Goal: Task Accomplishment & Management: Use online tool/utility

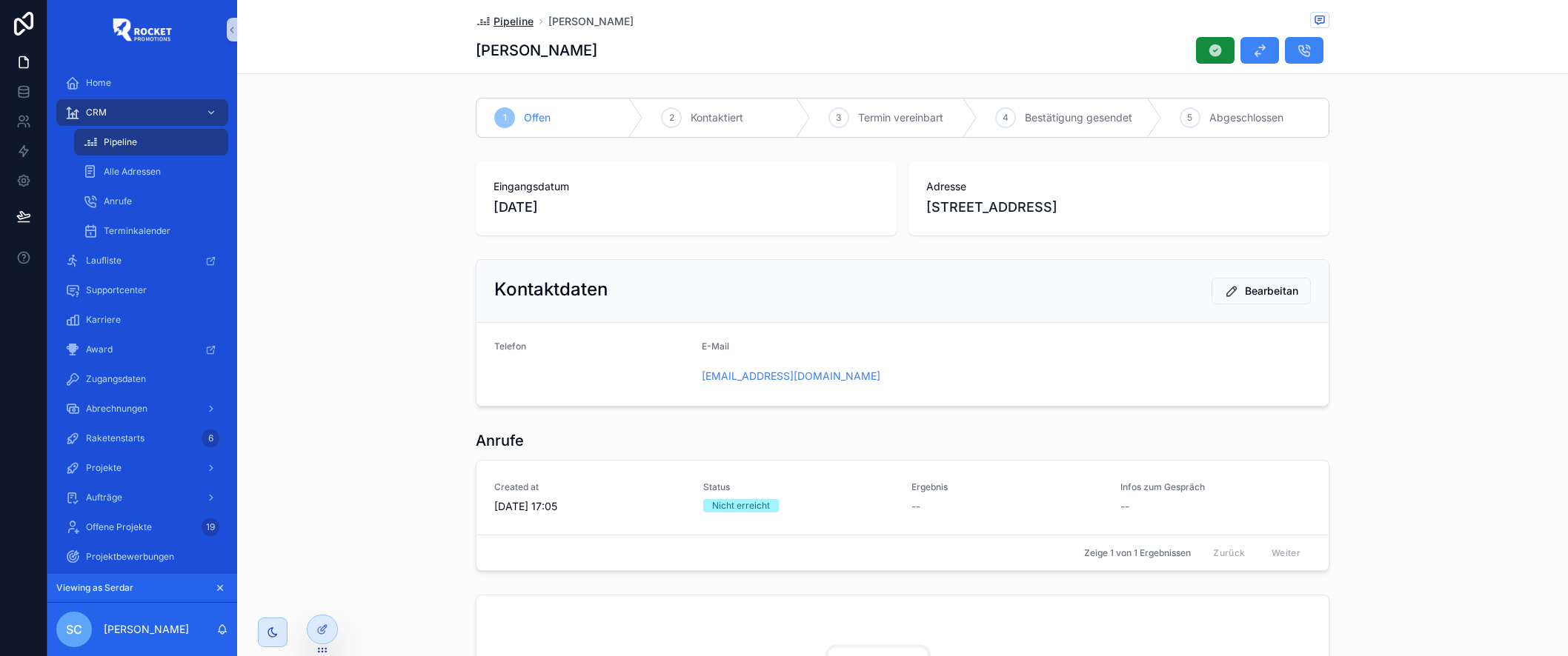
click at [519, 22] on span "Pipeline" at bounding box center [513, 22] width 40 height 15
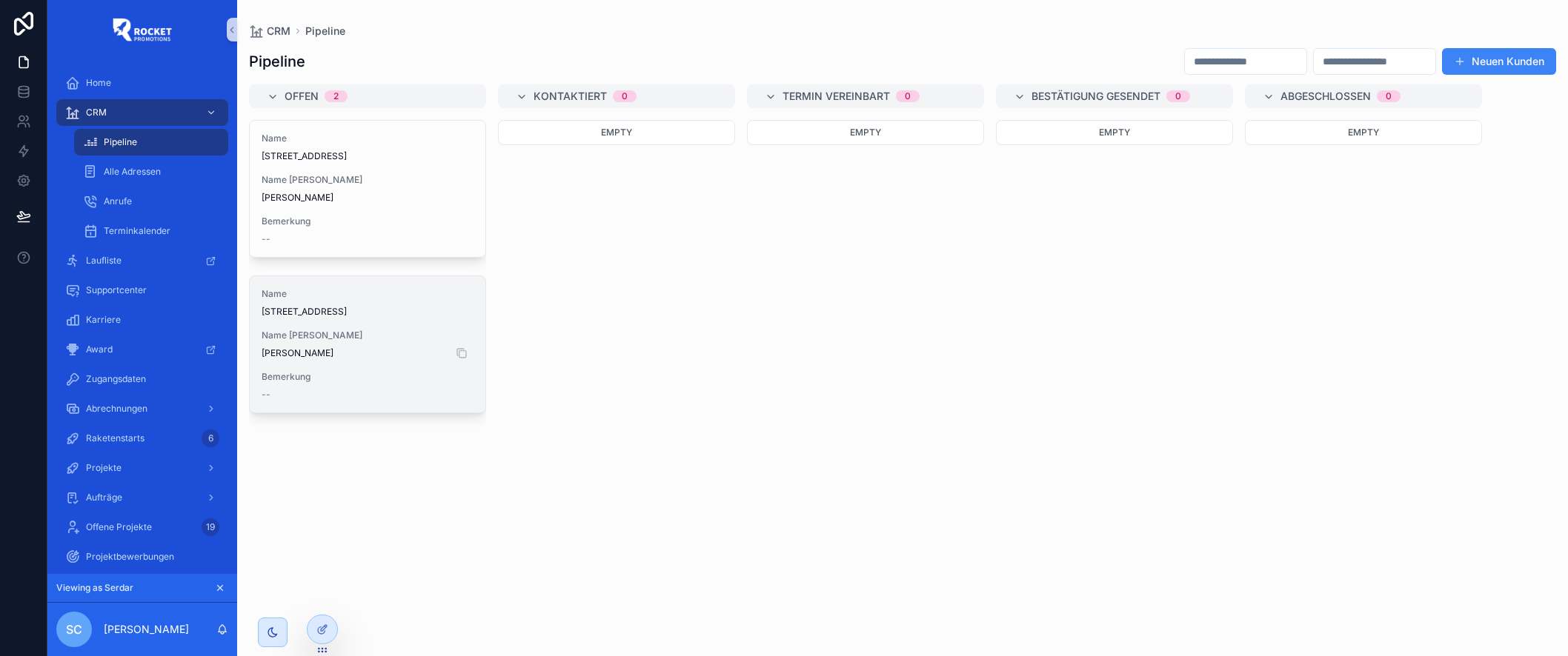
click at [388, 354] on span "[PERSON_NAME]" at bounding box center [368, 353] width 212 height 12
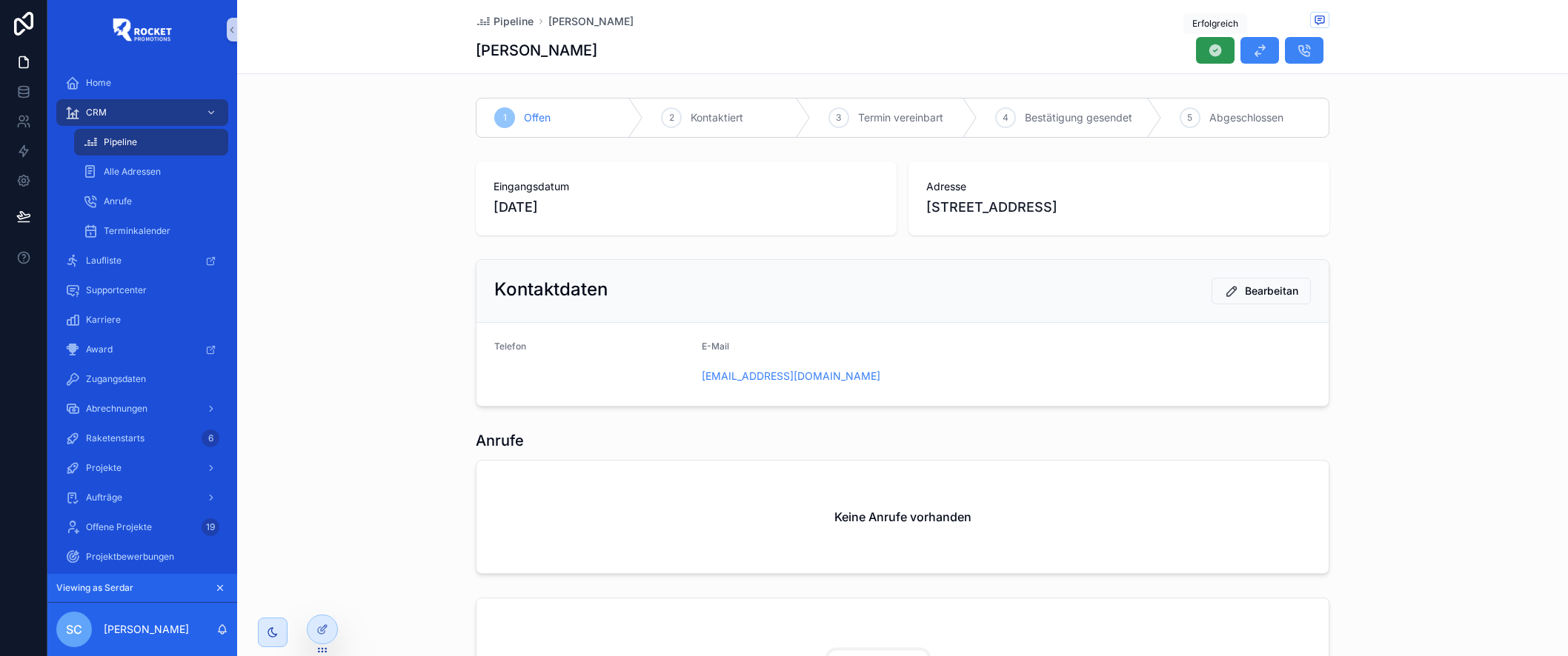
click at [1213, 51] on icon "scrollable content" at bounding box center [1215, 51] width 15 height 15
click at [329, 626] on div at bounding box center [322, 630] width 30 height 28
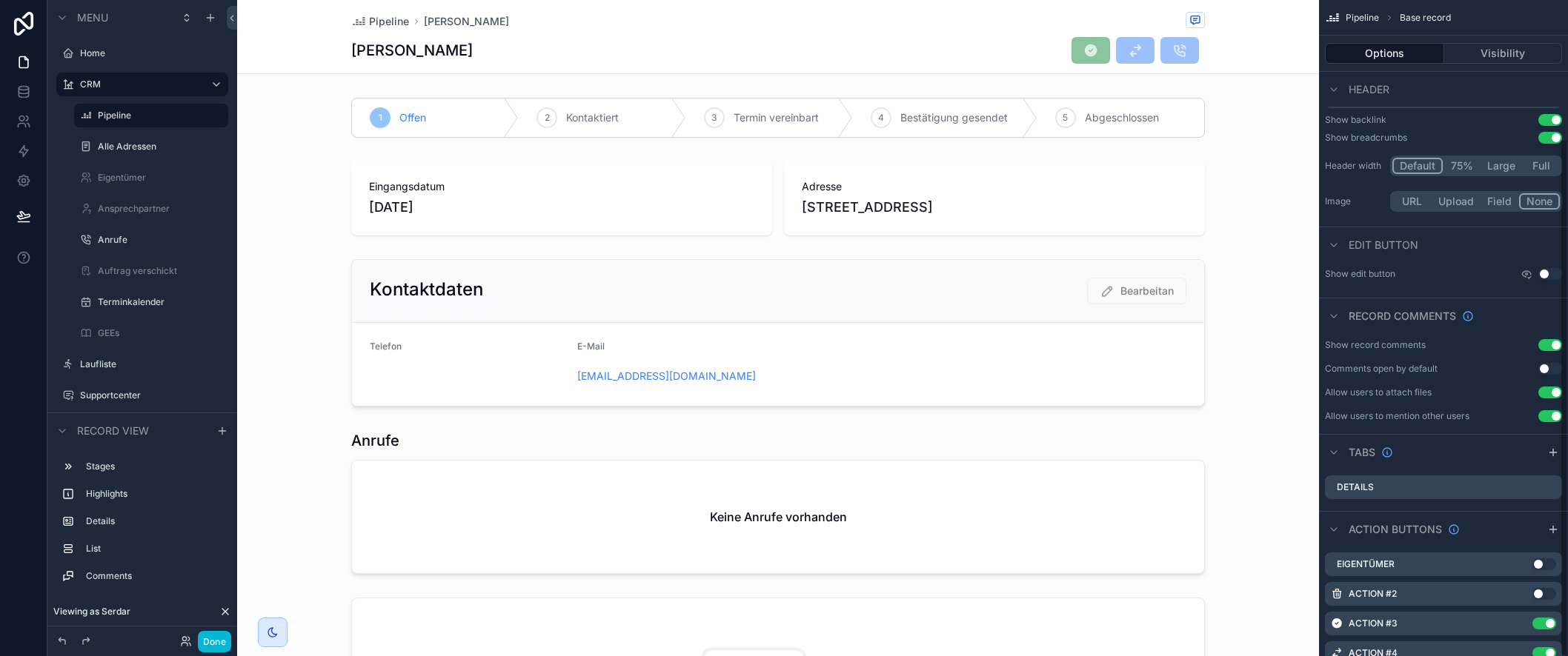
scroll to position [175, 0]
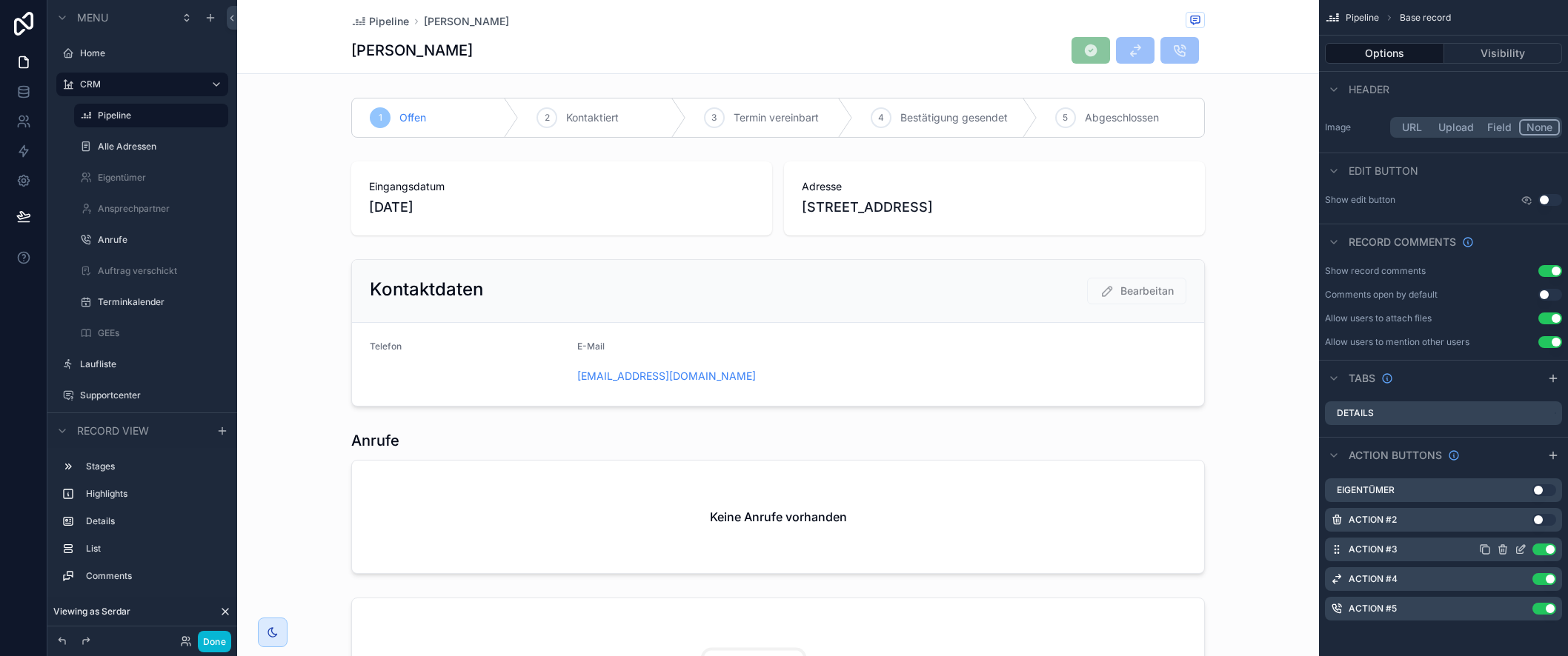
click at [1523, 550] on icon "scrollable content" at bounding box center [1521, 550] width 12 height 12
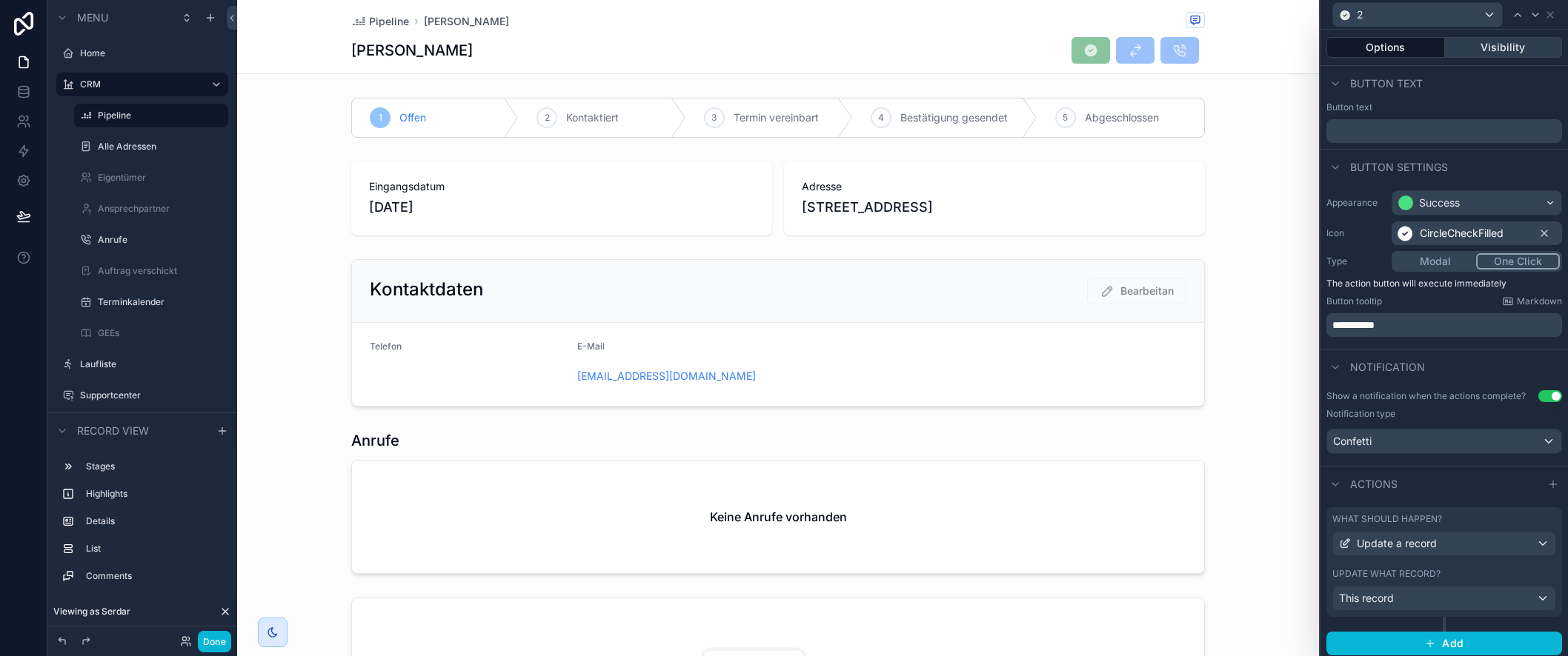
click at [1524, 51] on button "Visibility" at bounding box center [1504, 48] width 118 height 21
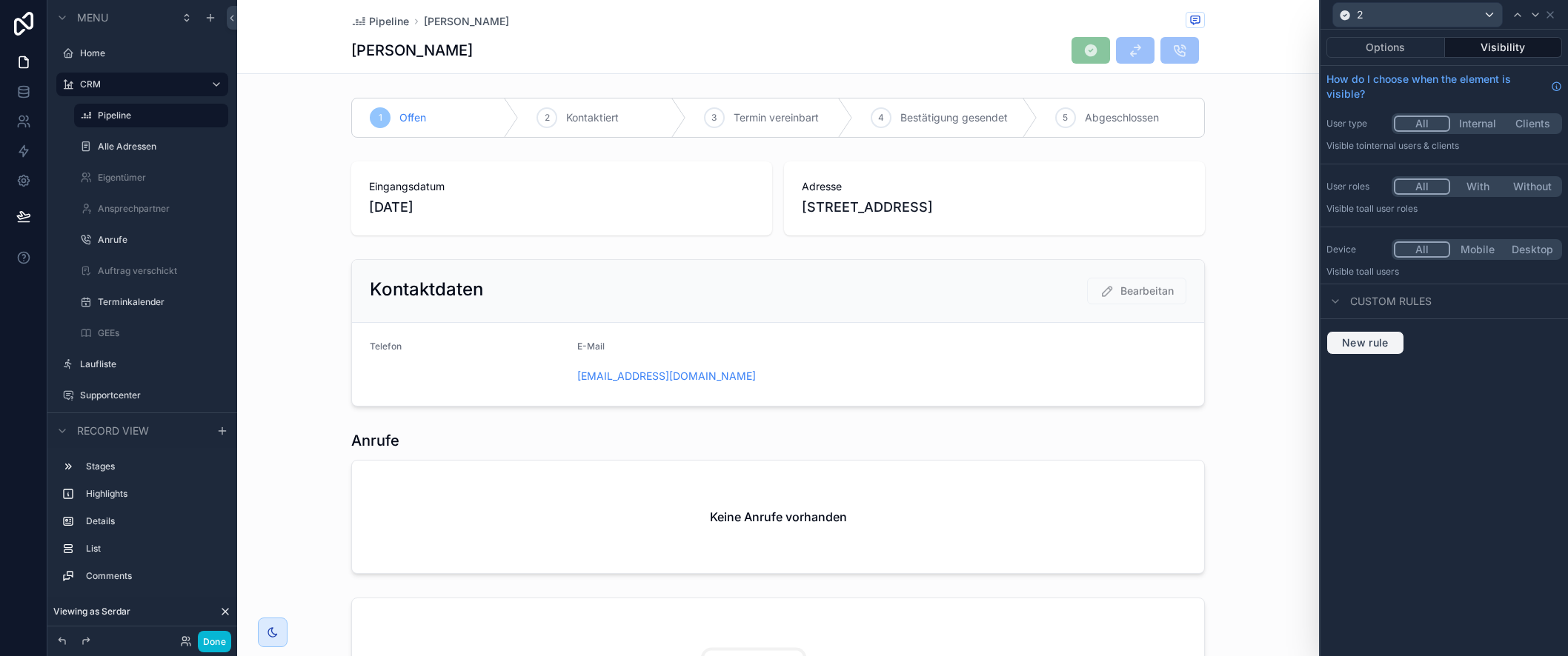
click at [1382, 345] on span "New rule" at bounding box center [1366, 343] width 59 height 13
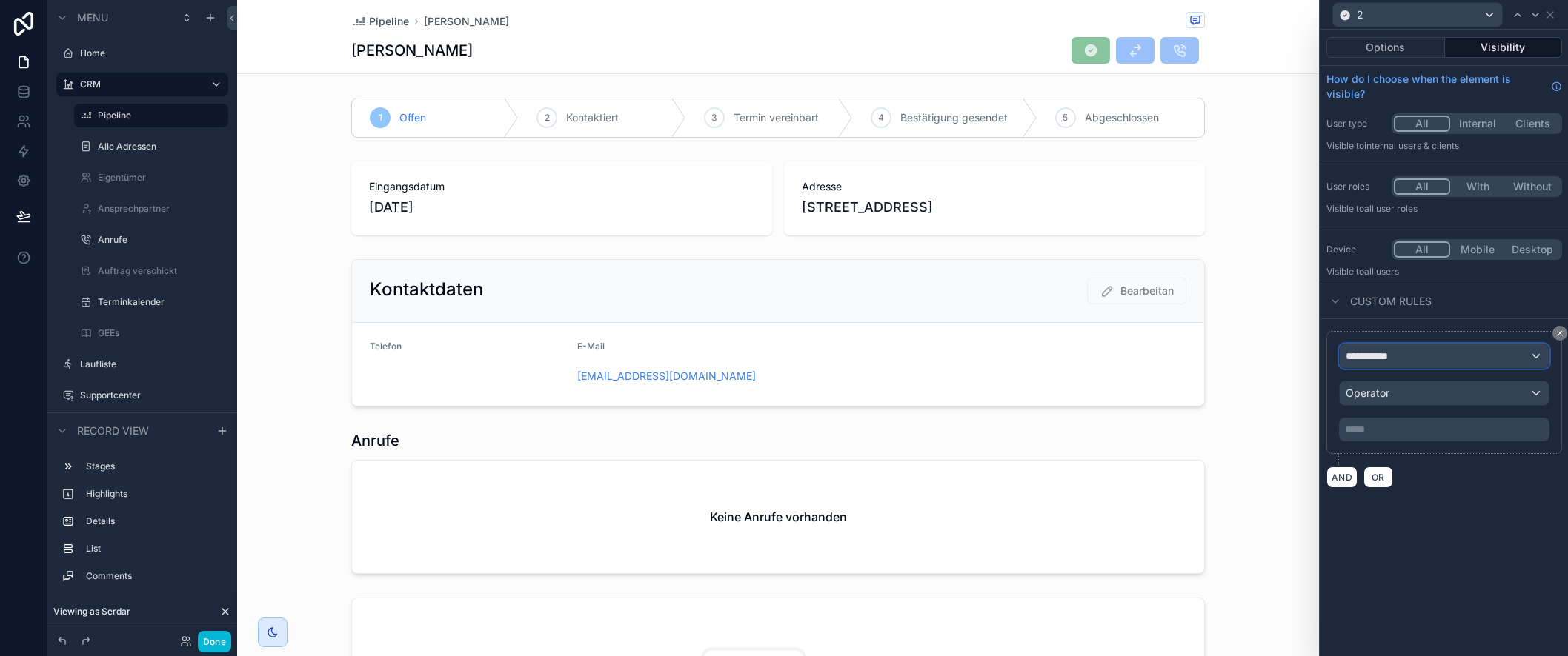
click at [1394, 363] on span "**********" at bounding box center [1373, 356] width 55 height 15
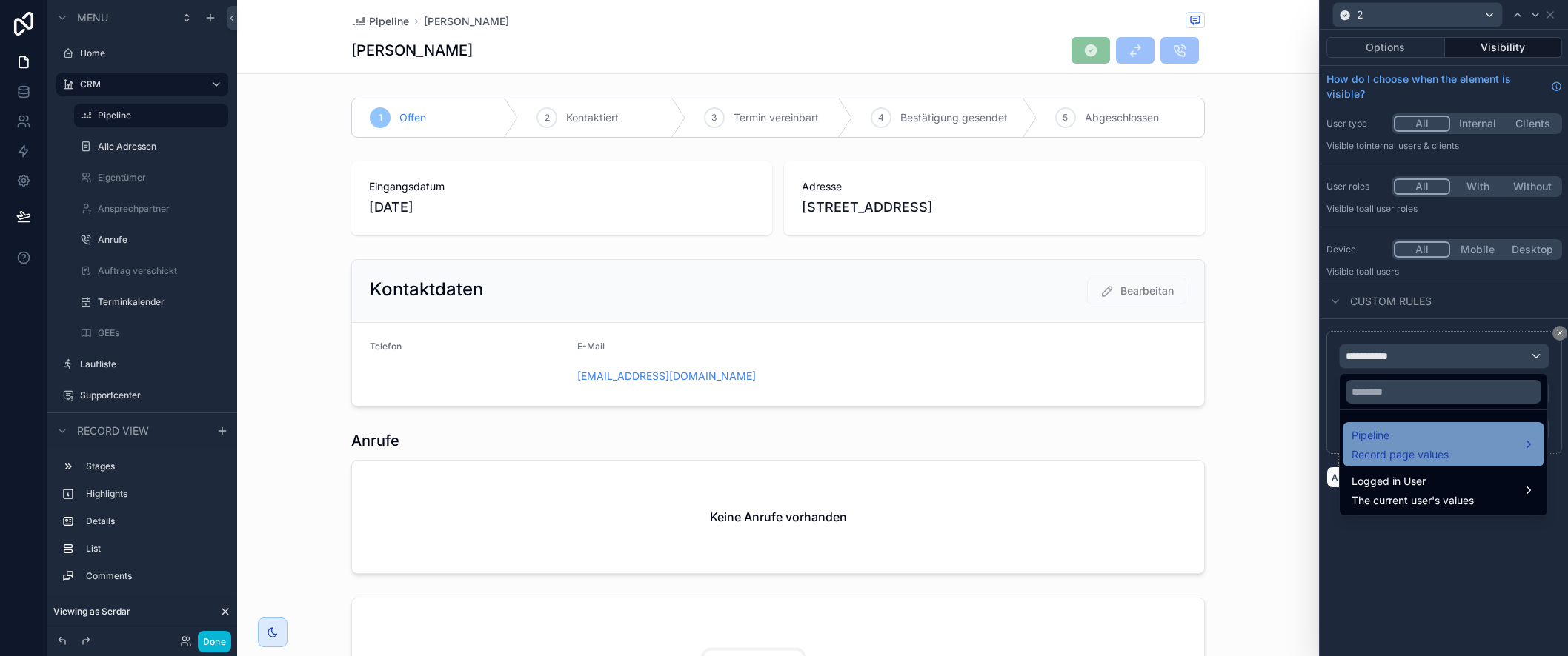
click at [1412, 453] on span "Record page values" at bounding box center [1400, 455] width 97 height 15
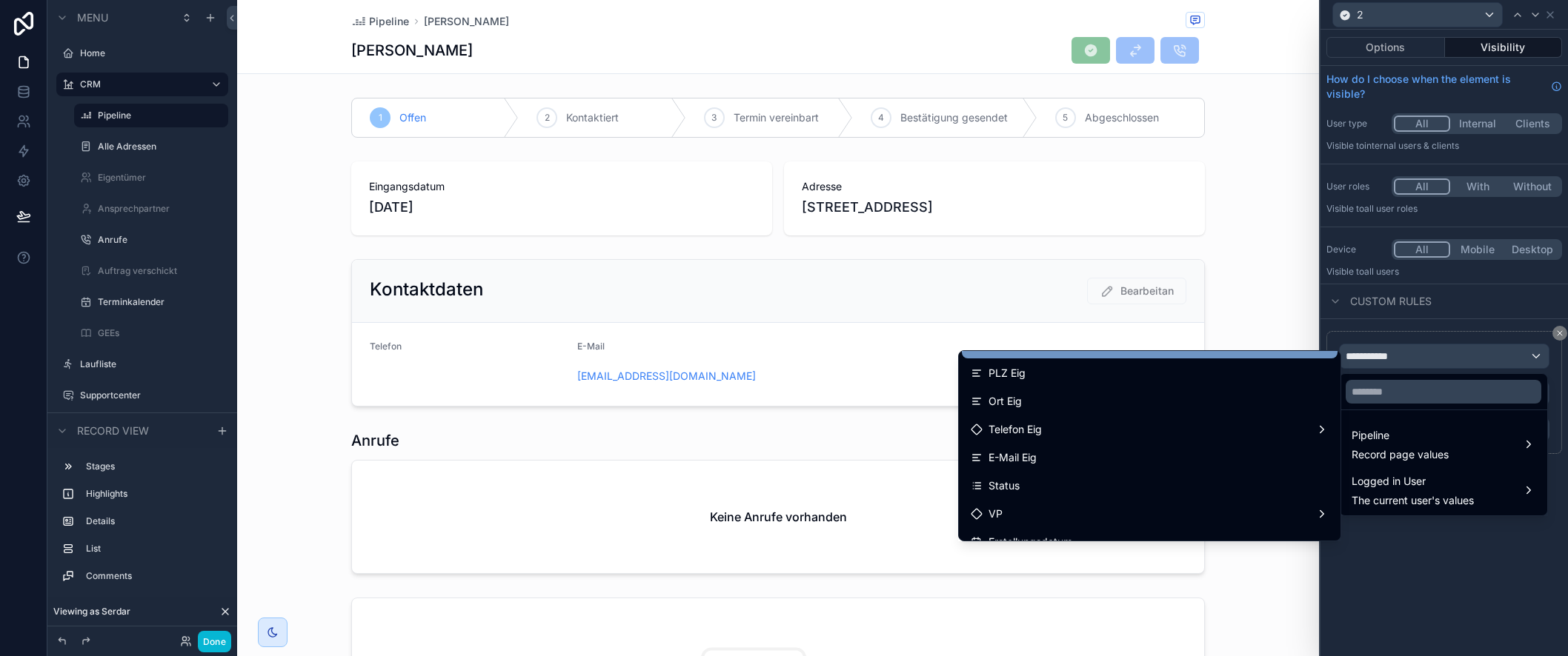
scroll to position [361, 0]
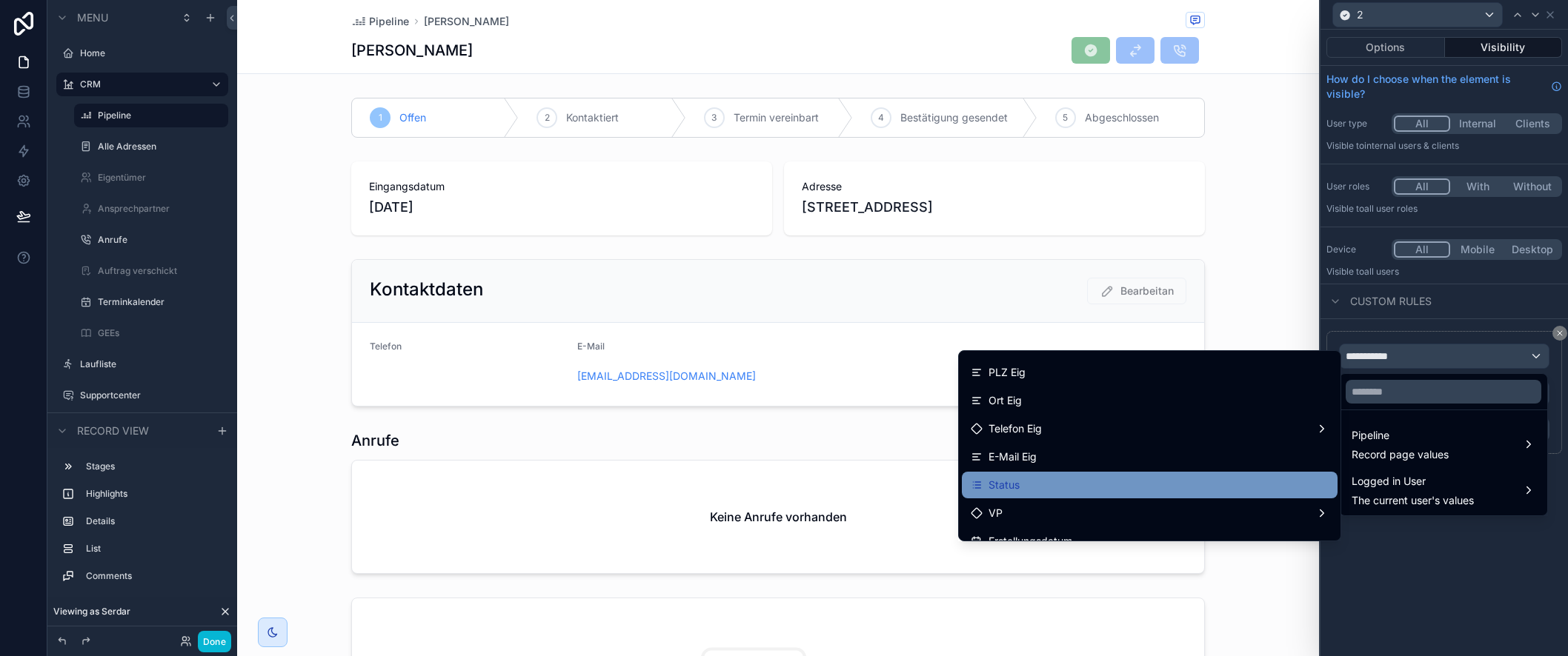
click at [1025, 480] on div "Status" at bounding box center [1150, 485] width 358 height 18
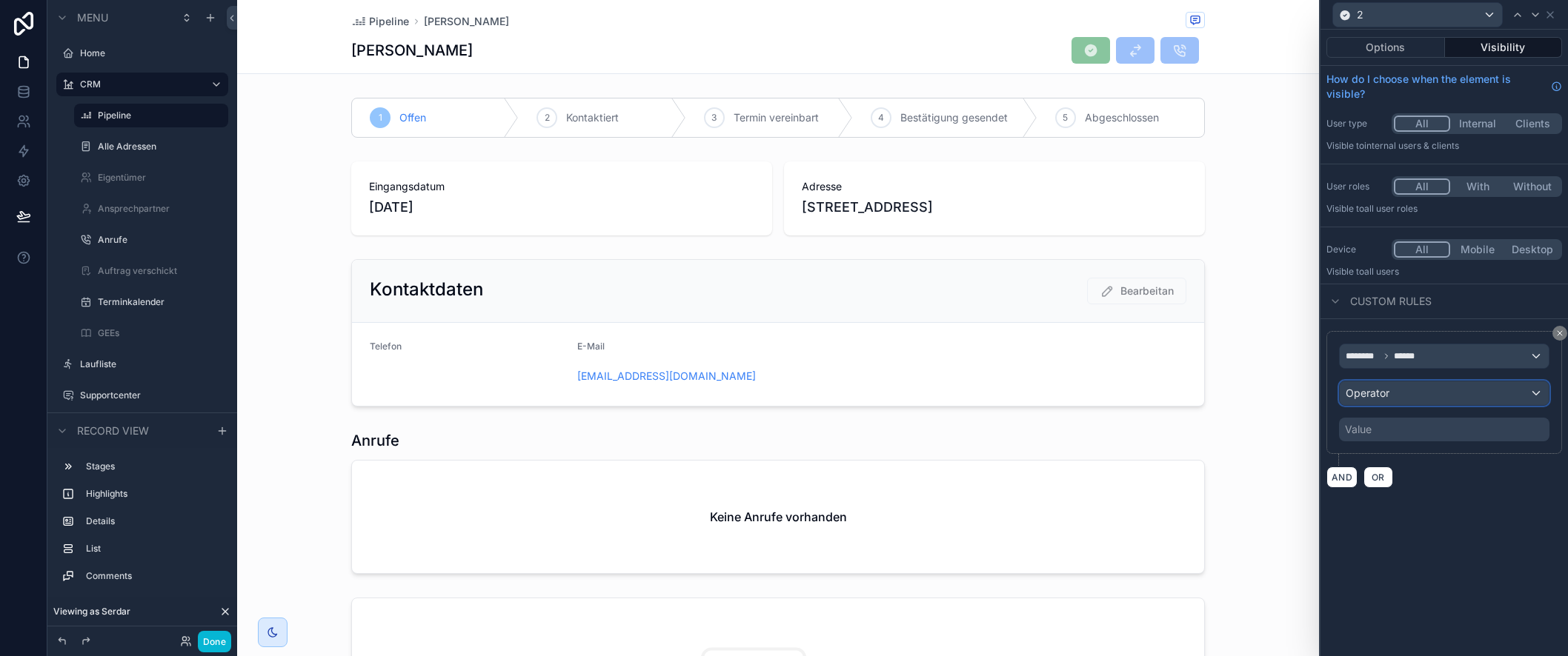
click at [1406, 391] on div "Operator" at bounding box center [1444, 393] width 209 height 24
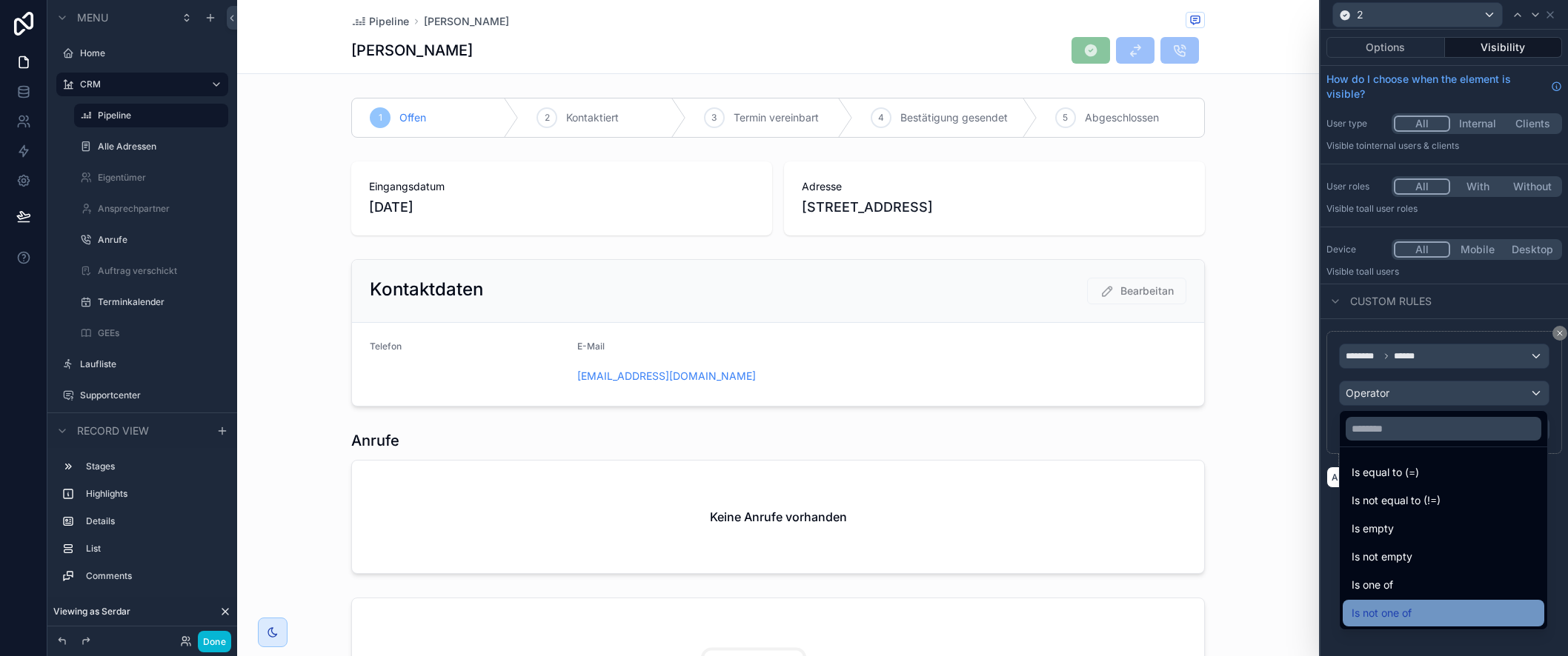
click at [1430, 610] on div "Is not one of" at bounding box center [1443, 614] width 184 height 18
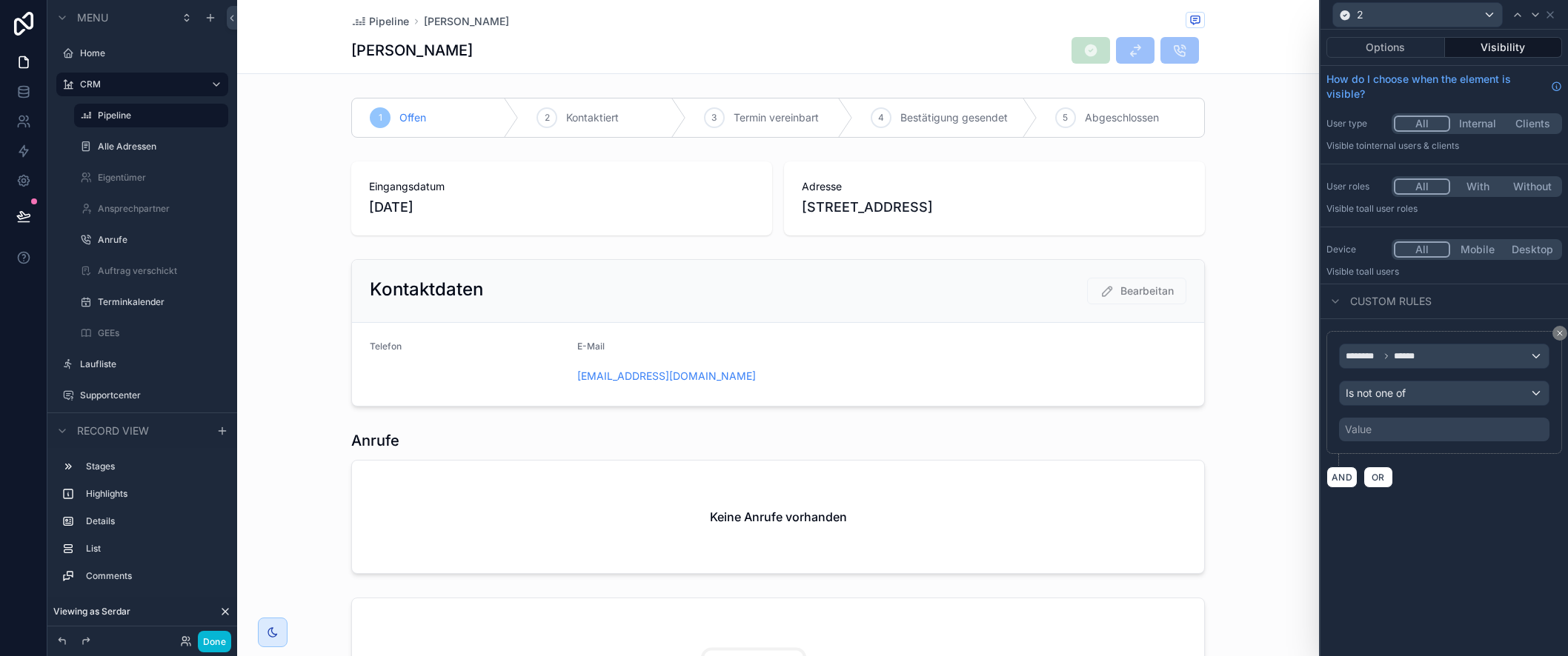
click at [1415, 431] on div "Value" at bounding box center [1444, 430] width 211 height 24
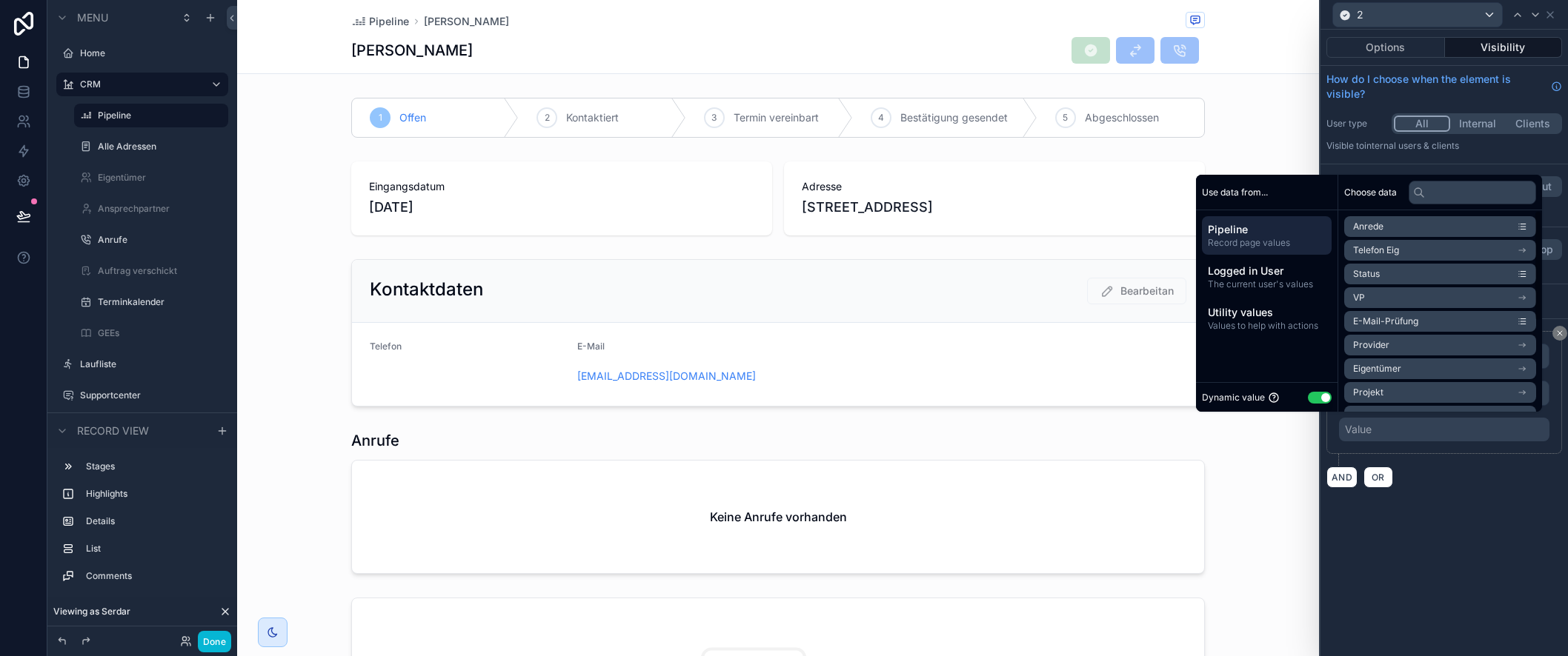
click at [1310, 399] on button "Use setting" at bounding box center [1320, 398] width 24 height 12
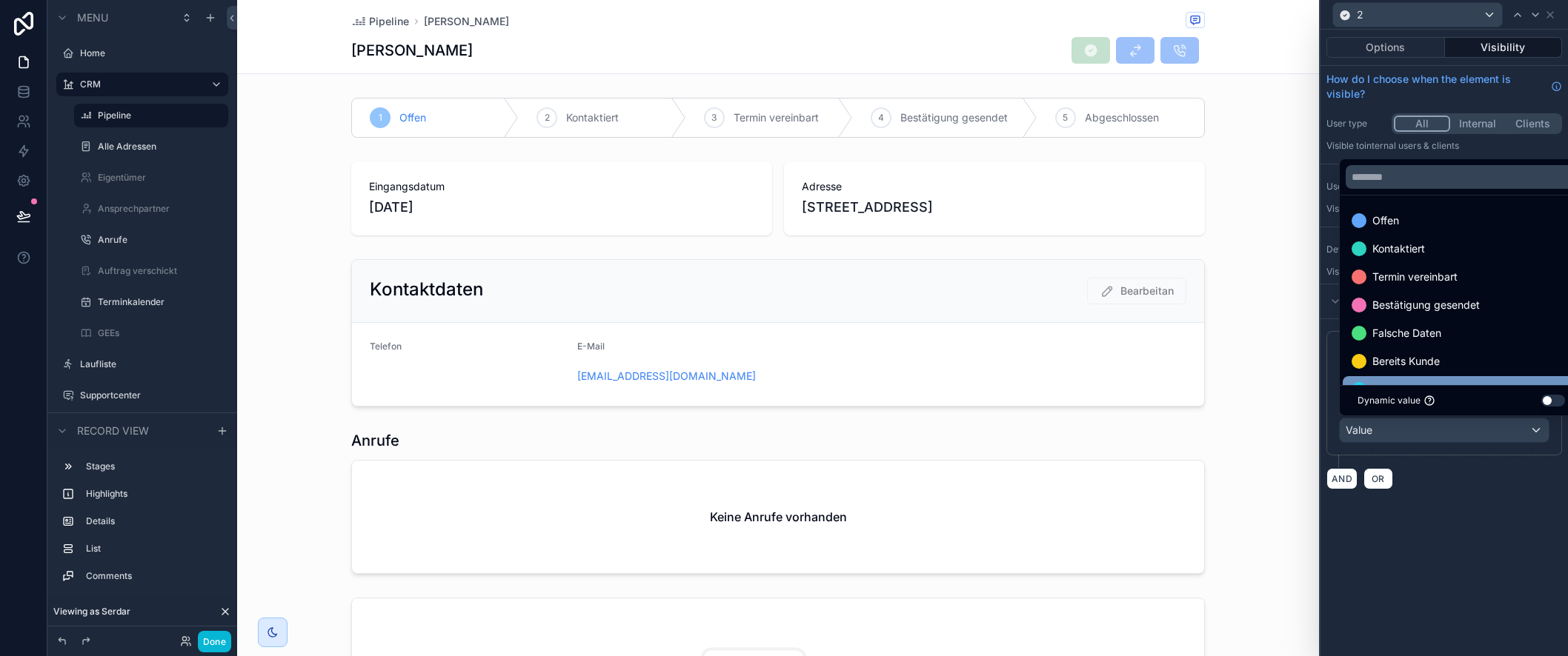
scroll to position [58, 0]
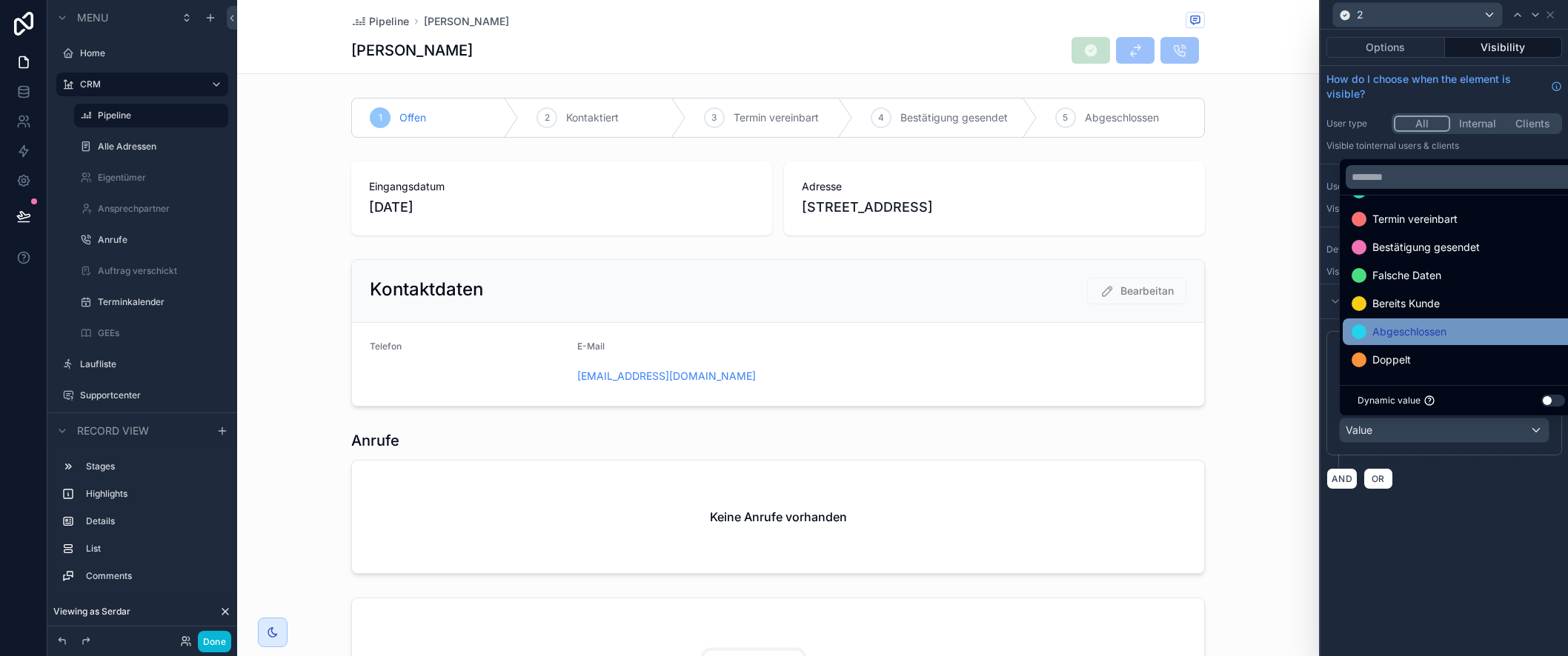
click at [1438, 332] on span "Abgeschlossen" at bounding box center [1409, 332] width 74 height 18
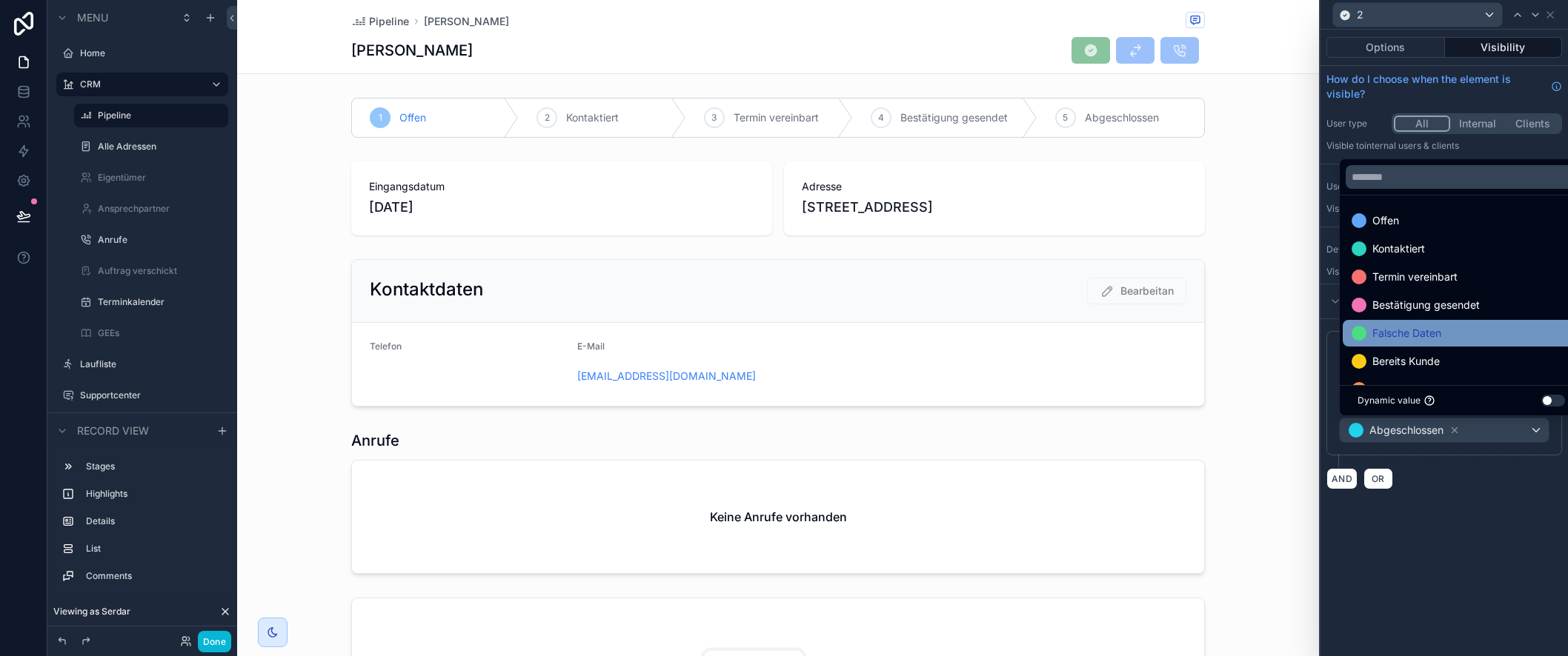
scroll to position [30, 0]
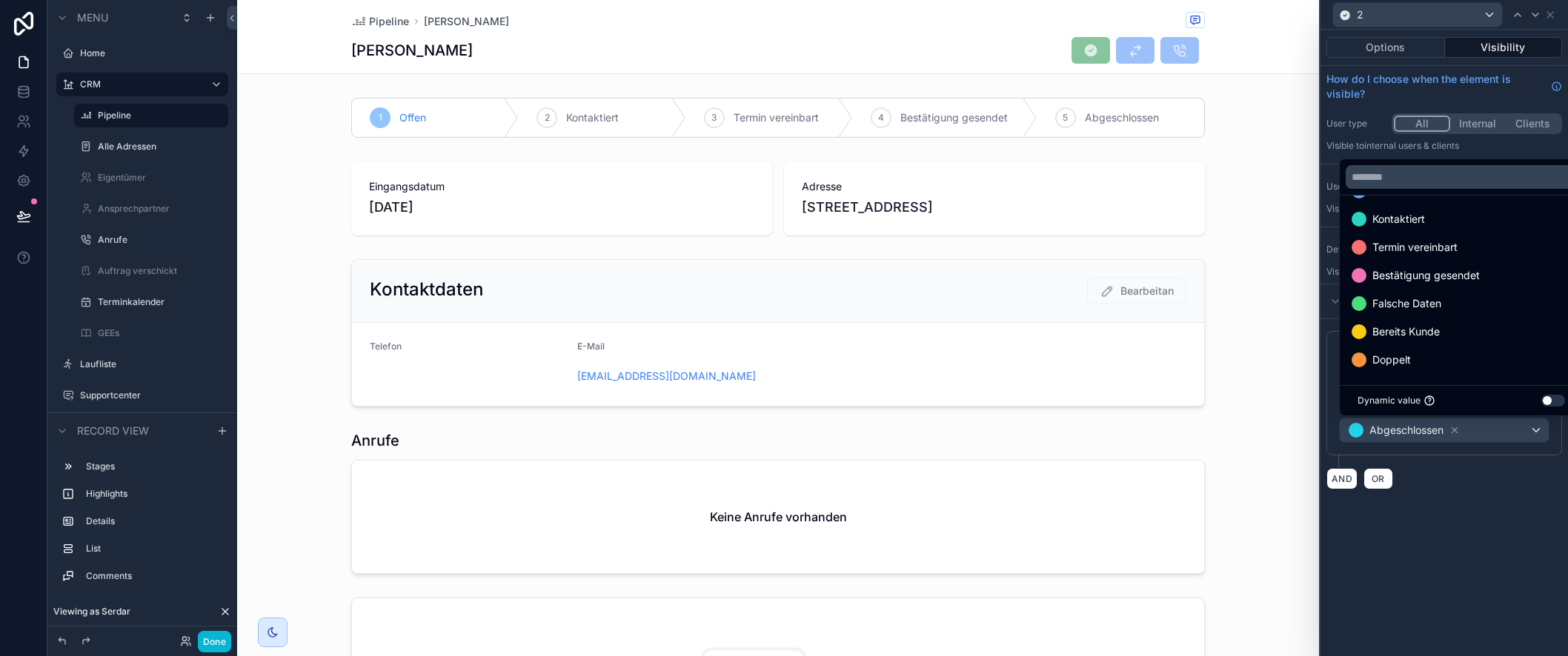
click at [1480, 514] on div "Options Visibility How do I choose when the element is visible? User type All I…" at bounding box center [1444, 343] width 248 height 627
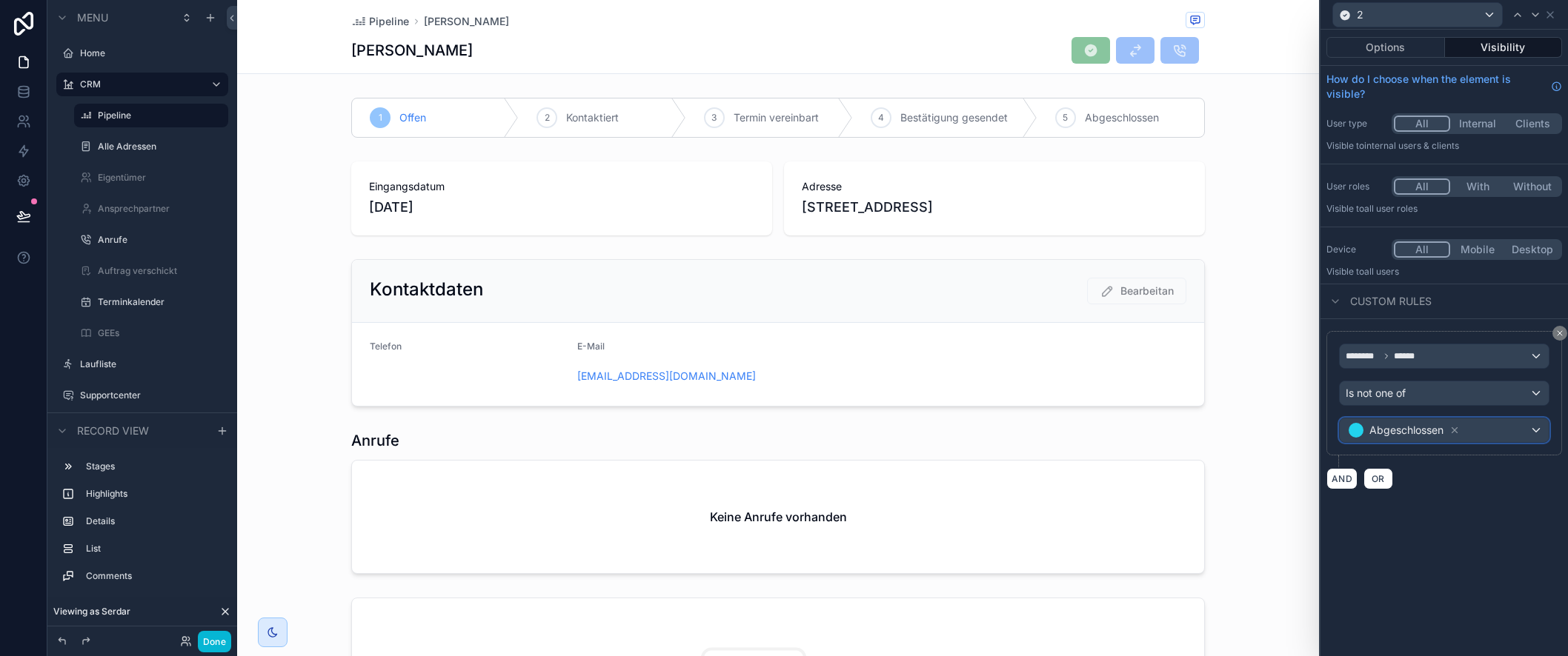
click at [1508, 430] on div "Abgeschlossen" at bounding box center [1444, 431] width 209 height 24
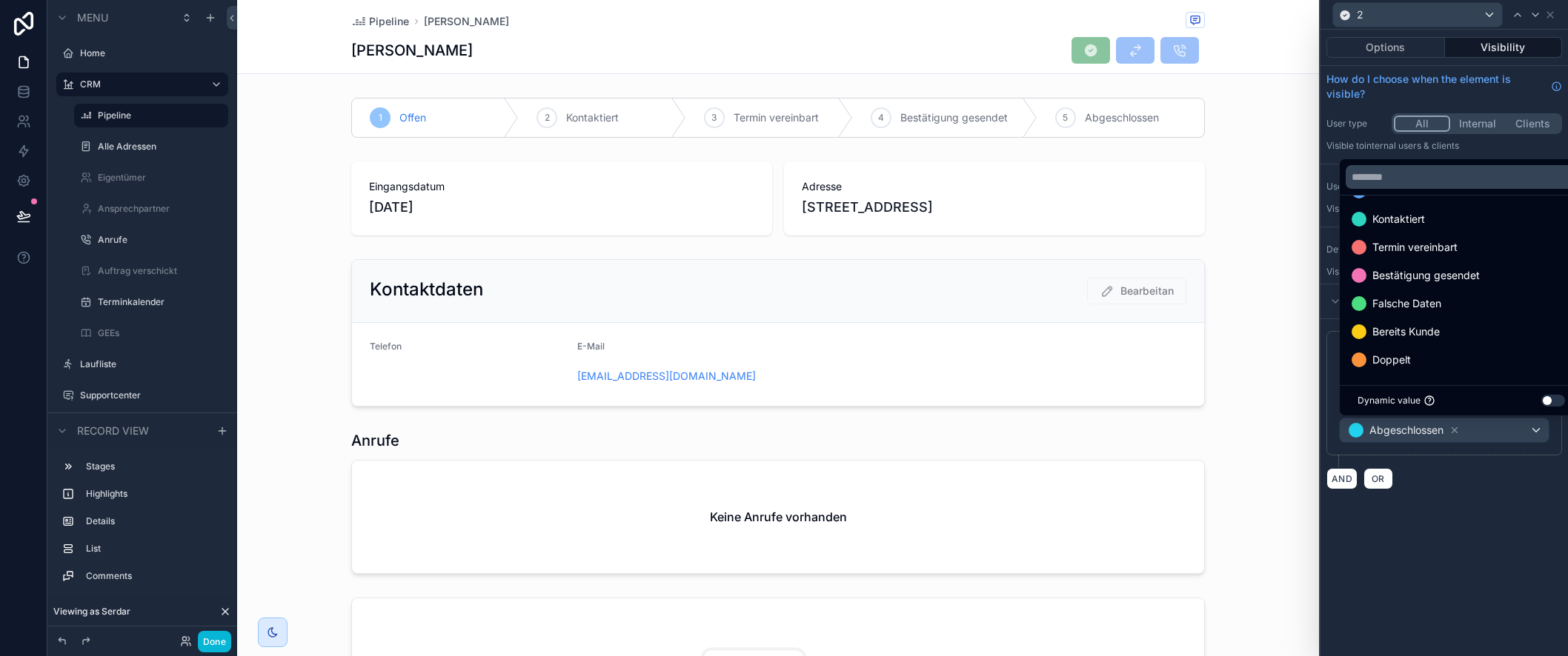
click at [1476, 492] on div at bounding box center [1444, 328] width 248 height 656
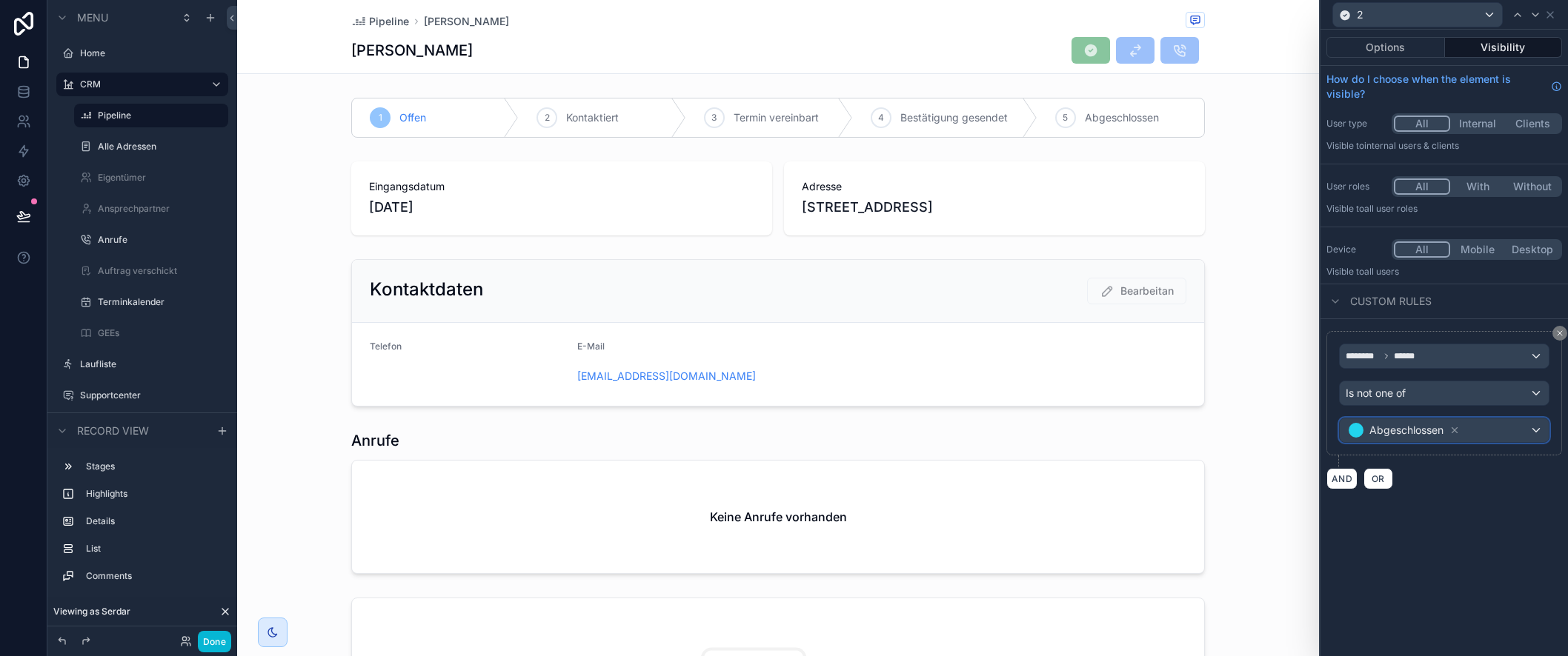
click at [1508, 431] on div "Abgeschlossen" at bounding box center [1444, 431] width 209 height 24
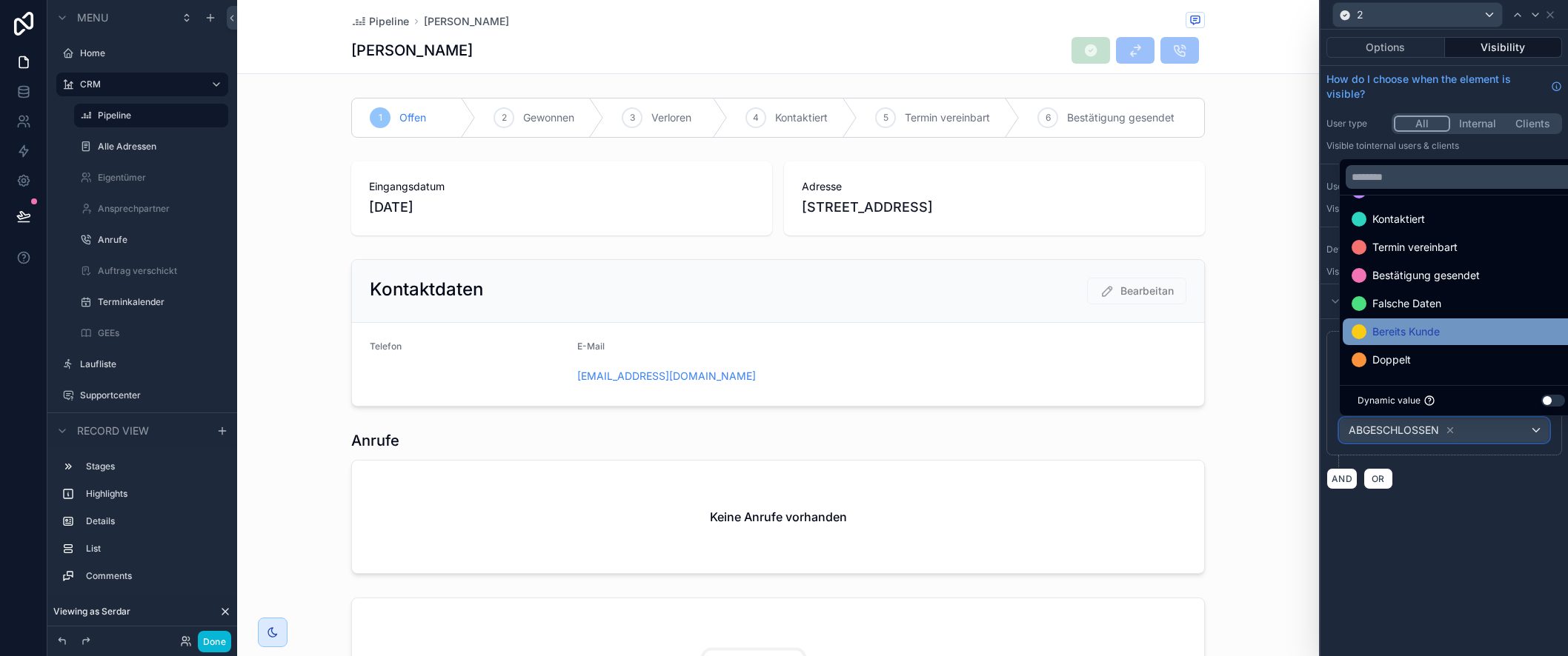
scroll to position [0, 0]
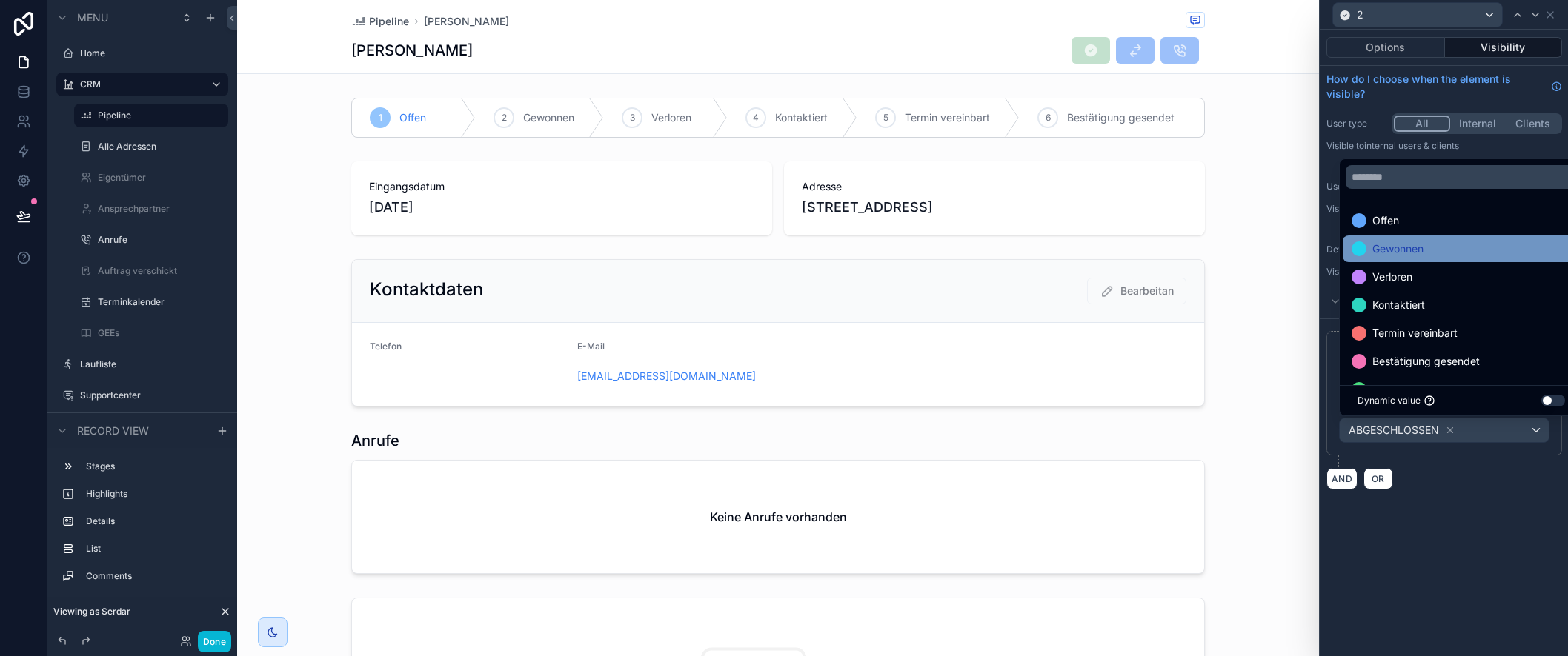
click at [1433, 251] on div "Gewonnen" at bounding box center [1461, 249] width 220 height 18
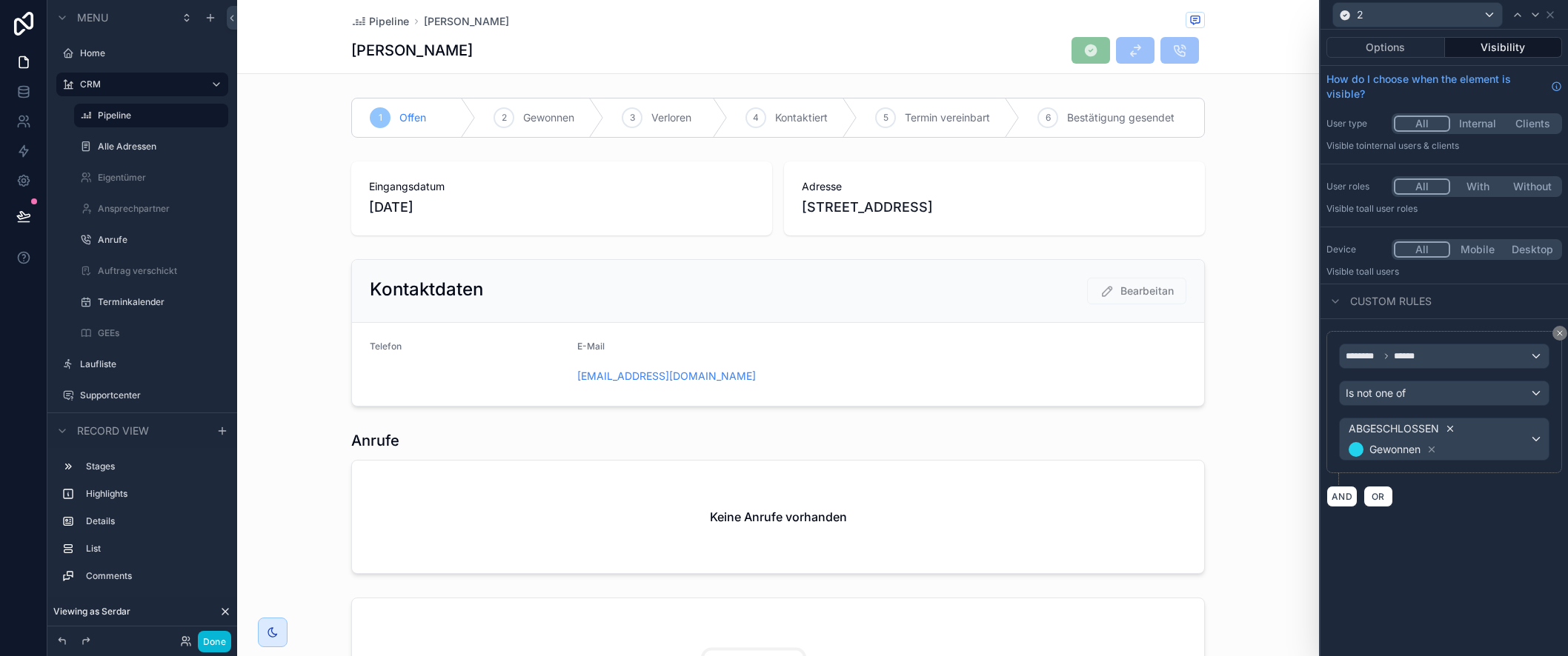
click at [1450, 429] on icon at bounding box center [1450, 429] width 5 height 5
click at [1491, 430] on div "Gewonnen" at bounding box center [1444, 431] width 209 height 24
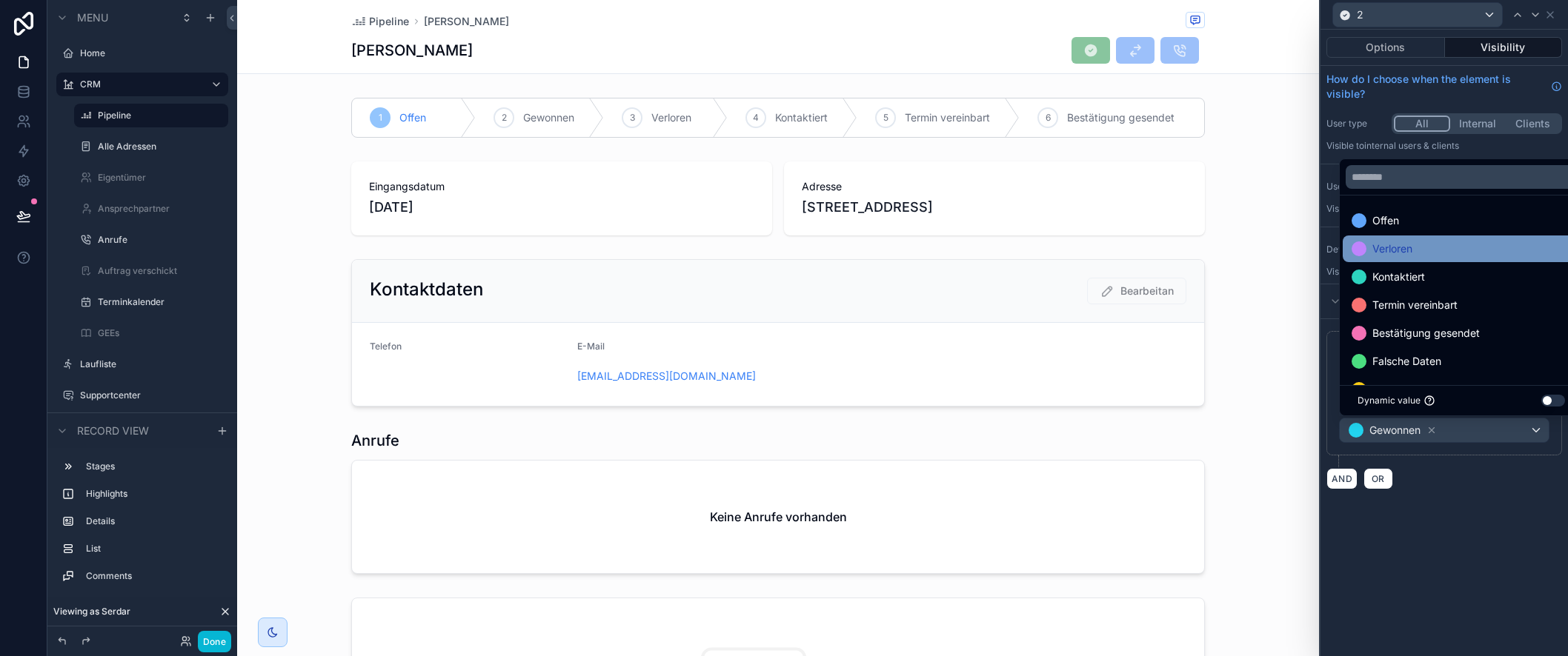
click at [1447, 258] on div "Verloren" at bounding box center [1462, 249] width 237 height 27
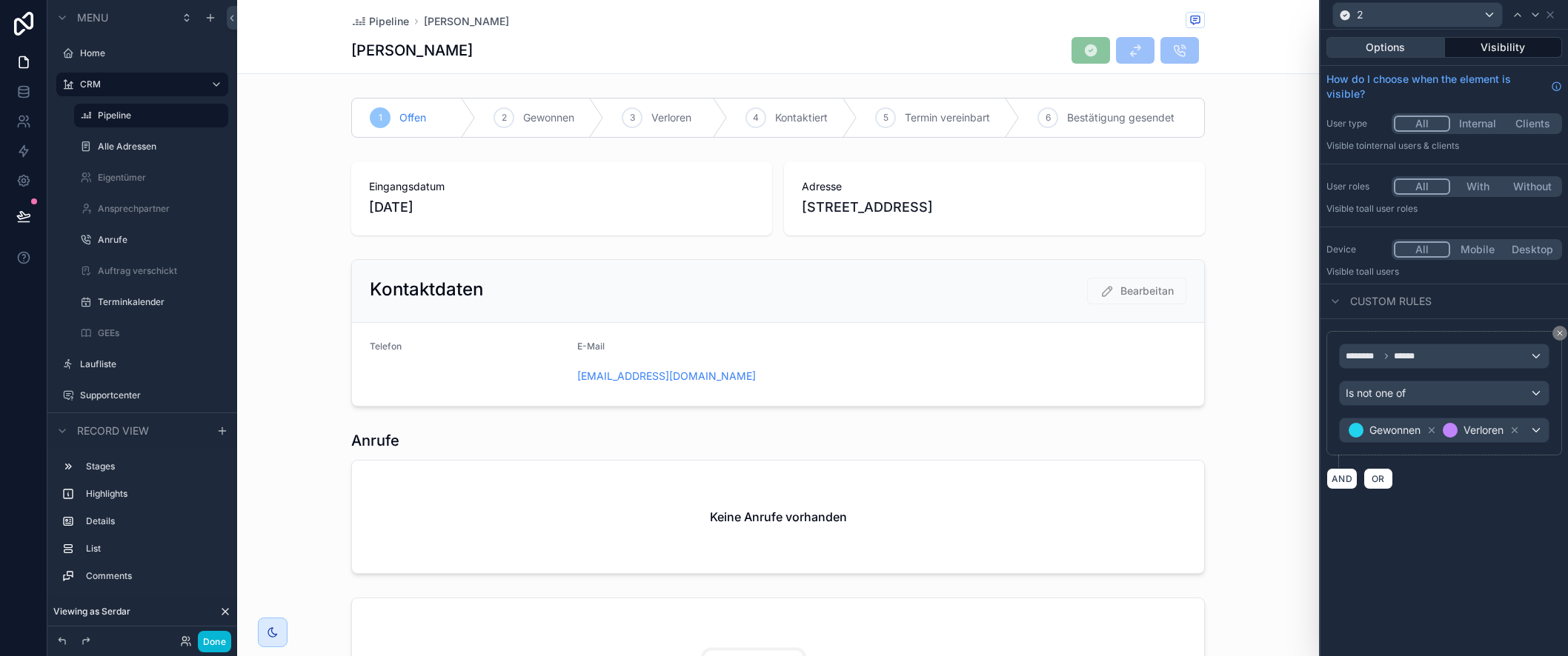
click at [1363, 44] on button "Options" at bounding box center [1386, 48] width 118 height 21
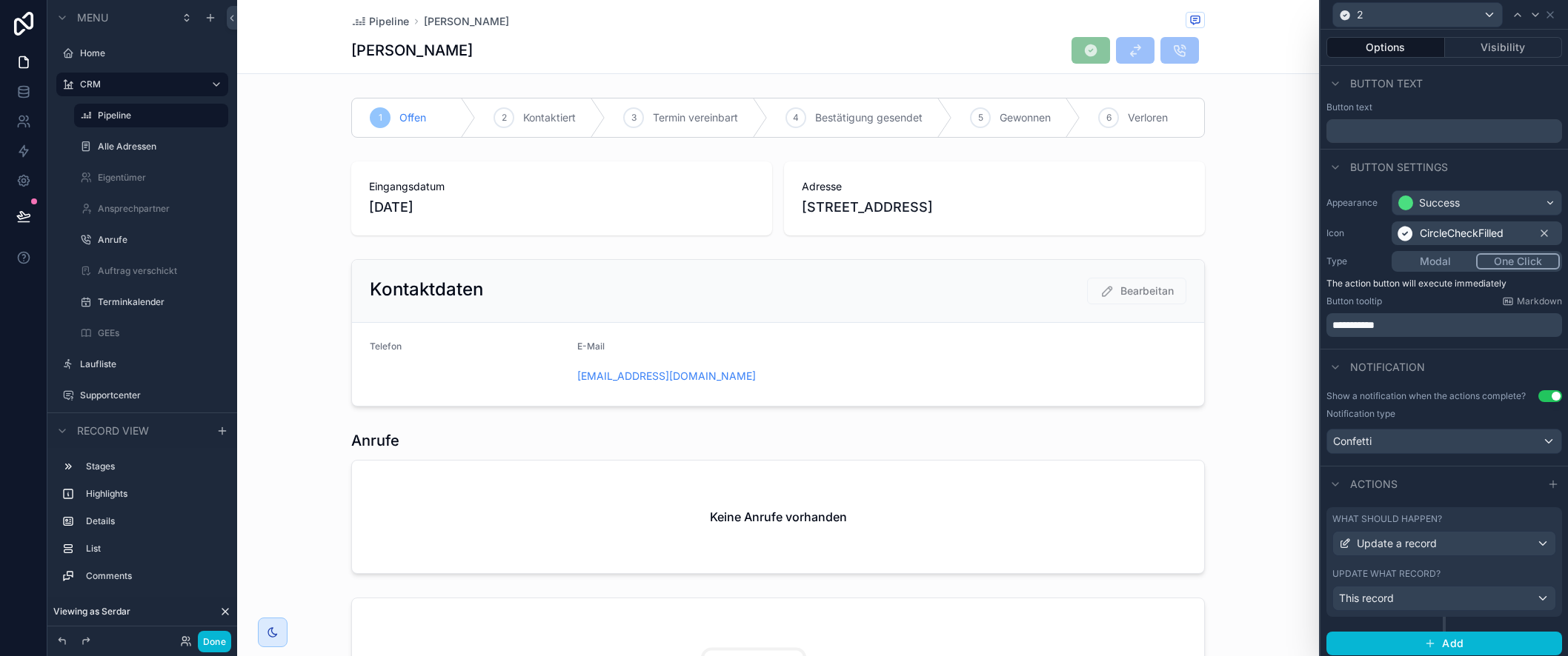
scroll to position [5, 0]
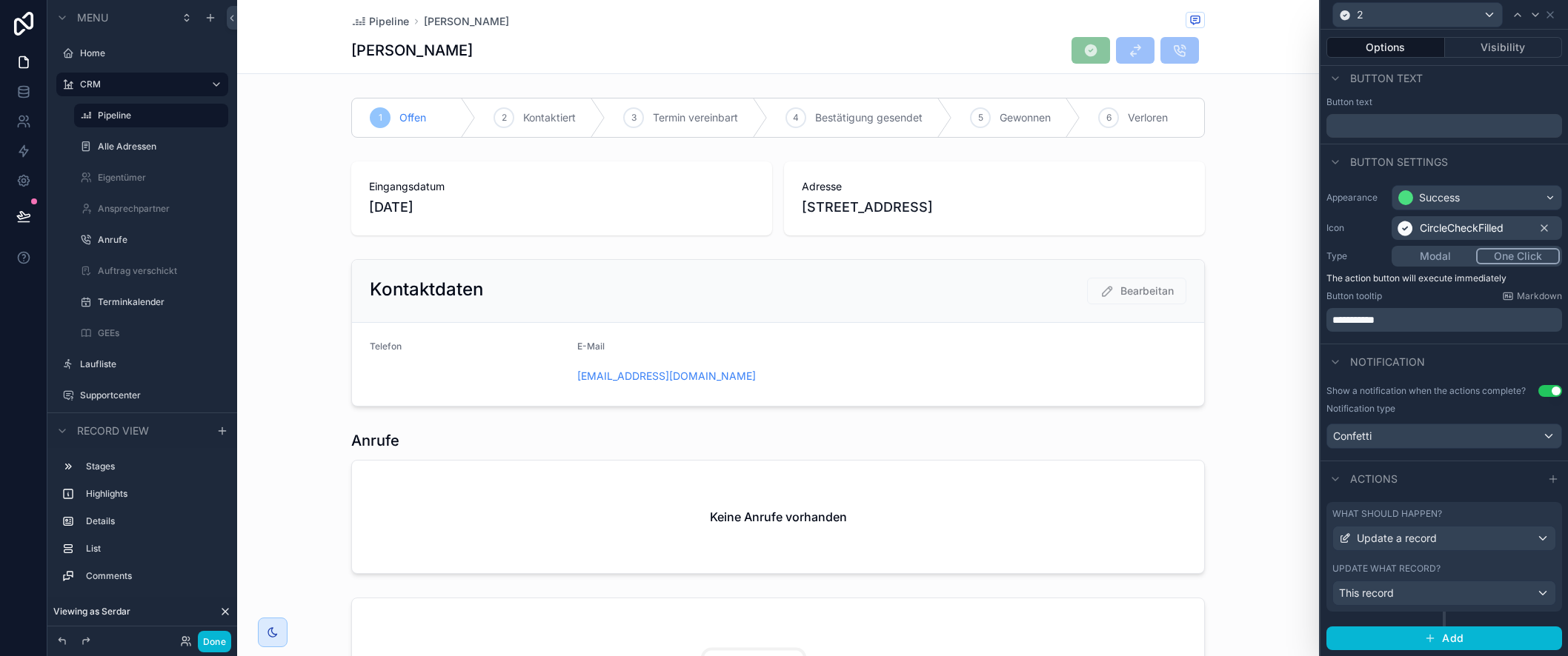
click at [1497, 514] on div "What should happen?" at bounding box center [1444, 514] width 224 height 12
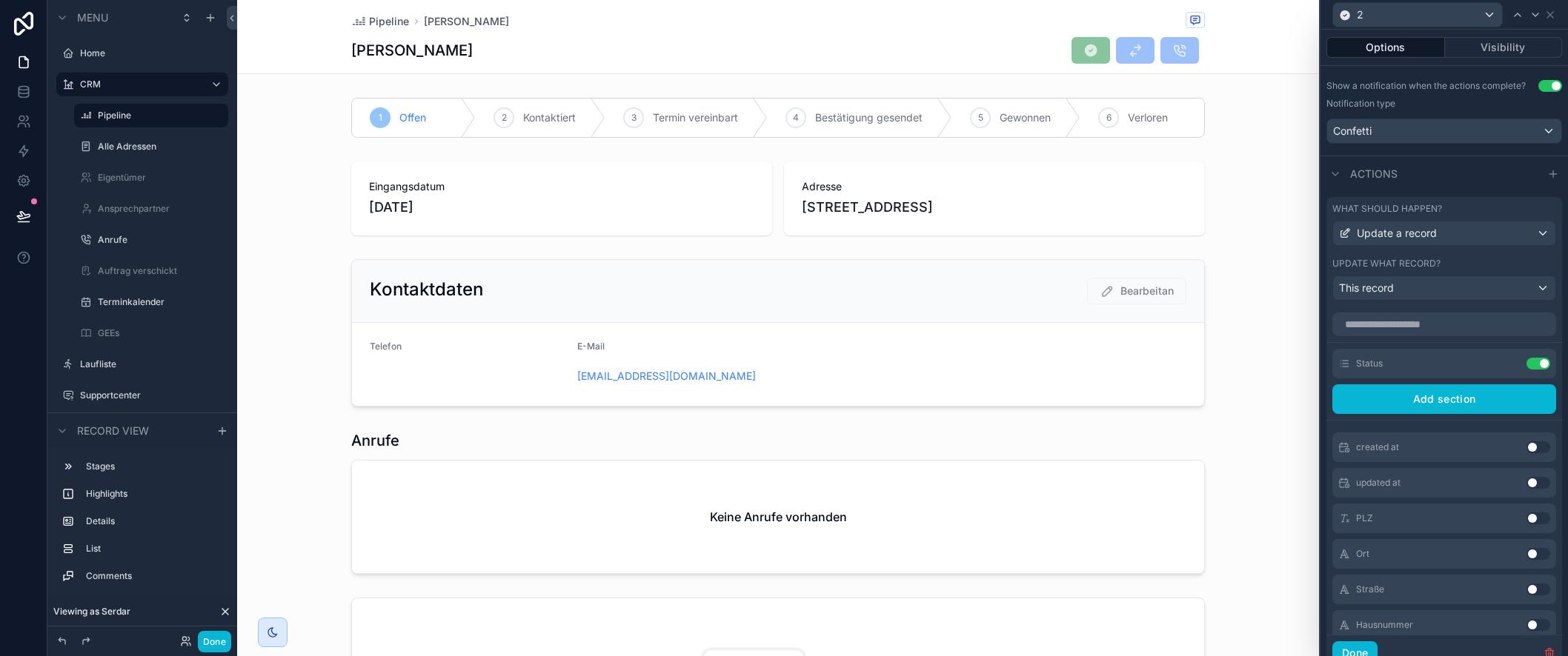
scroll to position [327, 0]
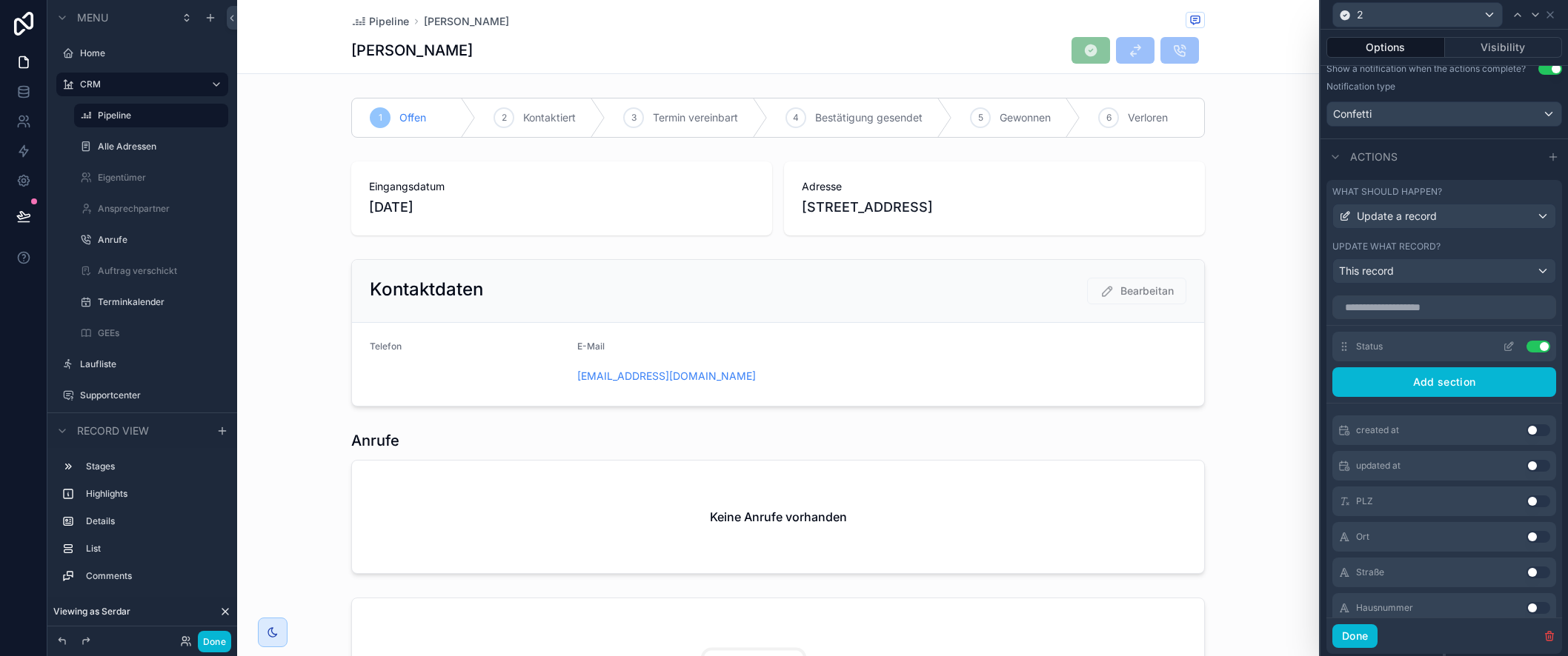
click at [1505, 346] on icon at bounding box center [1509, 347] width 12 height 12
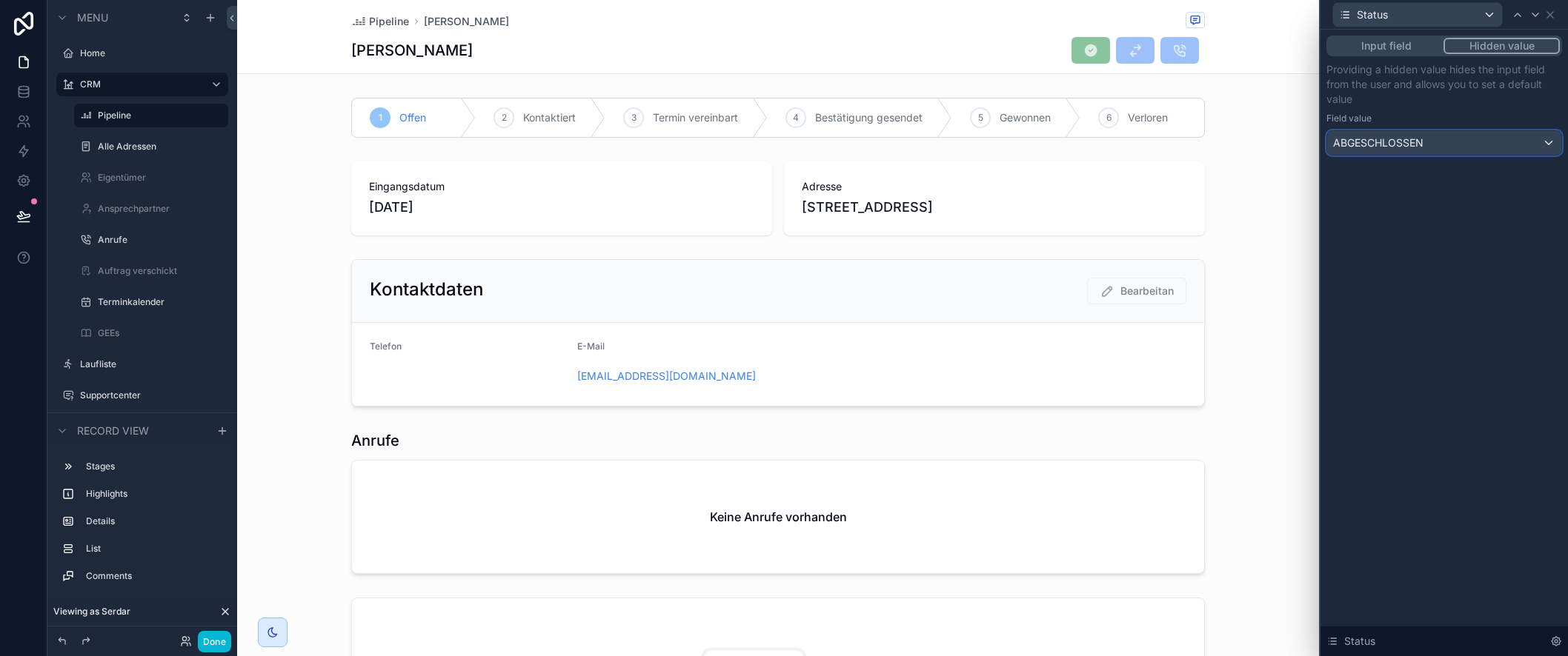
click at [1430, 143] on div "ABGESCHLOSSEN" at bounding box center [1444, 143] width 234 height 24
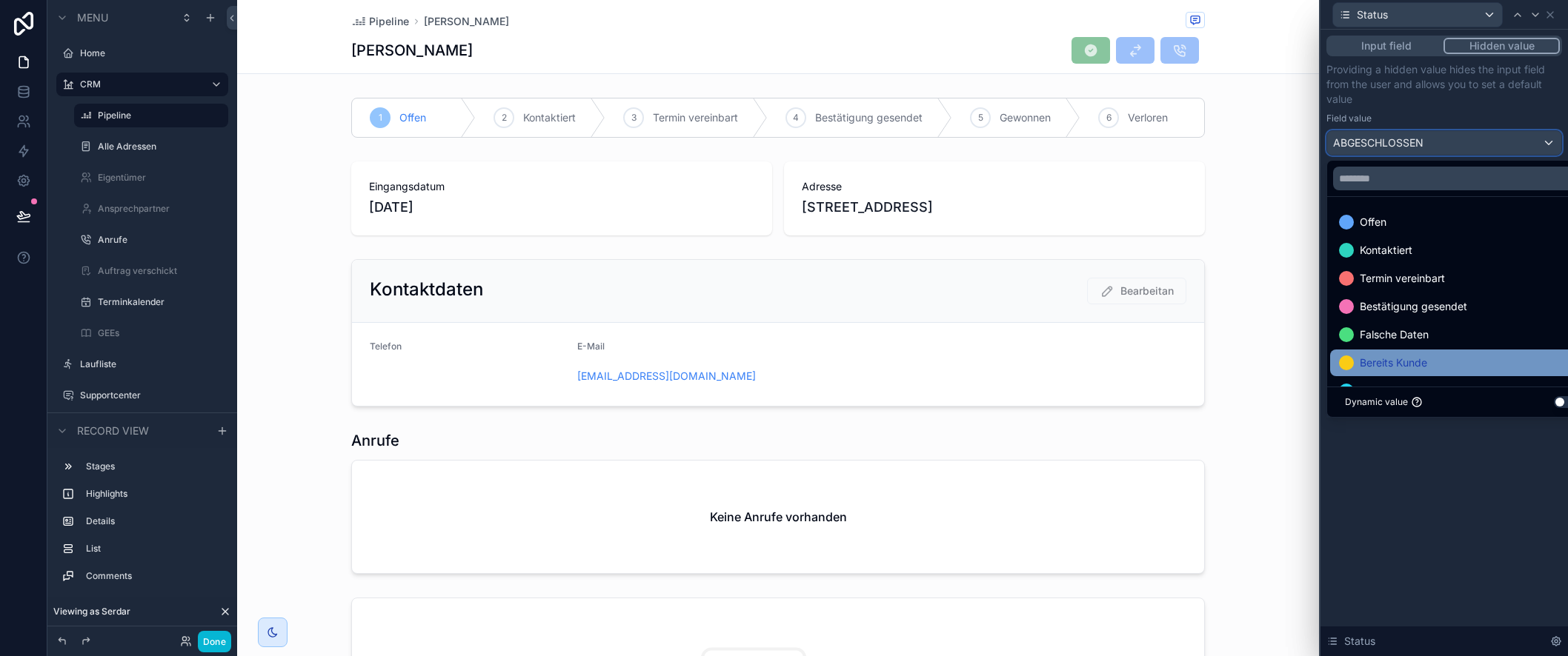
scroll to position [86, 0]
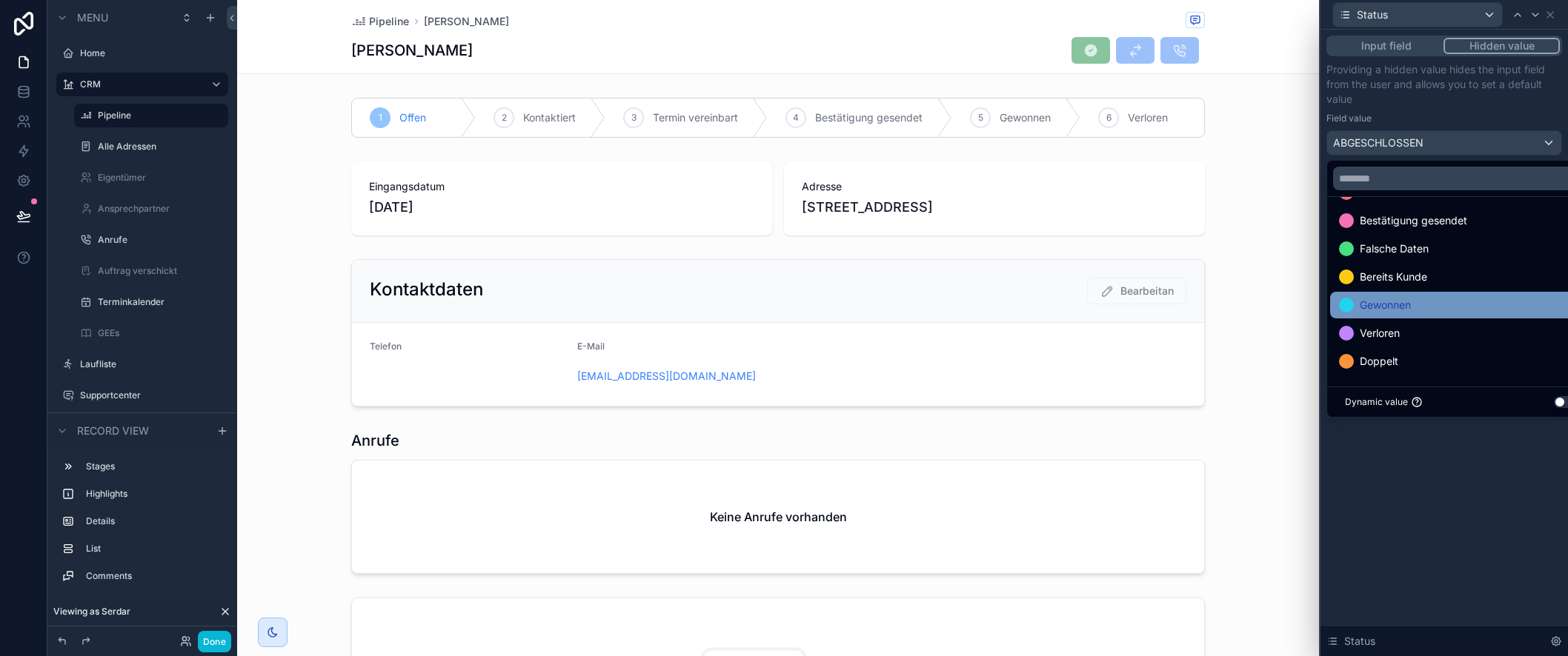
click at [1421, 312] on div "Gewonnen" at bounding box center [1462, 305] width 245 height 18
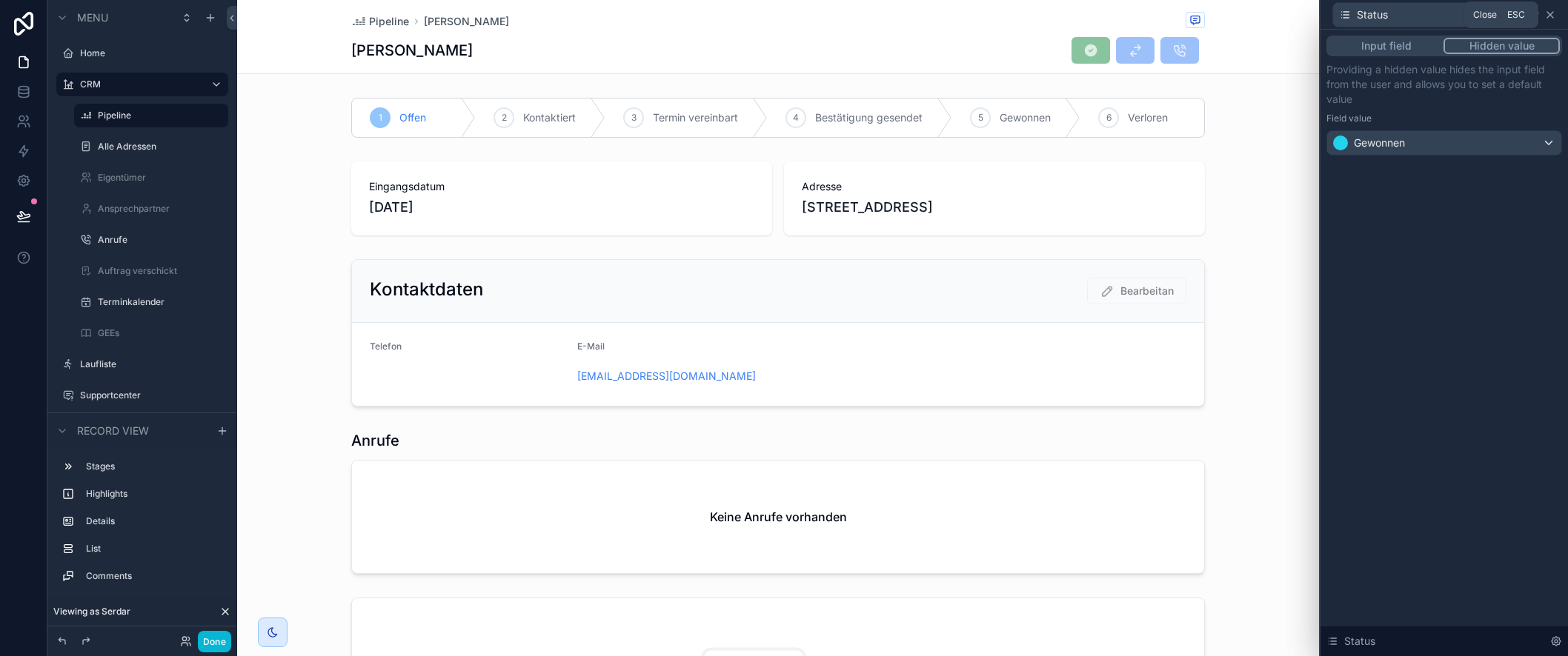
click at [1551, 16] on icon at bounding box center [1550, 15] width 6 height 6
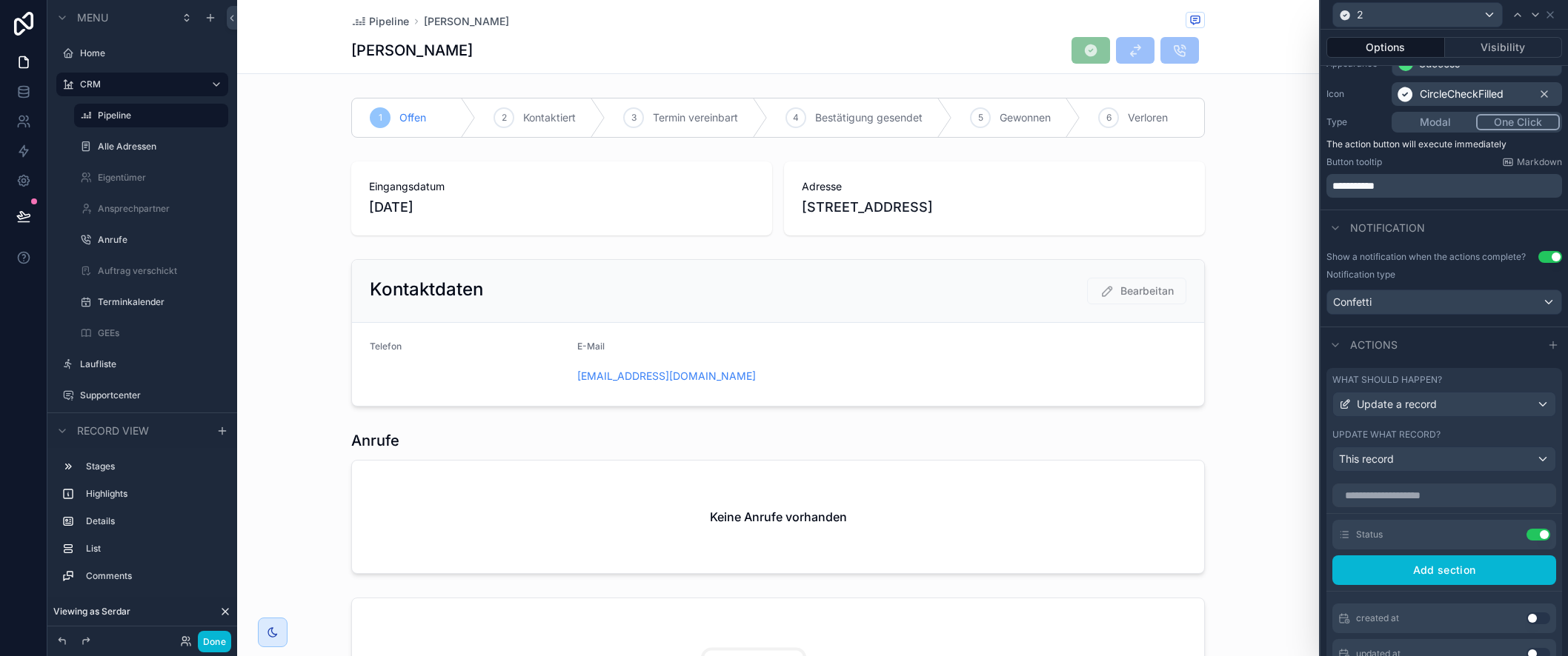
scroll to position [369, 0]
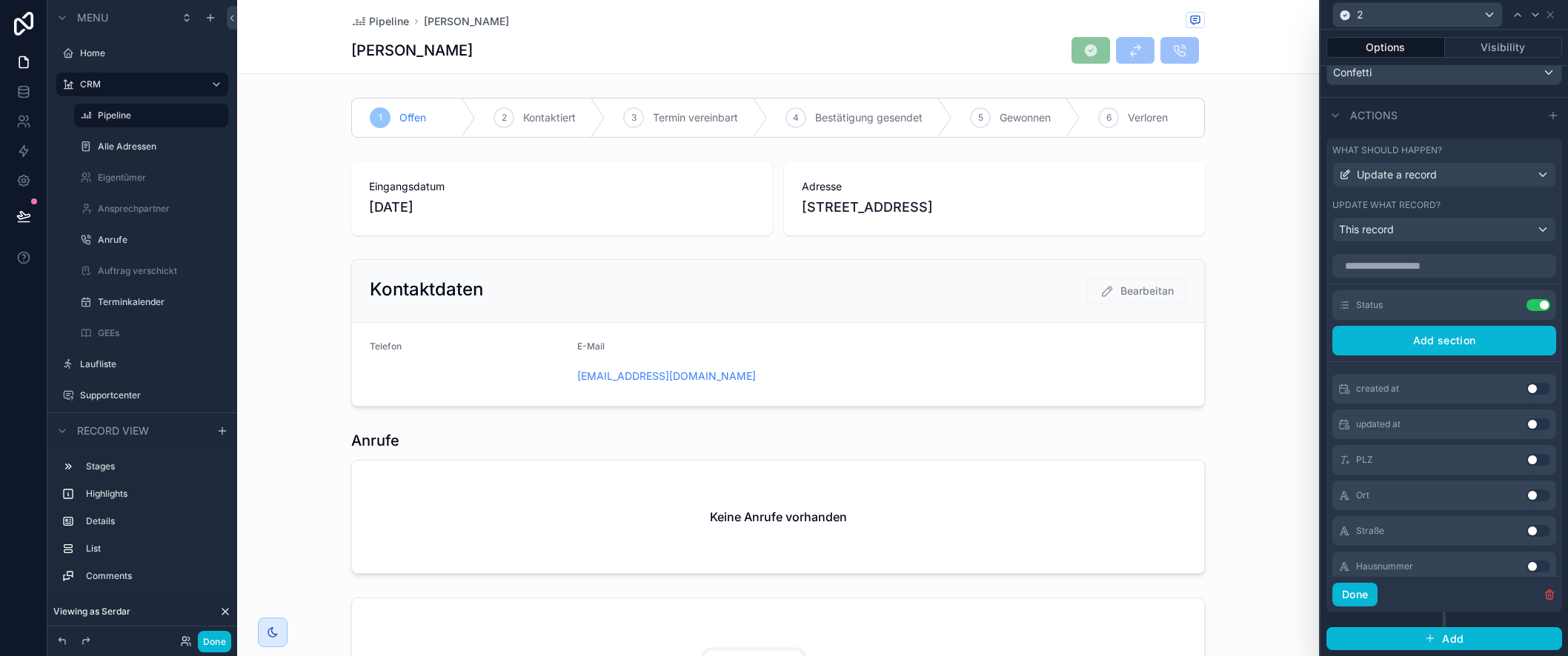
click at [1489, 151] on div "What should happen?" at bounding box center [1444, 150] width 224 height 12
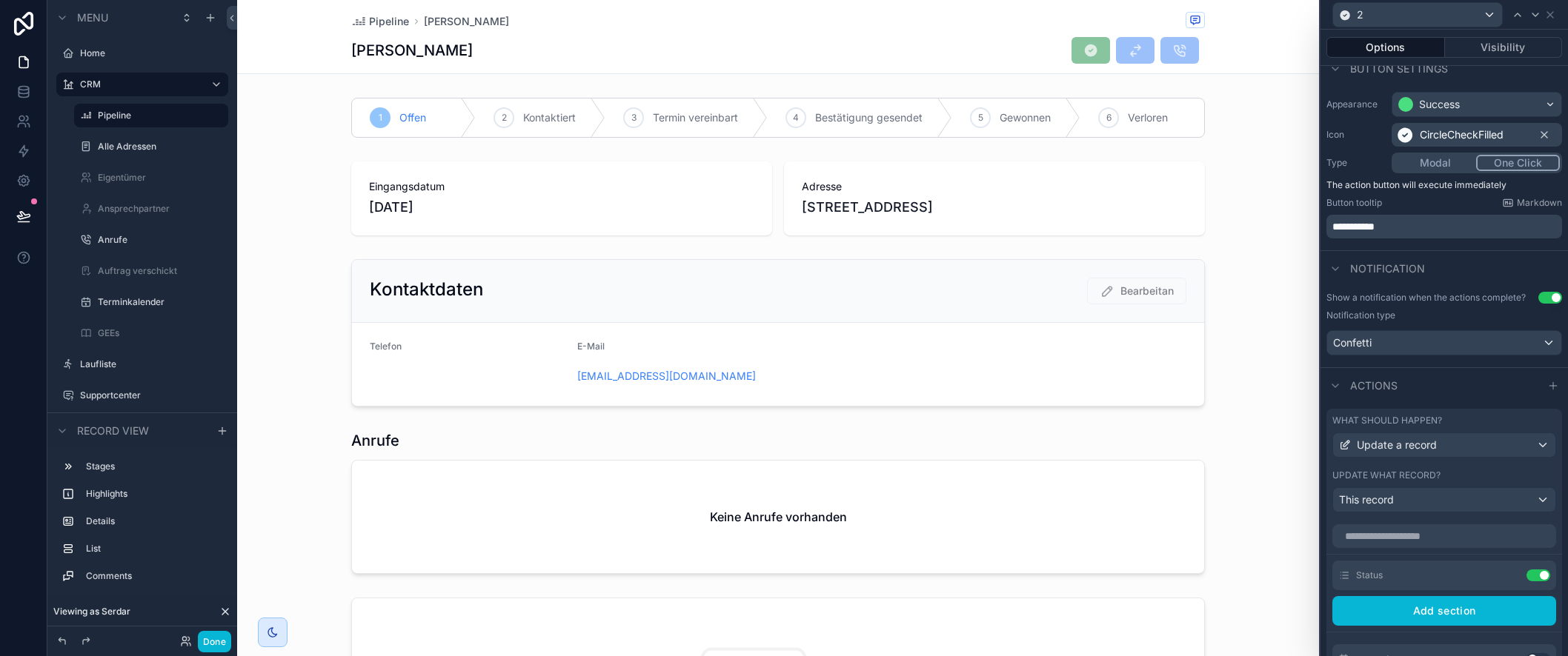
scroll to position [25, 0]
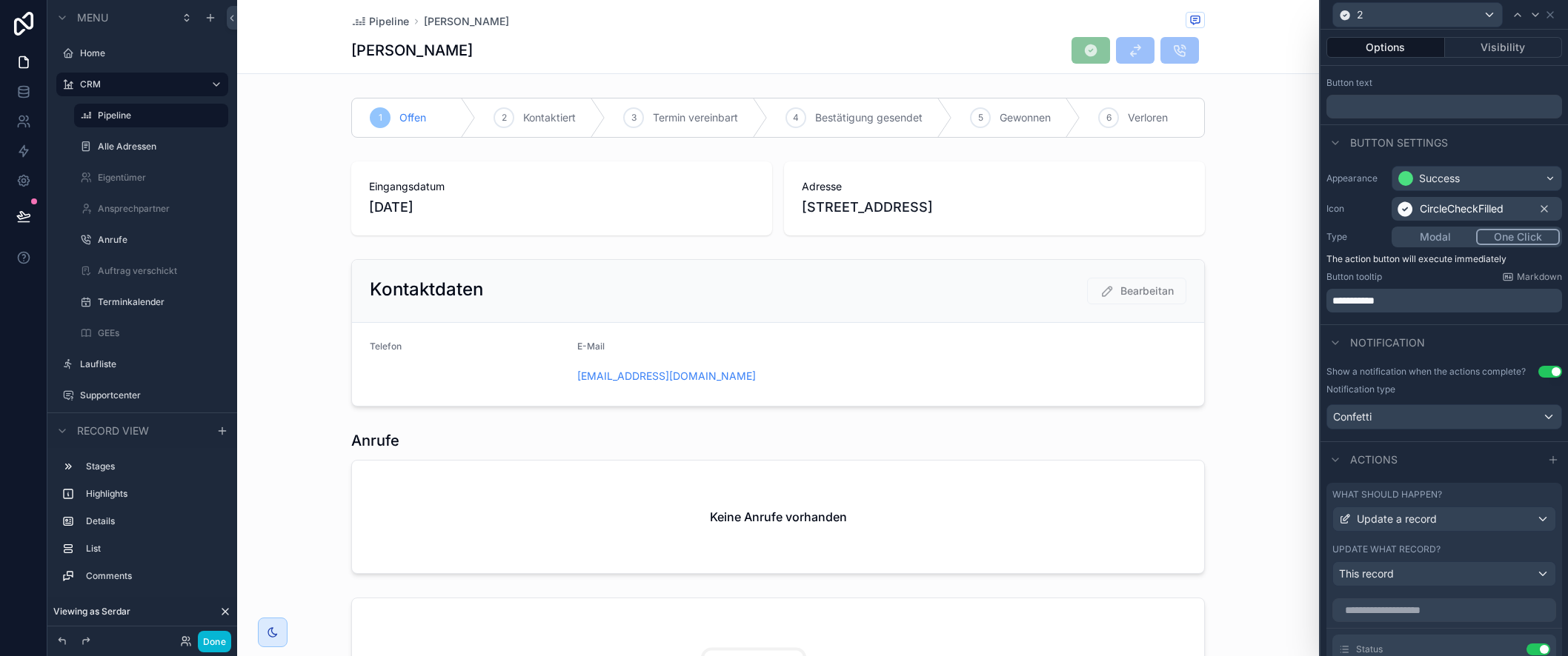
click at [1447, 239] on button "Modal" at bounding box center [1435, 237] width 83 height 16
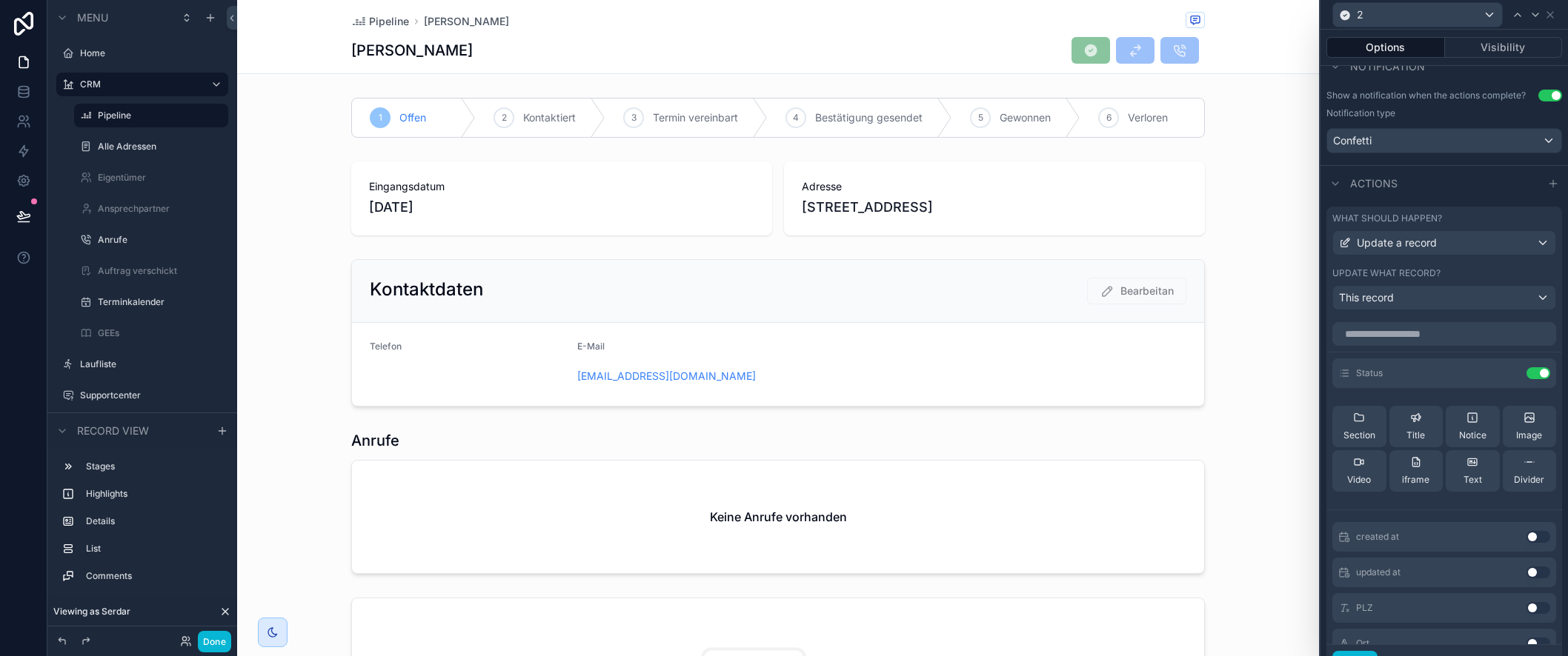
scroll to position [405, 0]
click at [1508, 371] on icon at bounding box center [1511, 368] width 6 height 6
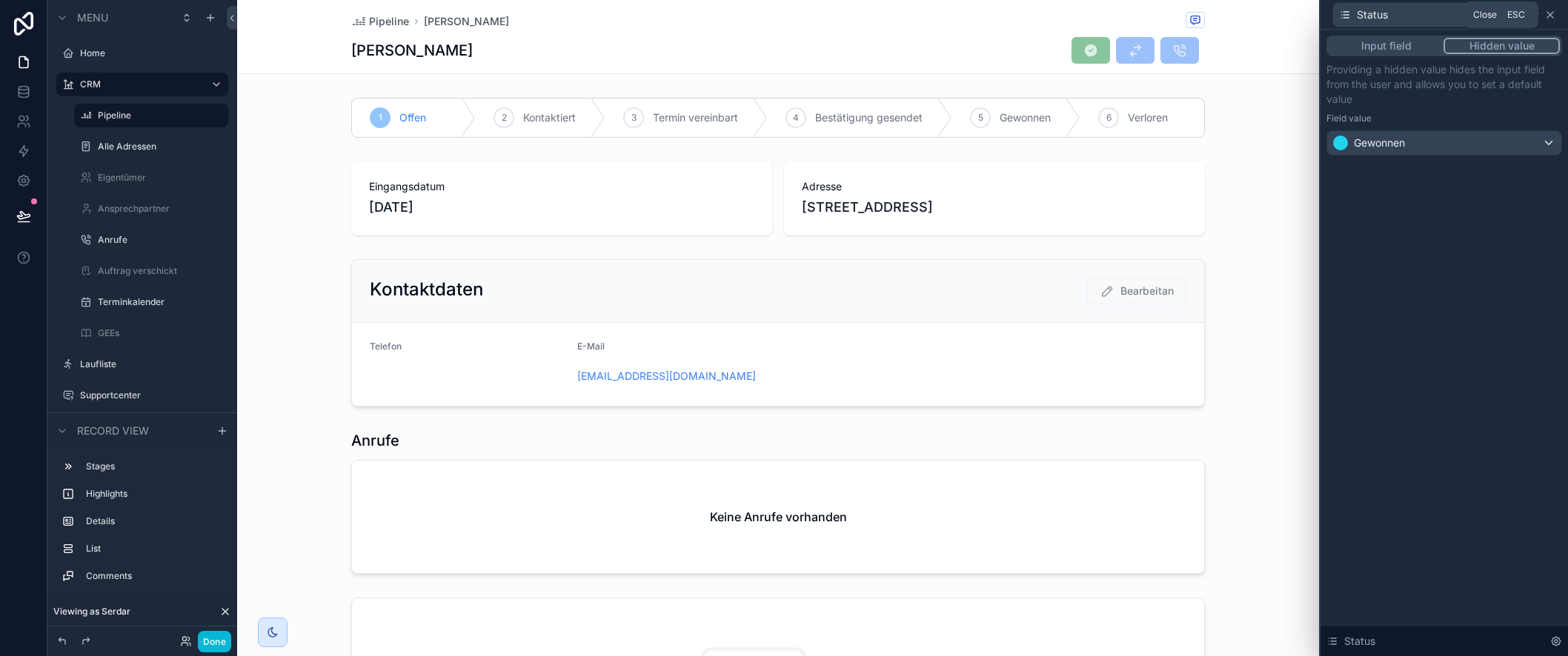
click at [1551, 13] on icon at bounding box center [1550, 15] width 6 height 6
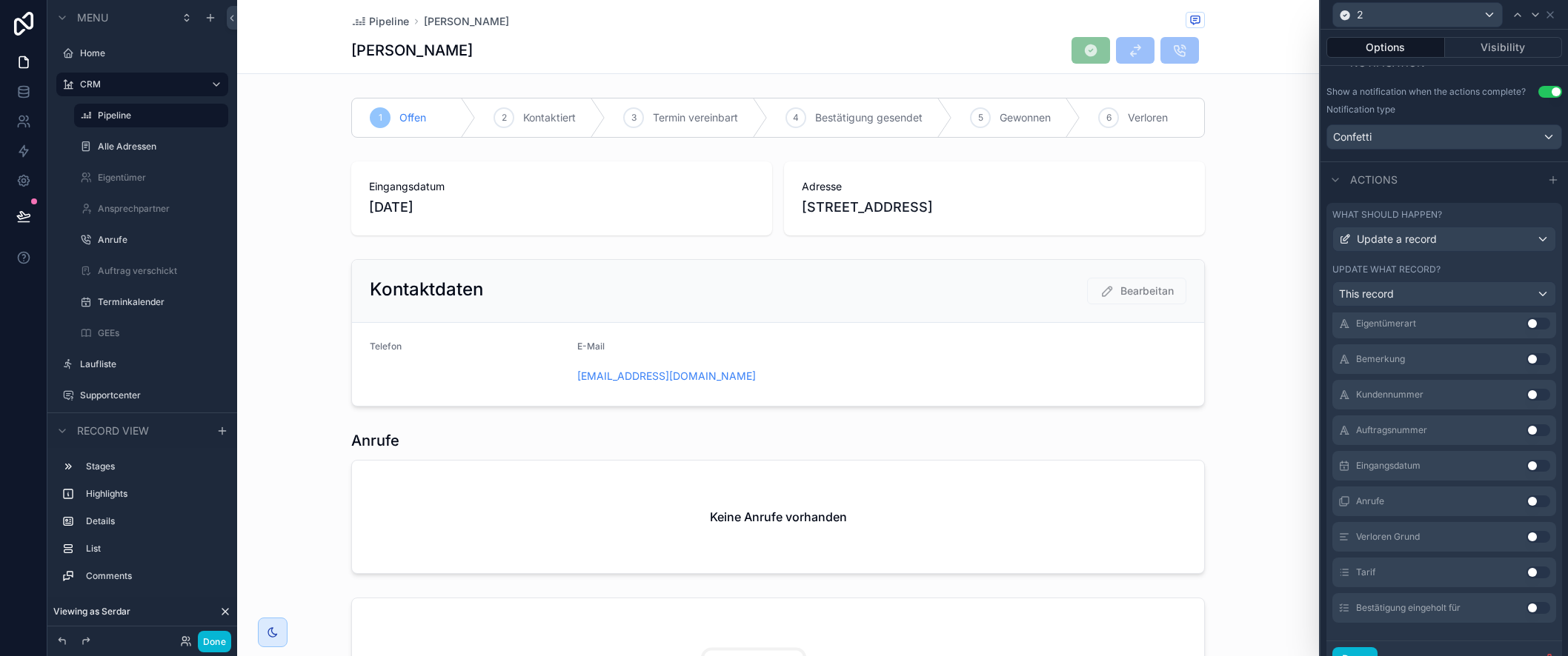
scroll to position [460, 0]
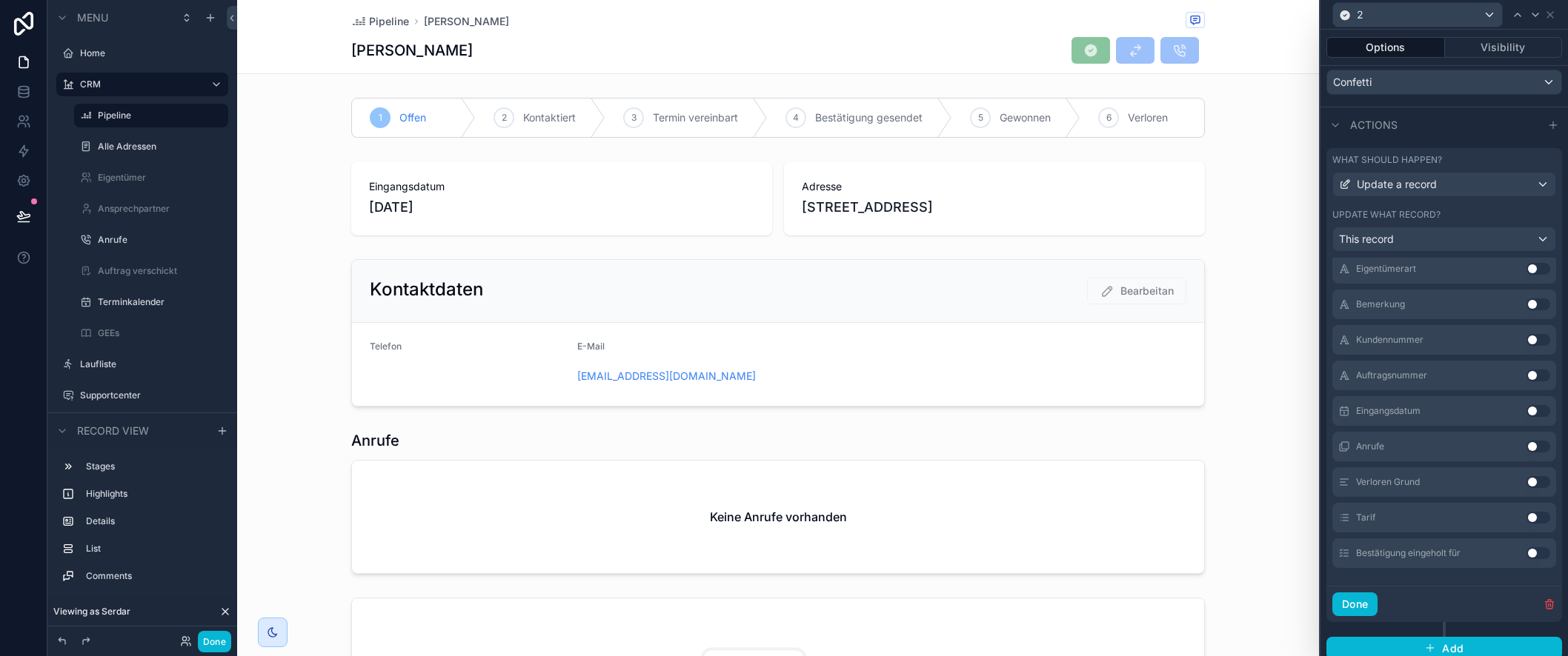
click at [1534, 518] on button "Use setting" at bounding box center [1538, 518] width 24 height 12
click at [1538, 554] on button "Use setting" at bounding box center [1538, 553] width 24 height 12
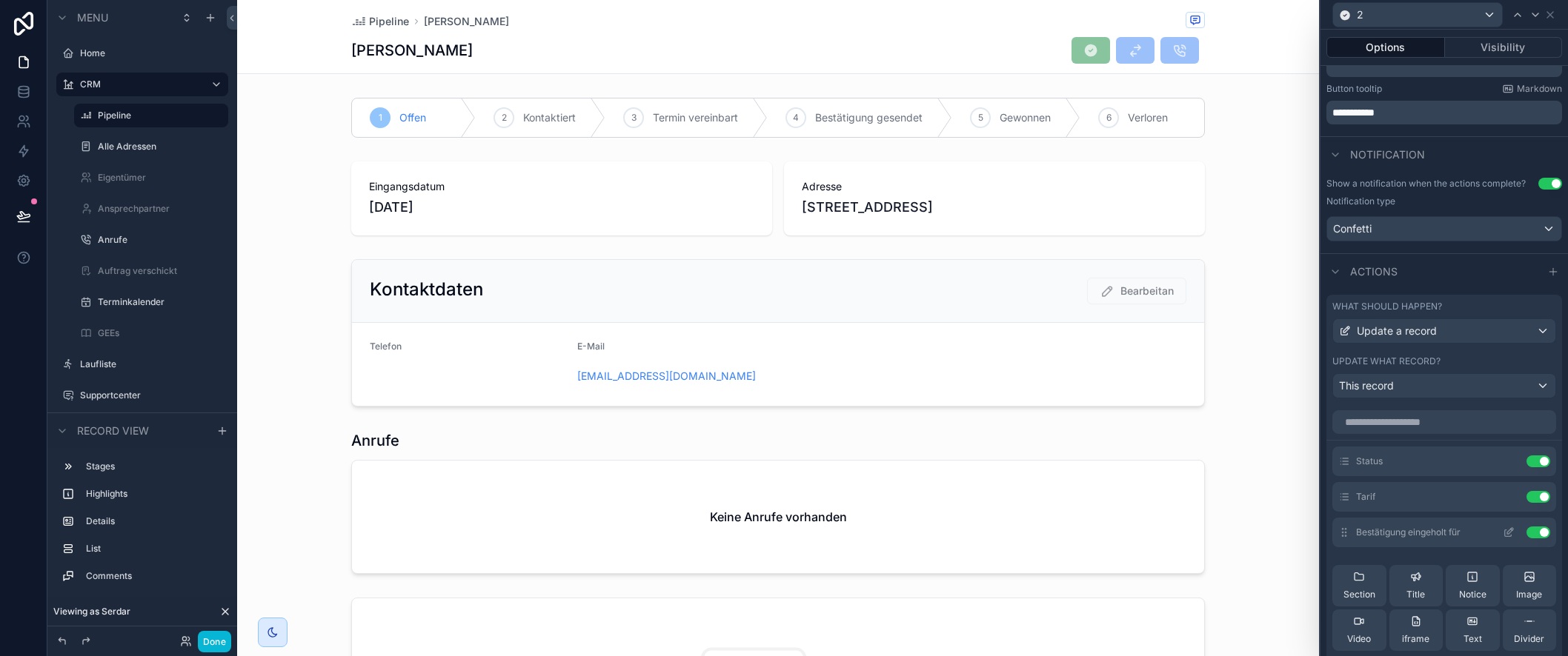
scroll to position [315, 0]
click at [1510, 495] on icon at bounding box center [1511, 494] width 6 height 6
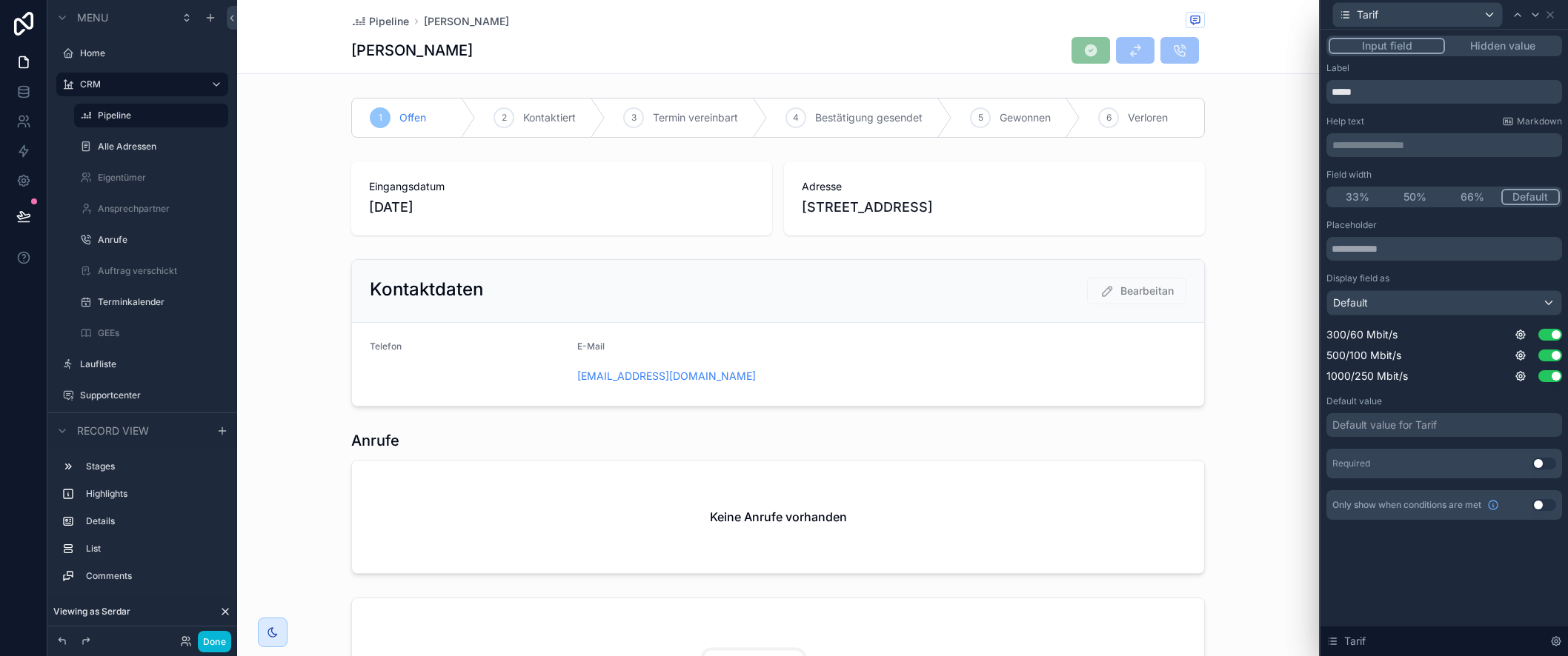
click at [1538, 465] on button "Use setting" at bounding box center [1544, 463] width 24 height 12
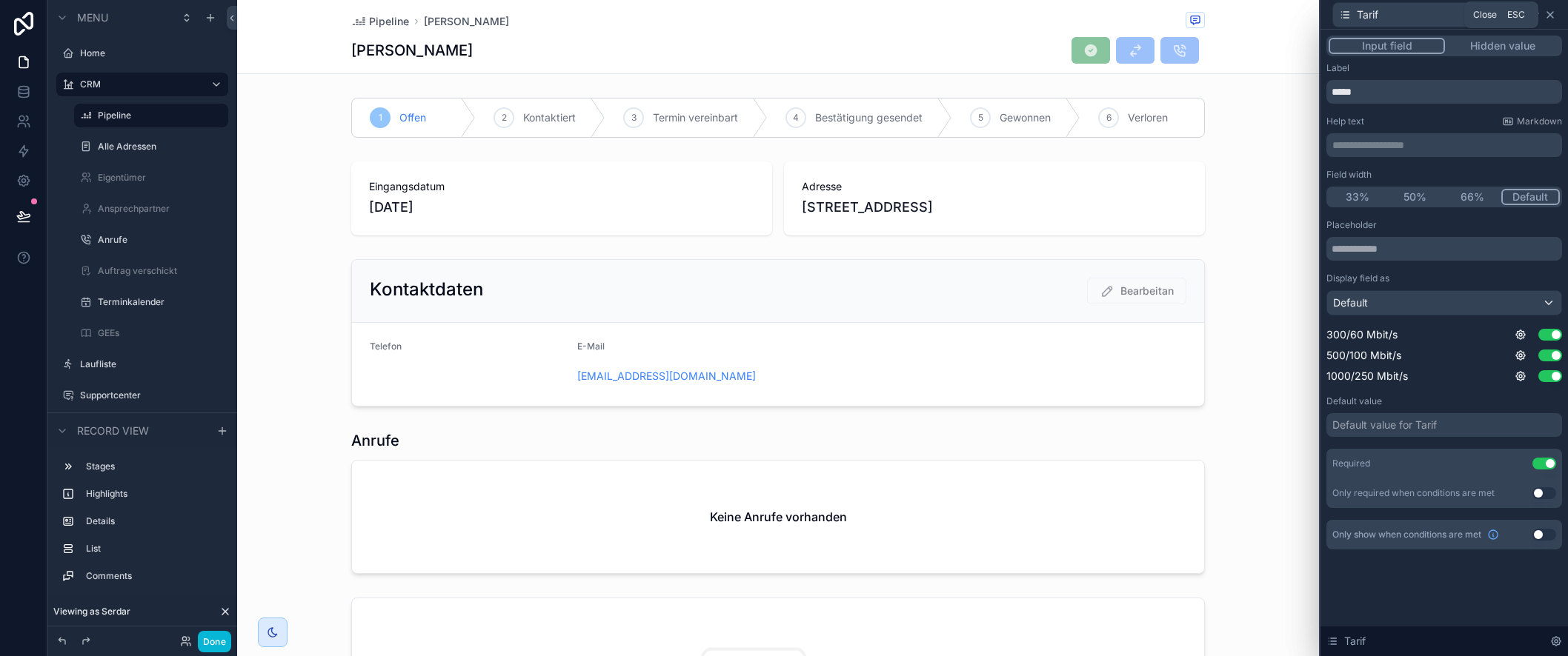
click at [1553, 16] on icon at bounding box center [1550, 15] width 12 height 12
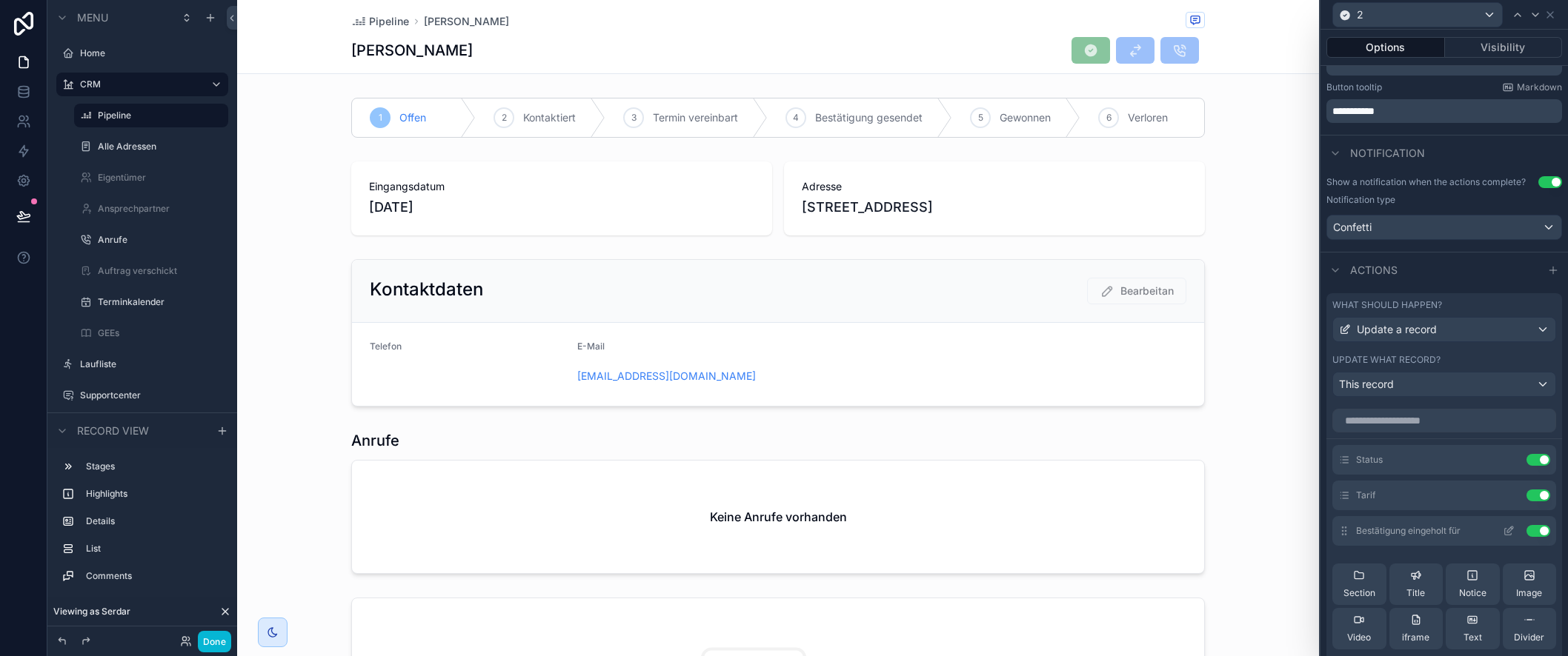
click at [1510, 529] on icon at bounding box center [1509, 531] width 12 height 12
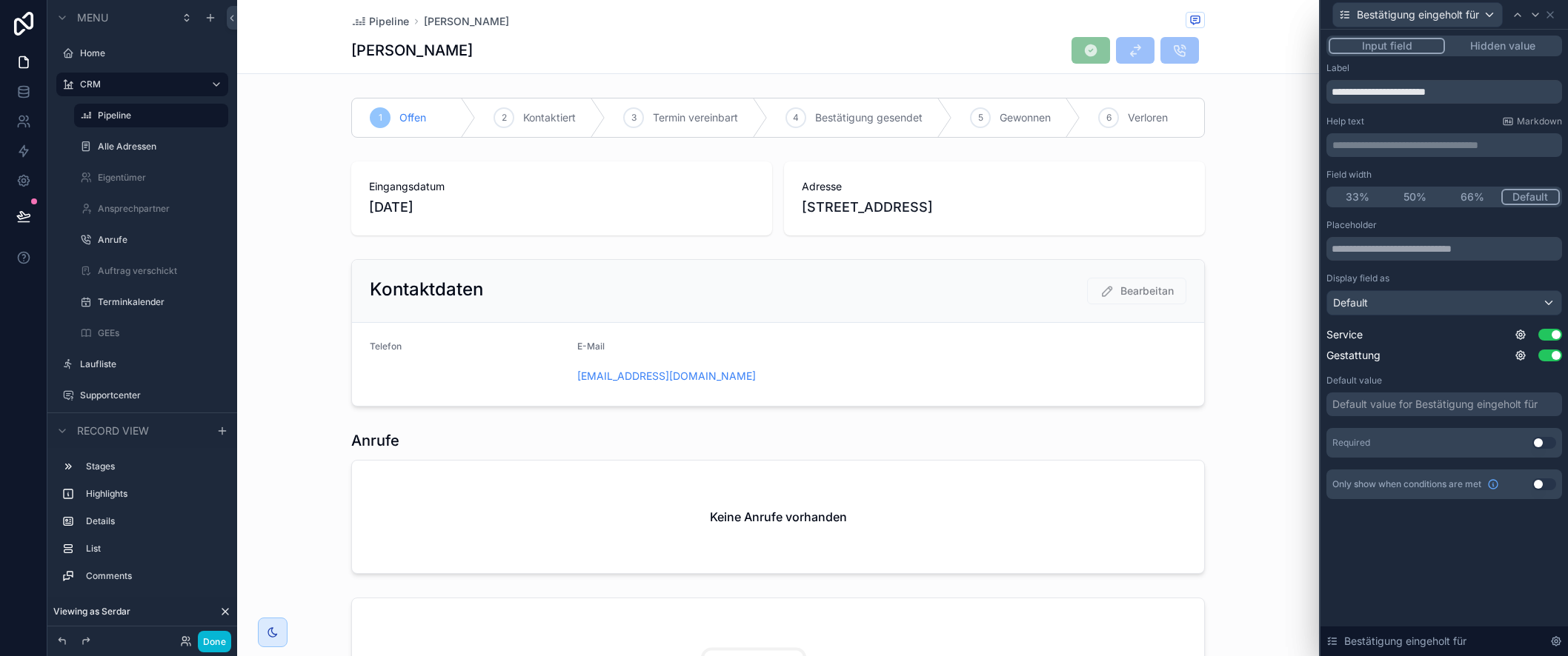
click at [1544, 444] on button "Use setting" at bounding box center [1544, 443] width 24 height 12
click at [1552, 13] on icon at bounding box center [1550, 15] width 12 height 12
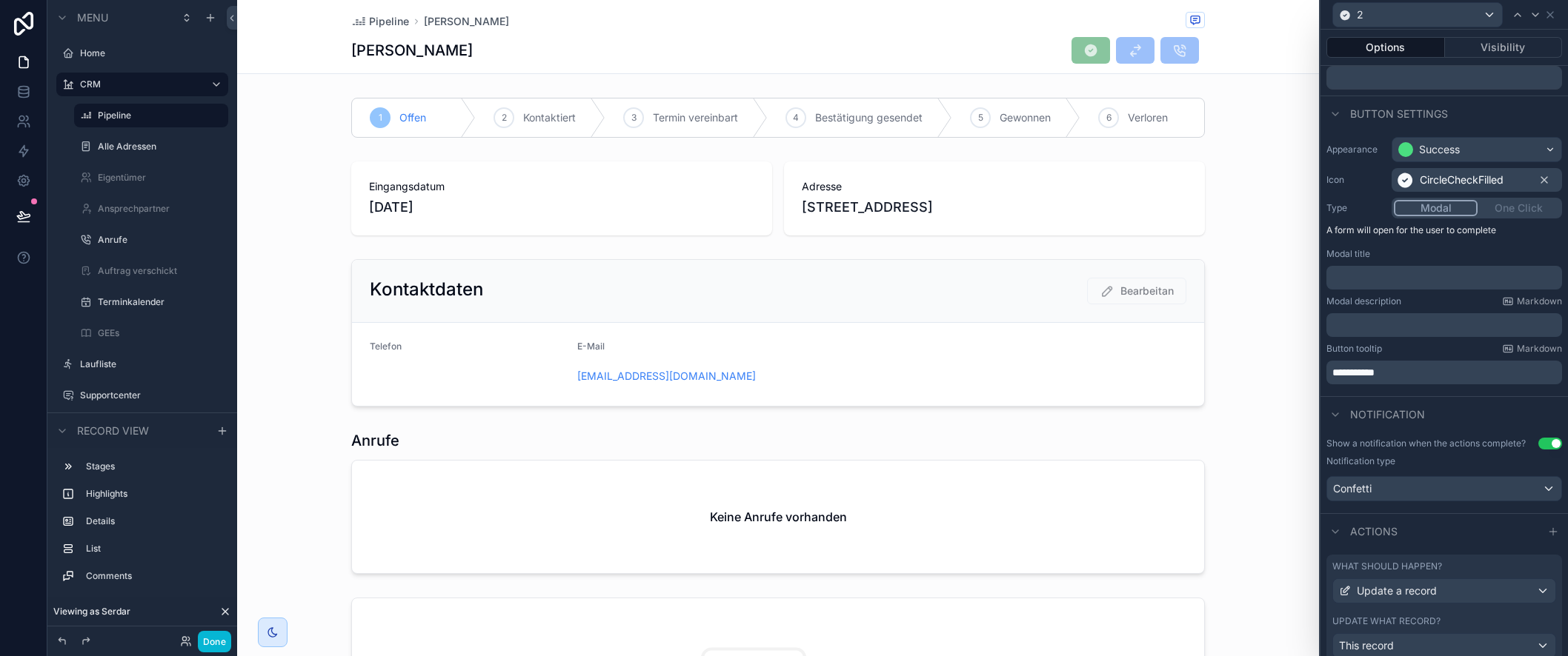
scroll to position [0, 0]
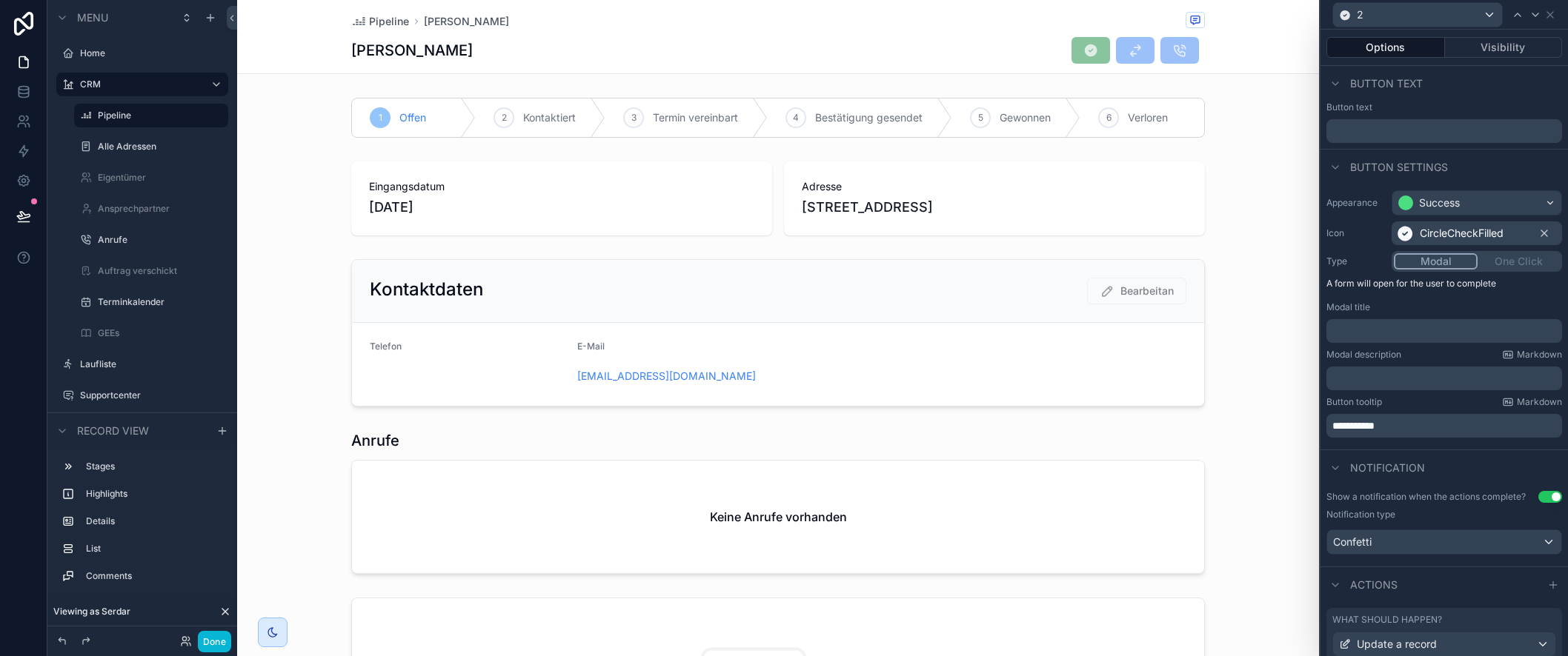
click at [1375, 333] on p "﻿" at bounding box center [1446, 331] width 227 height 15
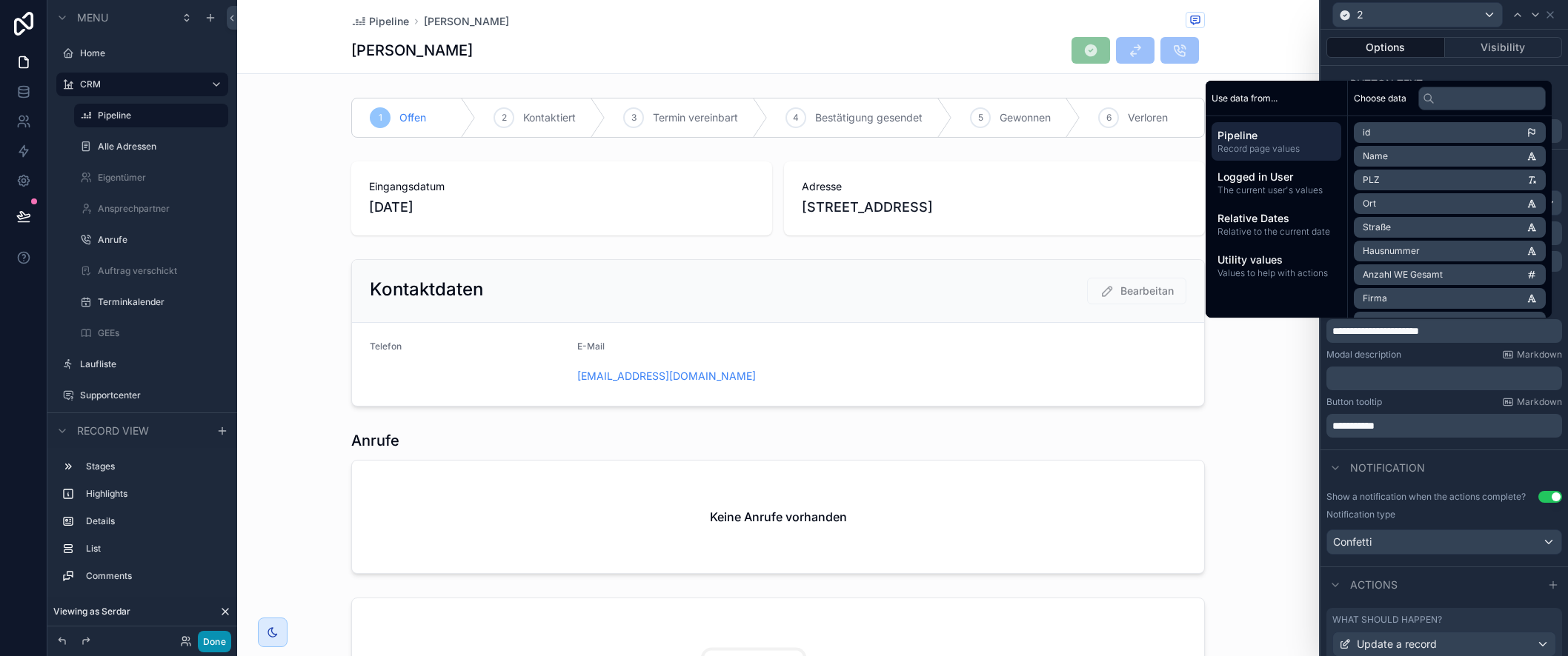
click at [220, 642] on button "Done" at bounding box center [214, 641] width 33 height 22
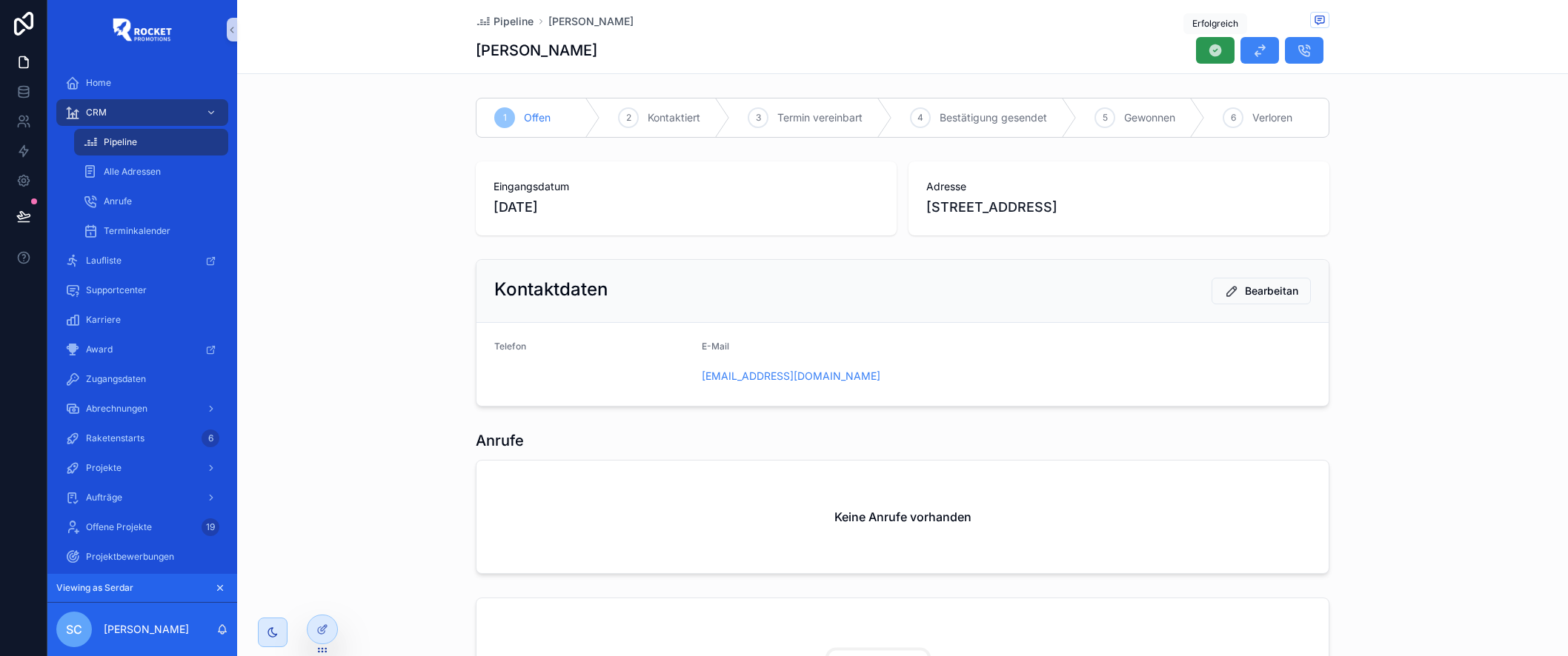
click at [1217, 53] on icon "scrollable content" at bounding box center [1215, 51] width 15 height 15
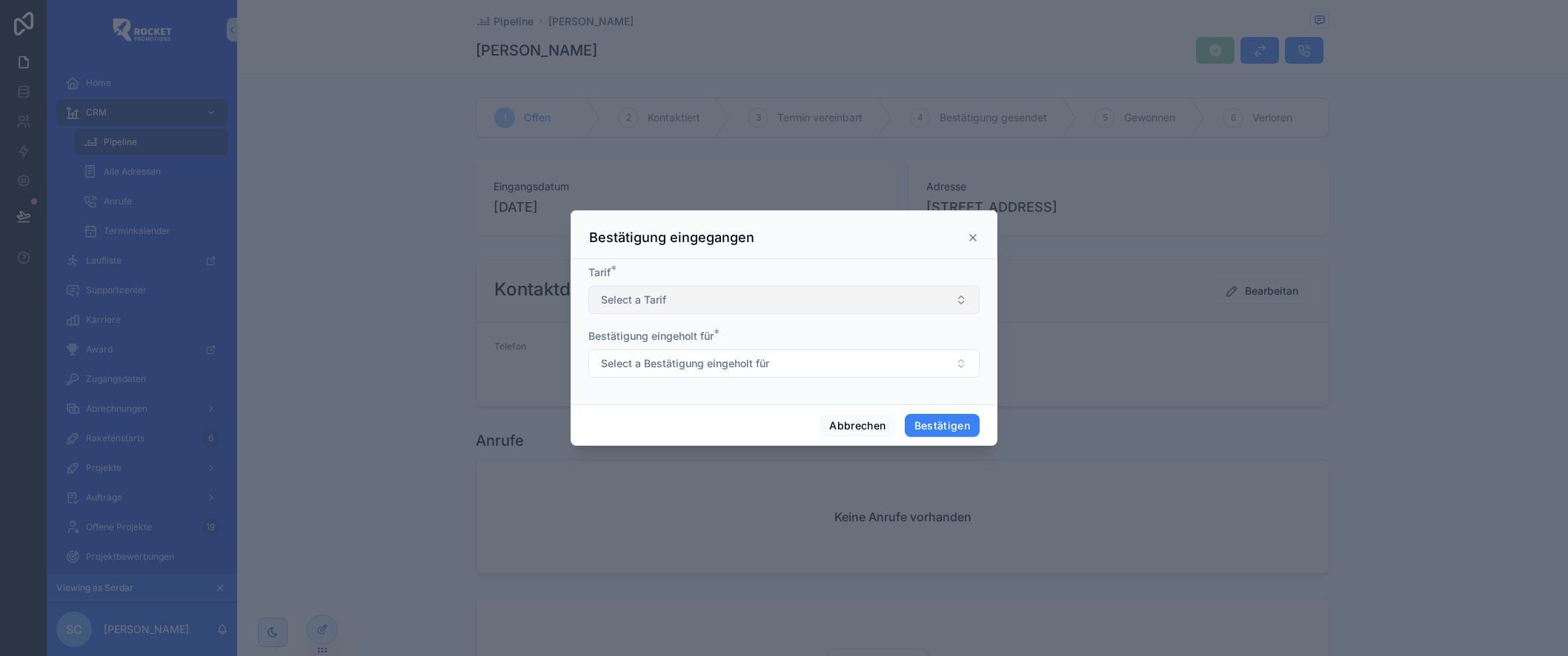
click at [773, 299] on button "Select a Tarif" at bounding box center [784, 300] width 391 height 28
click at [701, 295] on button "Select a Tarif" at bounding box center [784, 300] width 391 height 28
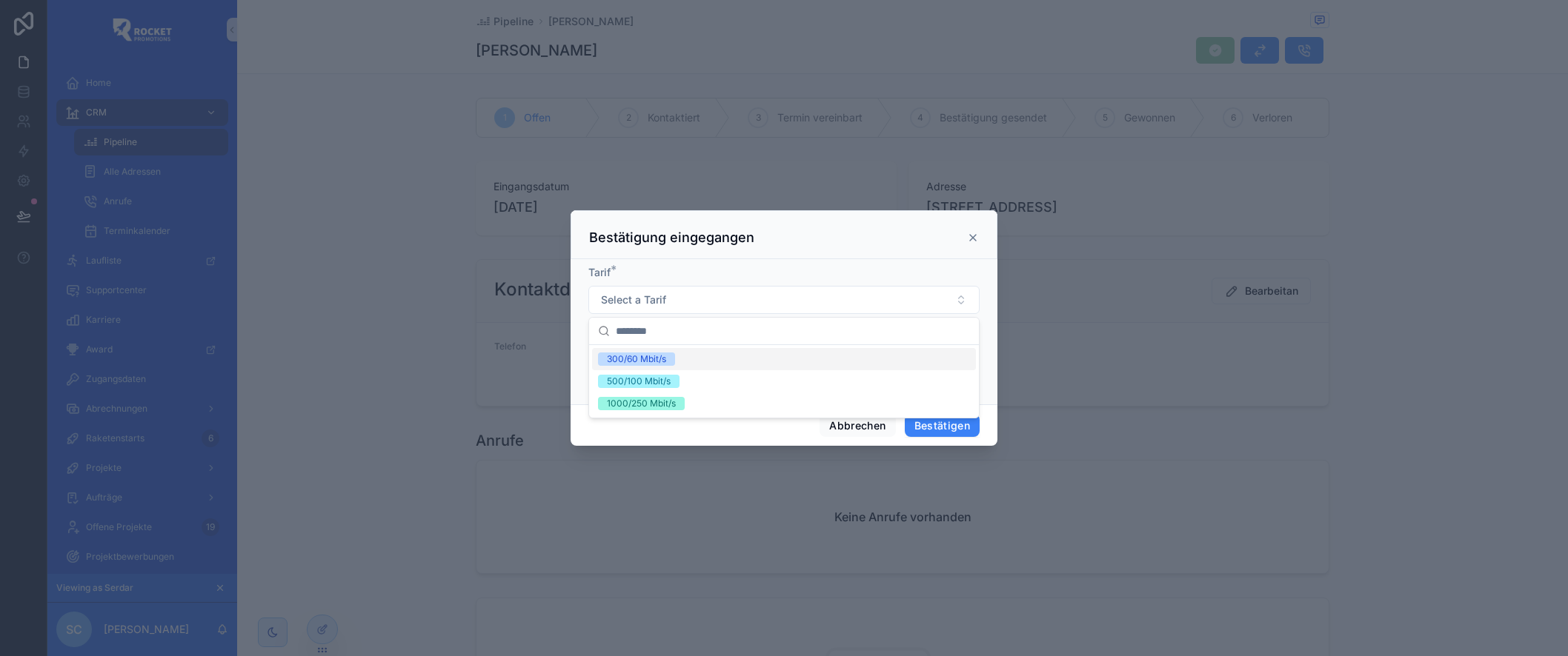
click at [680, 353] on div "300/60 Mbit/s" at bounding box center [784, 359] width 384 height 22
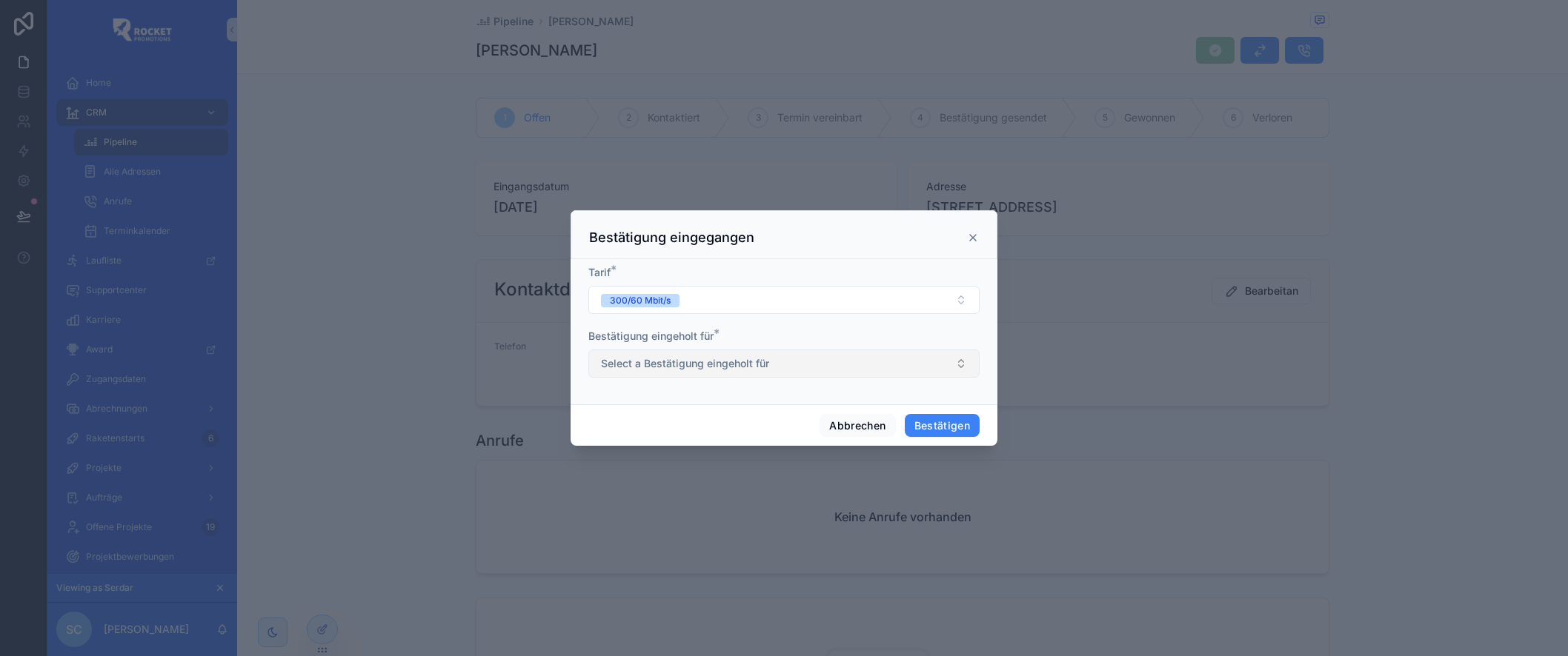
click at [701, 364] on span "Select a Bestätigung eingeholt für" at bounding box center [685, 364] width 168 height 15
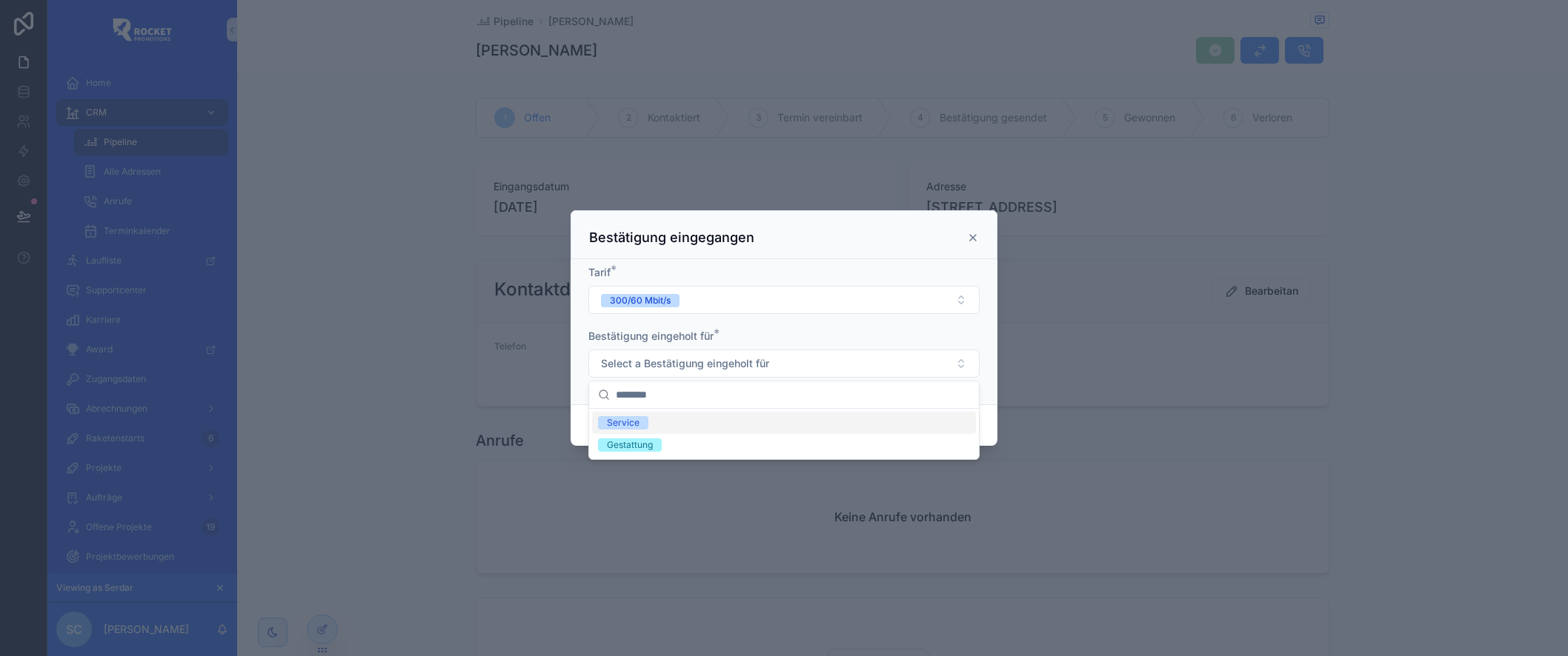
click at [659, 422] on div "Service" at bounding box center [784, 423] width 384 height 22
drag, startPoint x: 810, startPoint y: 443, endPoint x: 826, endPoint y: 443, distance: 16.0
click at [810, 443] on div "Gestattung" at bounding box center [784, 446] width 384 height 22
click at [985, 379] on div "Tarif * 300/60 Mbit/s Bestätigung eingeholt für * Service Gestattung" at bounding box center [784, 332] width 427 height 145
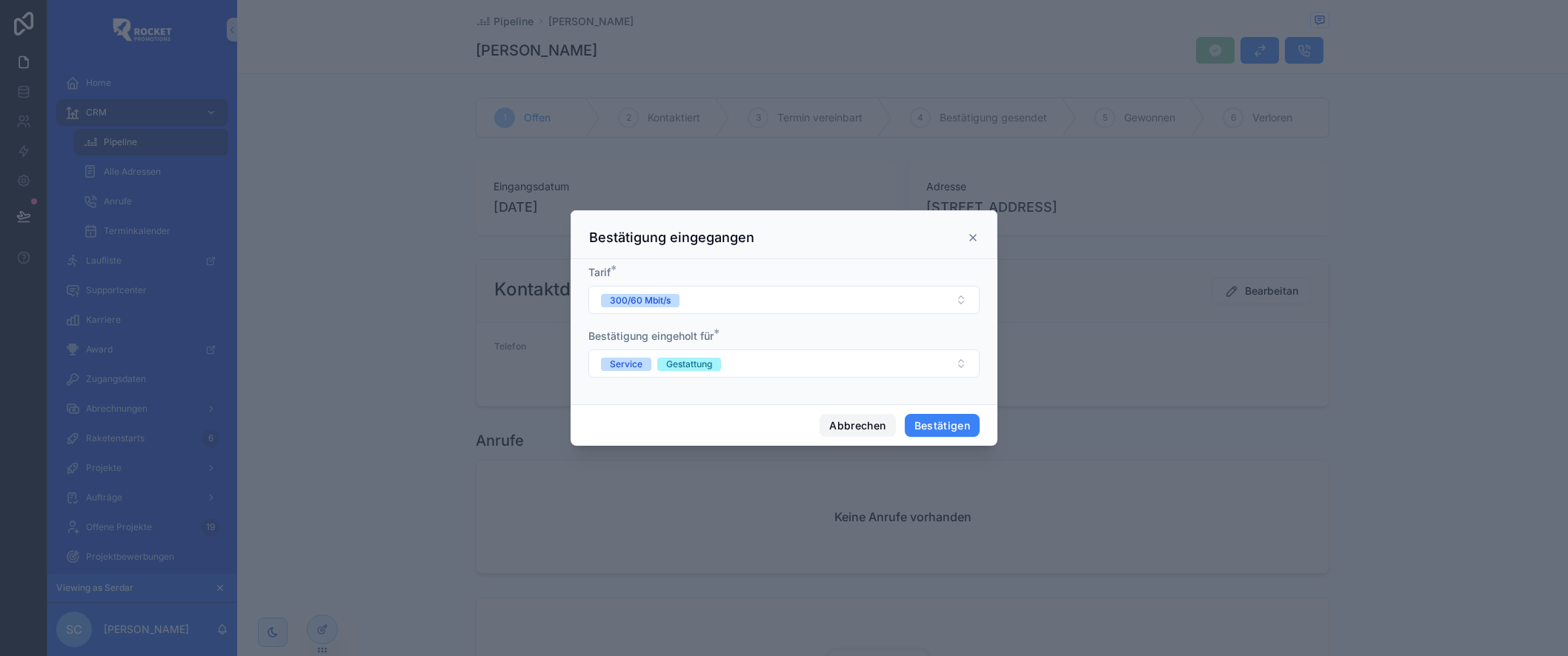
click at [865, 428] on button "Abbrechen" at bounding box center [857, 426] width 76 height 24
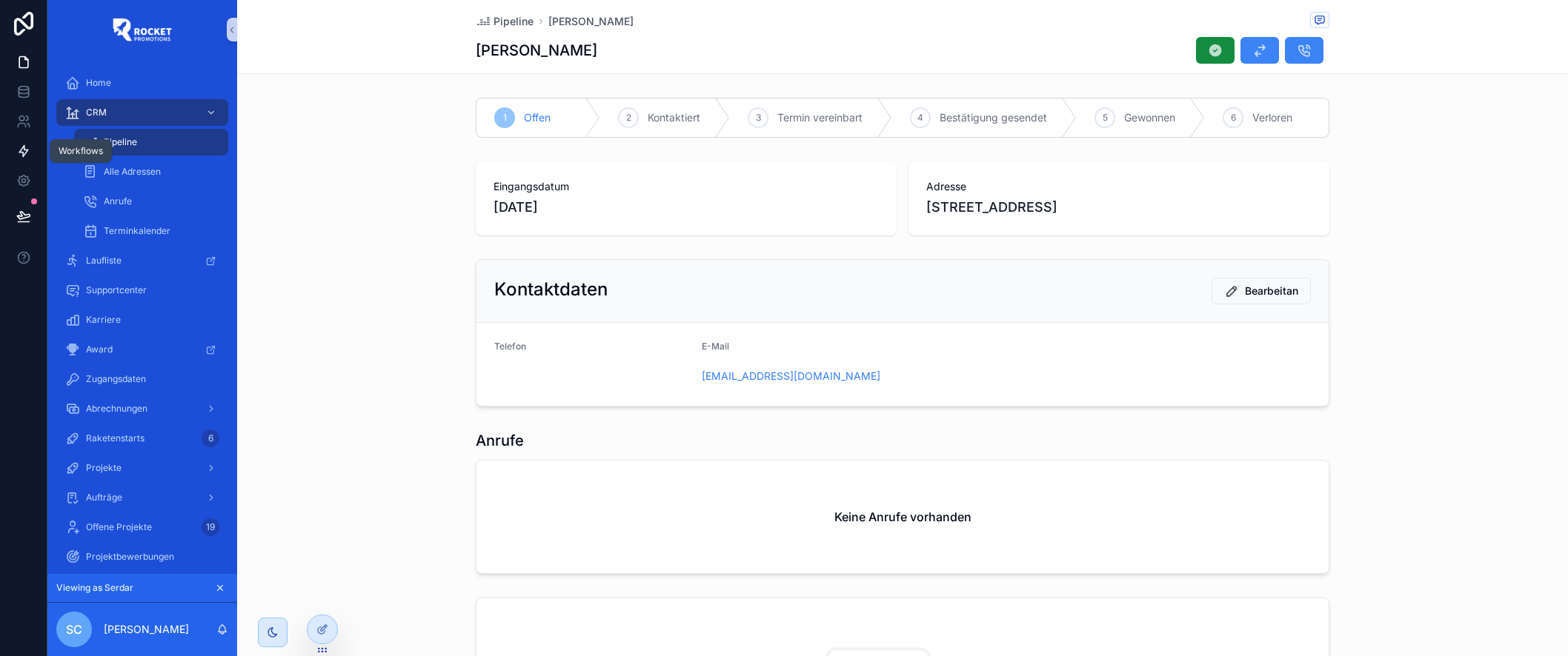
click at [19, 149] on icon at bounding box center [24, 151] width 15 height 15
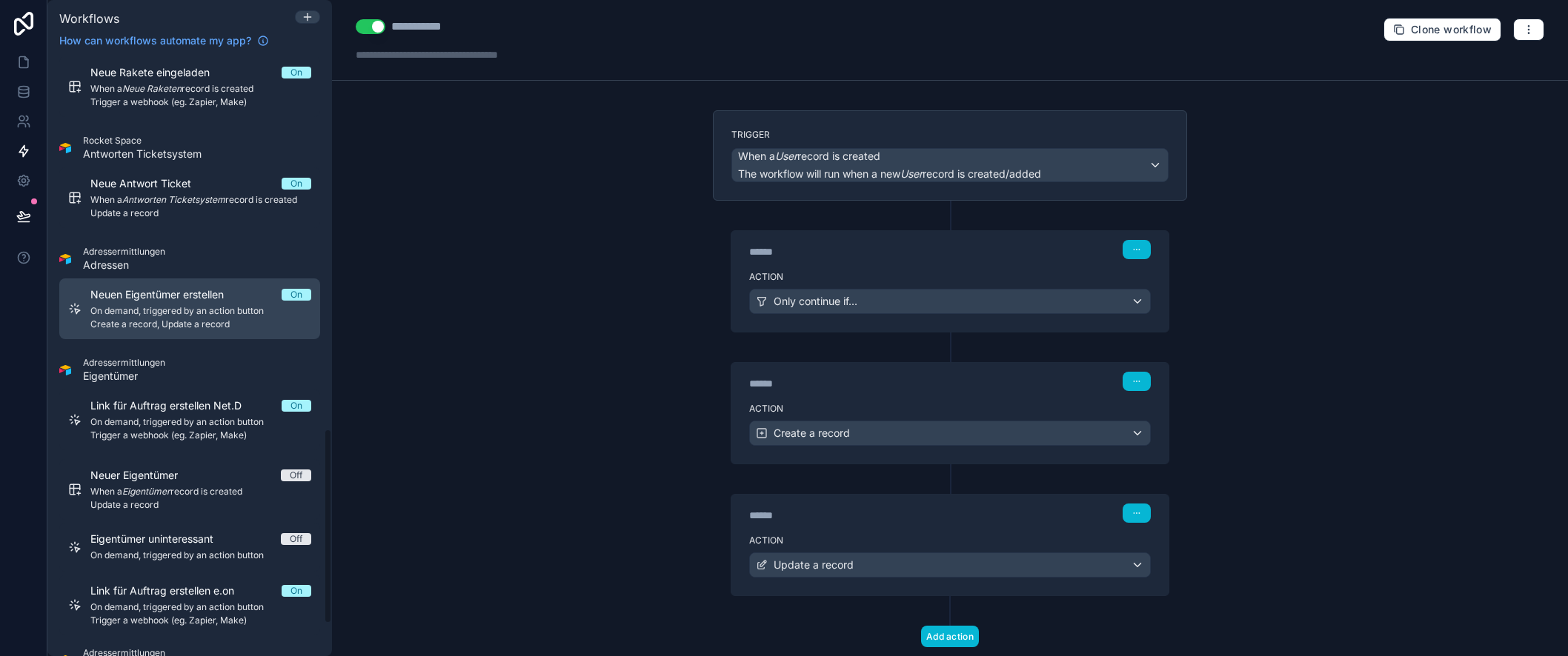
scroll to position [1131, 0]
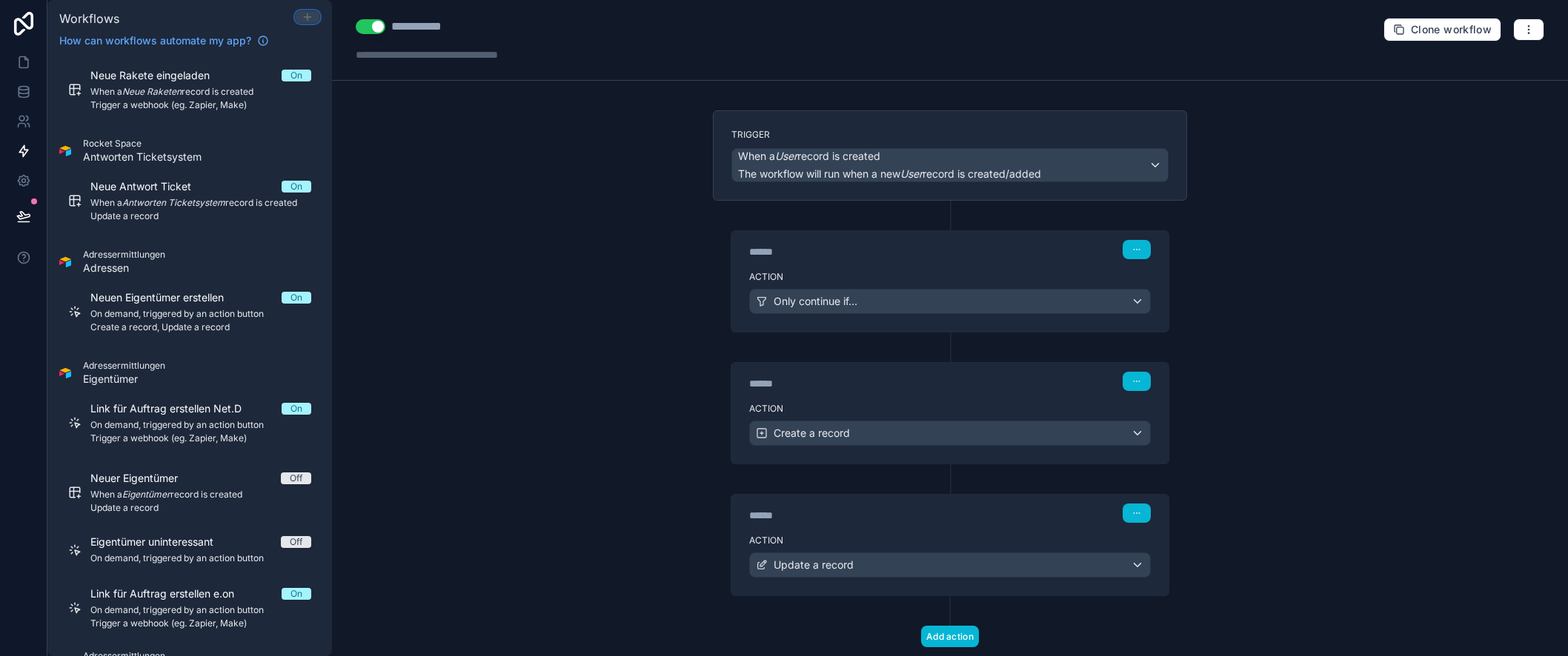
click at [310, 17] on icon at bounding box center [307, 17] width 7 height 0
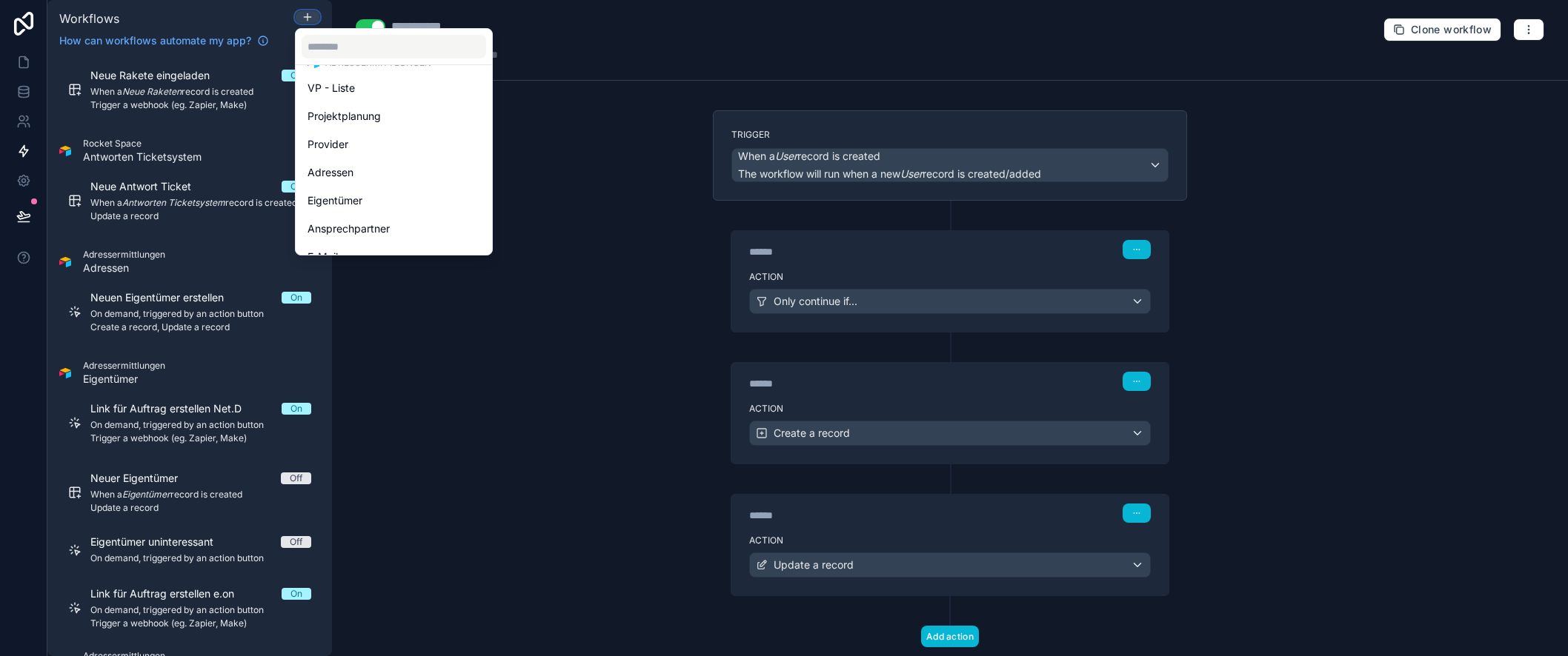
scroll to position [3310, 0]
click at [371, 179] on div "Adressen" at bounding box center [394, 173] width 173 height 18
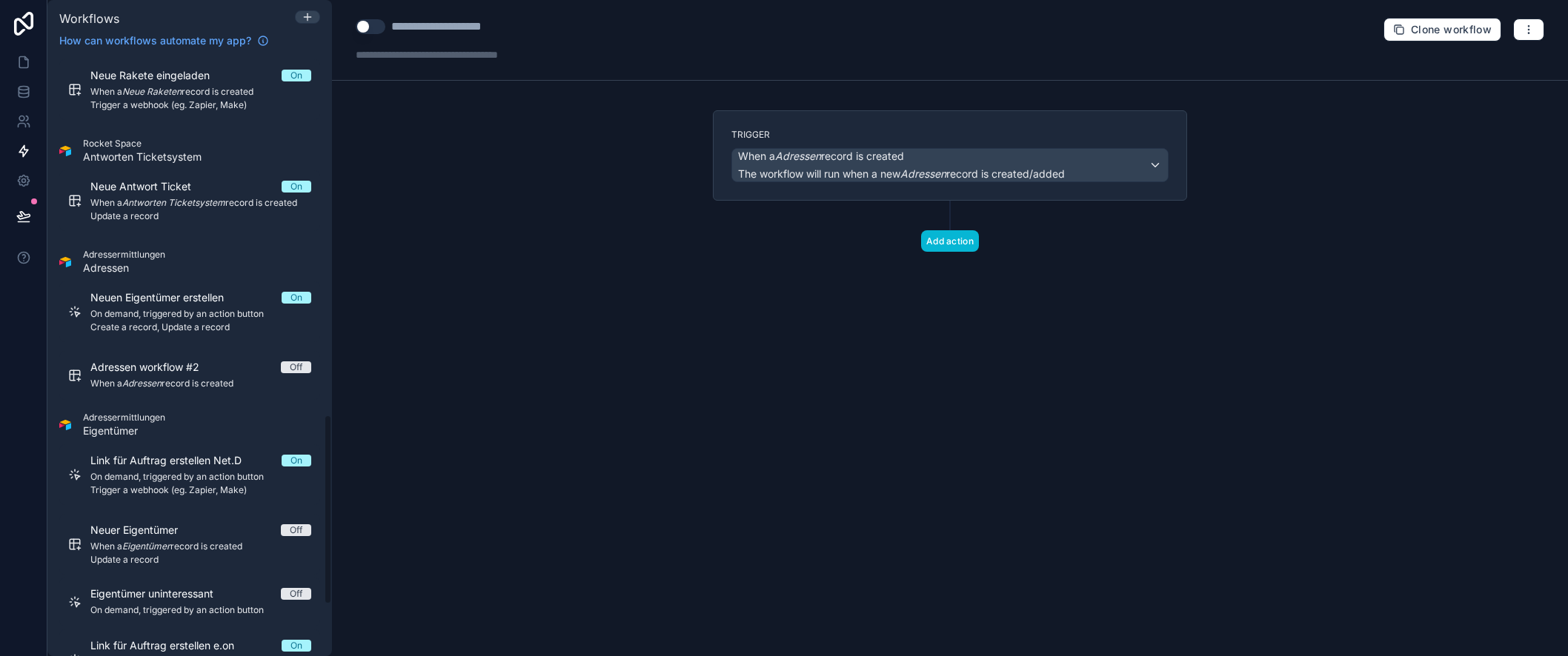
click at [448, 21] on div "**********" at bounding box center [460, 27] width 138 height 18
type div "**********"
click at [896, 167] on span "The workflow will run when a new Adressen record is created/added" at bounding box center [901, 173] width 327 height 13
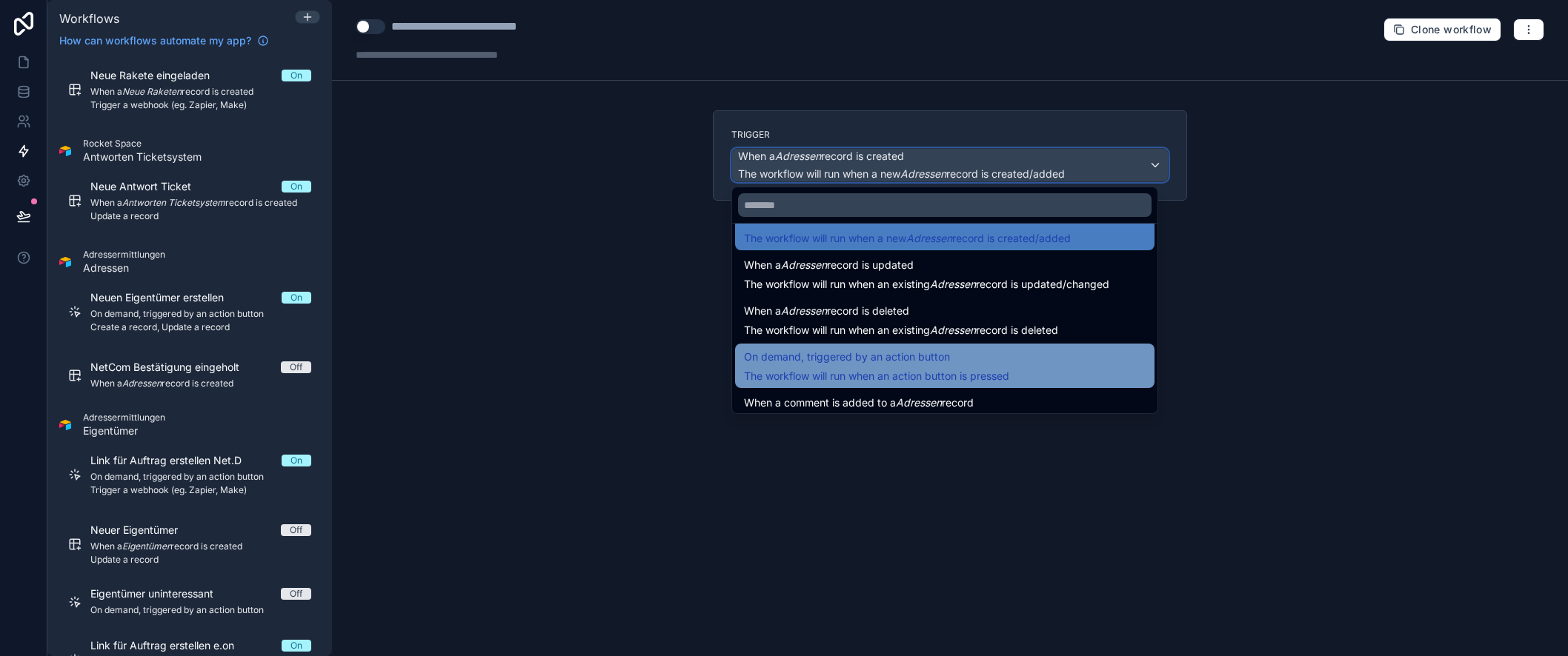
scroll to position [33, 0]
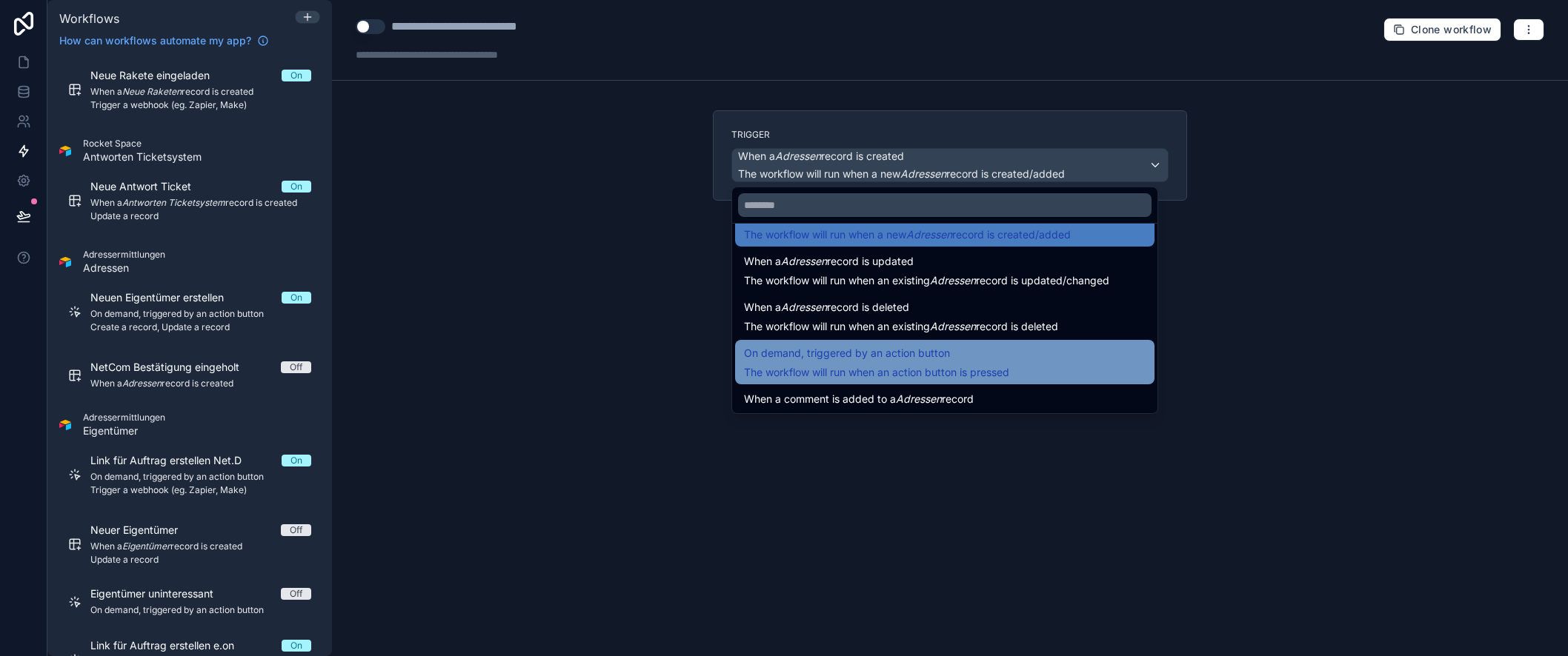
click at [965, 366] on span "The workflow will run when an action button is pressed" at bounding box center [877, 372] width 266 height 13
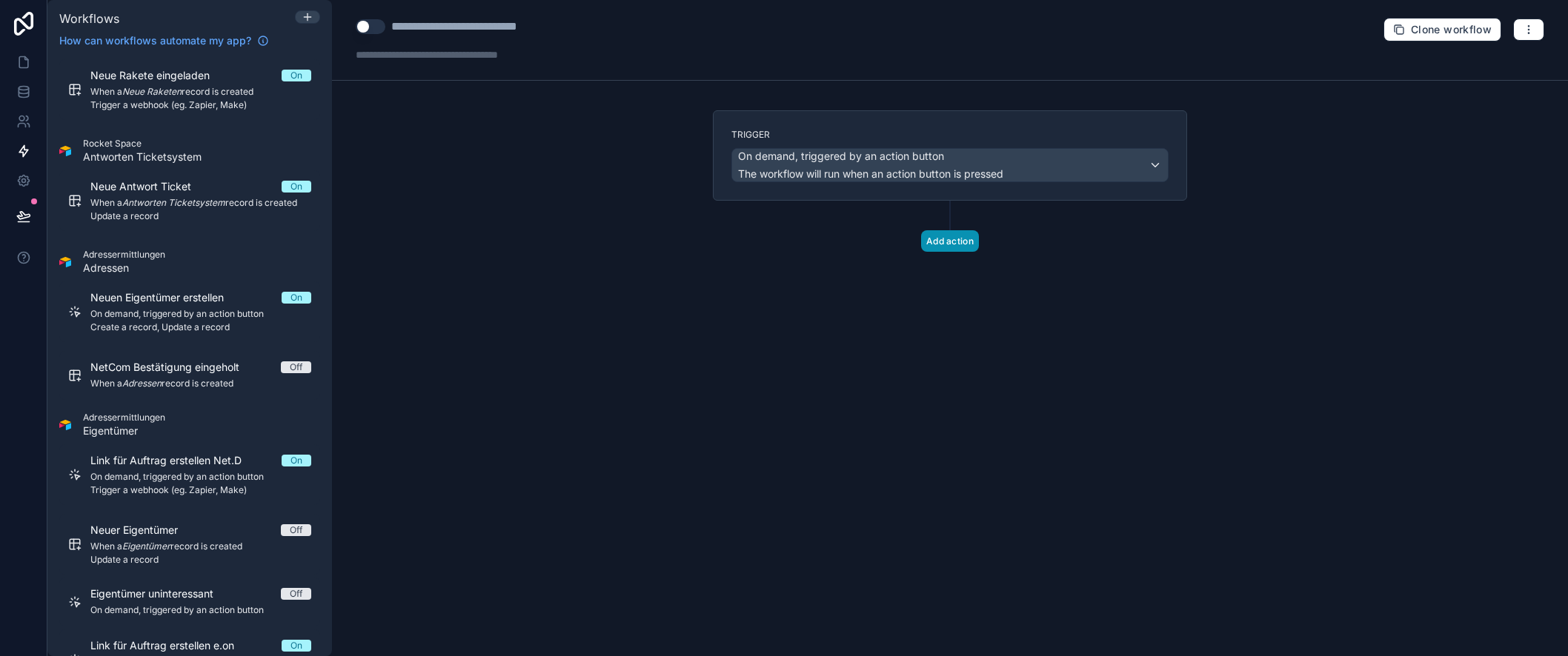
click at [952, 244] on button "Add action" at bounding box center [950, 241] width 58 height 22
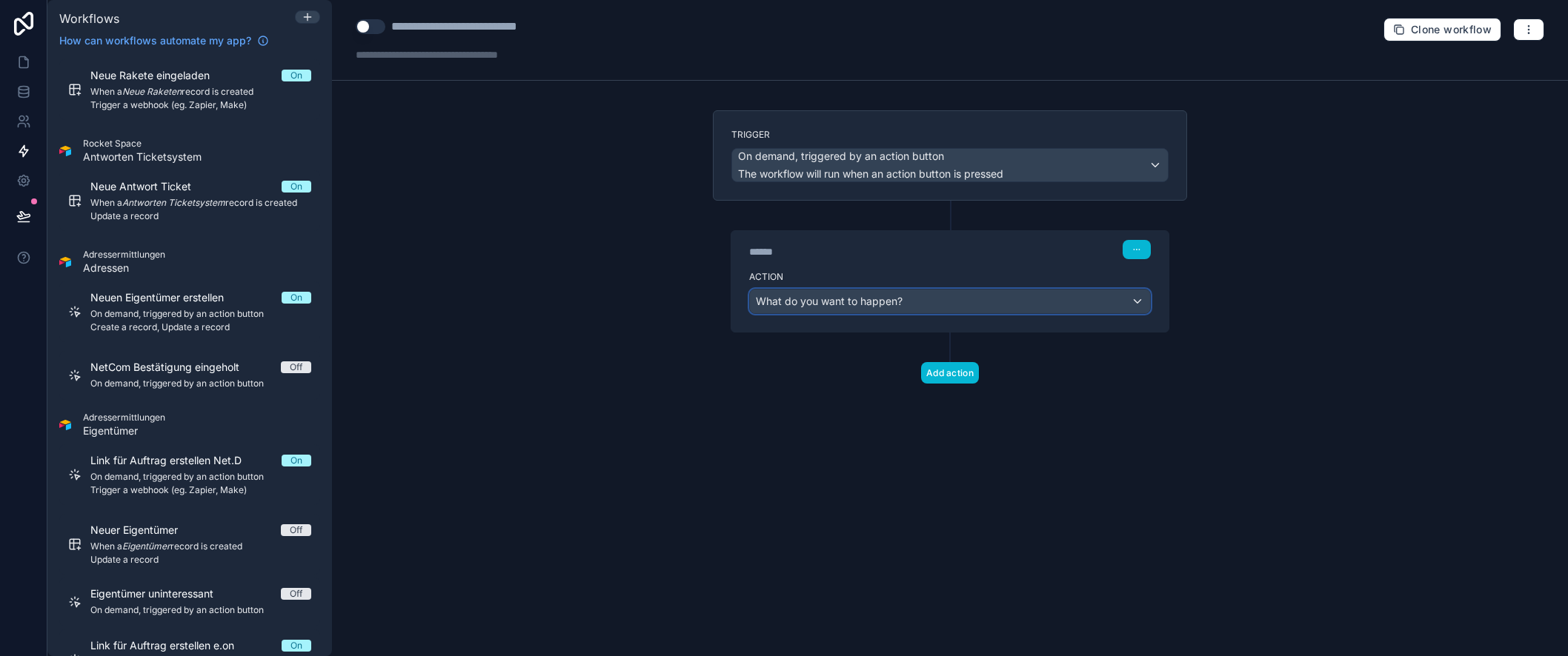
click at [882, 300] on span "What do you want to happen?" at bounding box center [829, 300] width 147 height 13
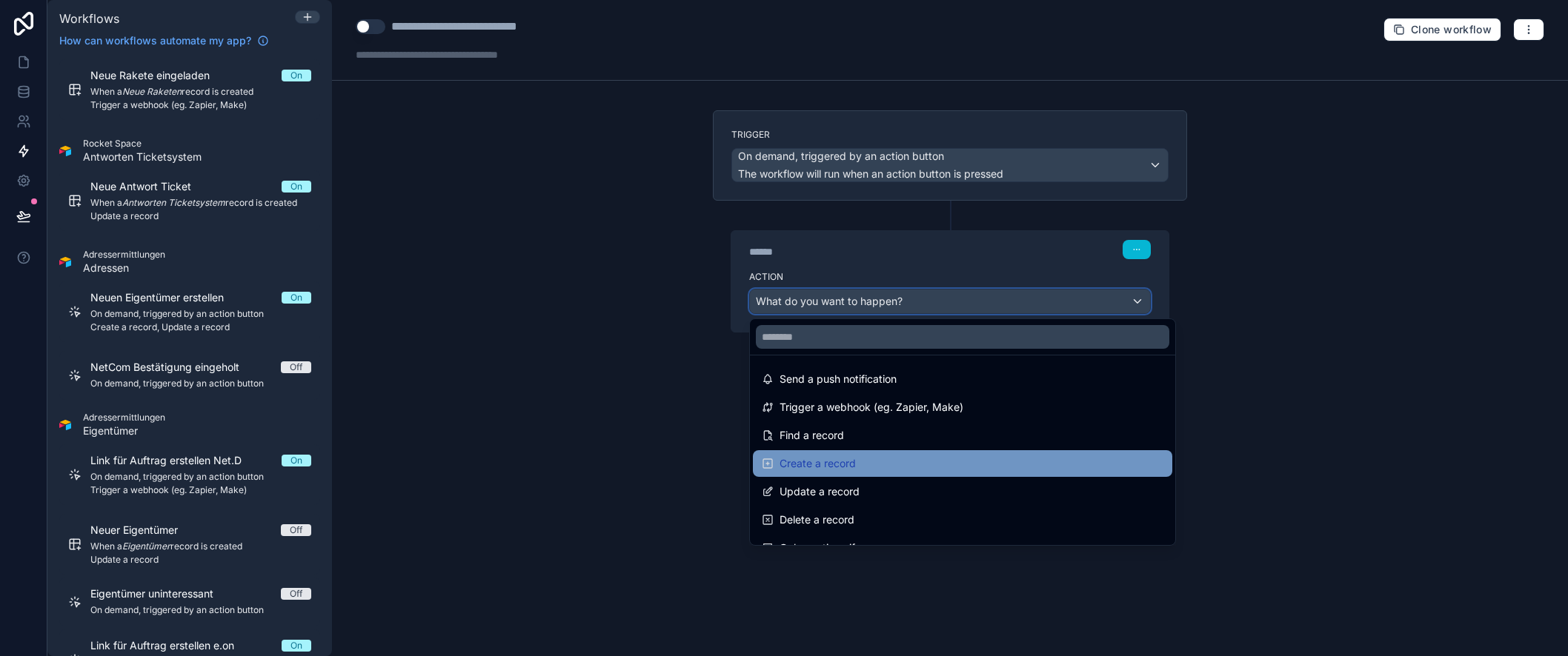
scroll to position [29, 0]
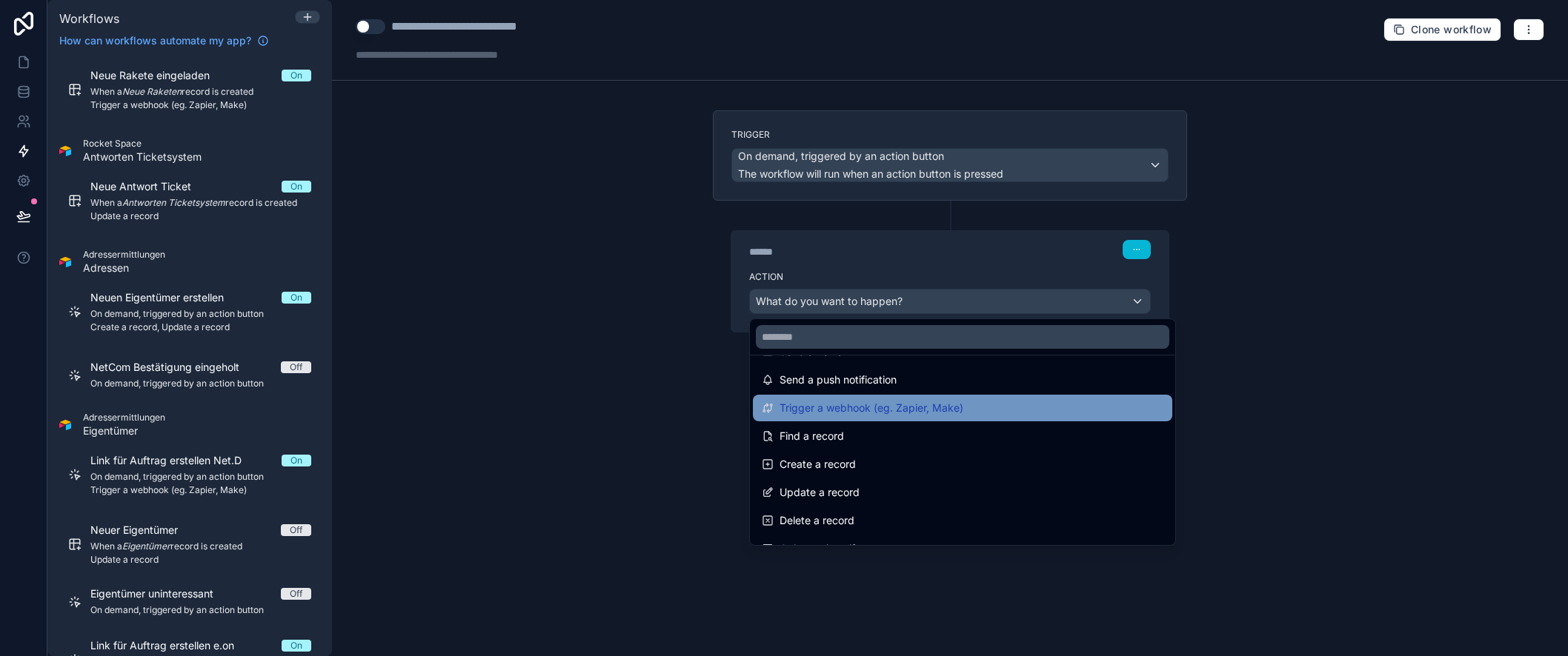
click at [933, 414] on span "Trigger a webhook (eg. Zapier, Make)" at bounding box center [871, 408] width 184 height 18
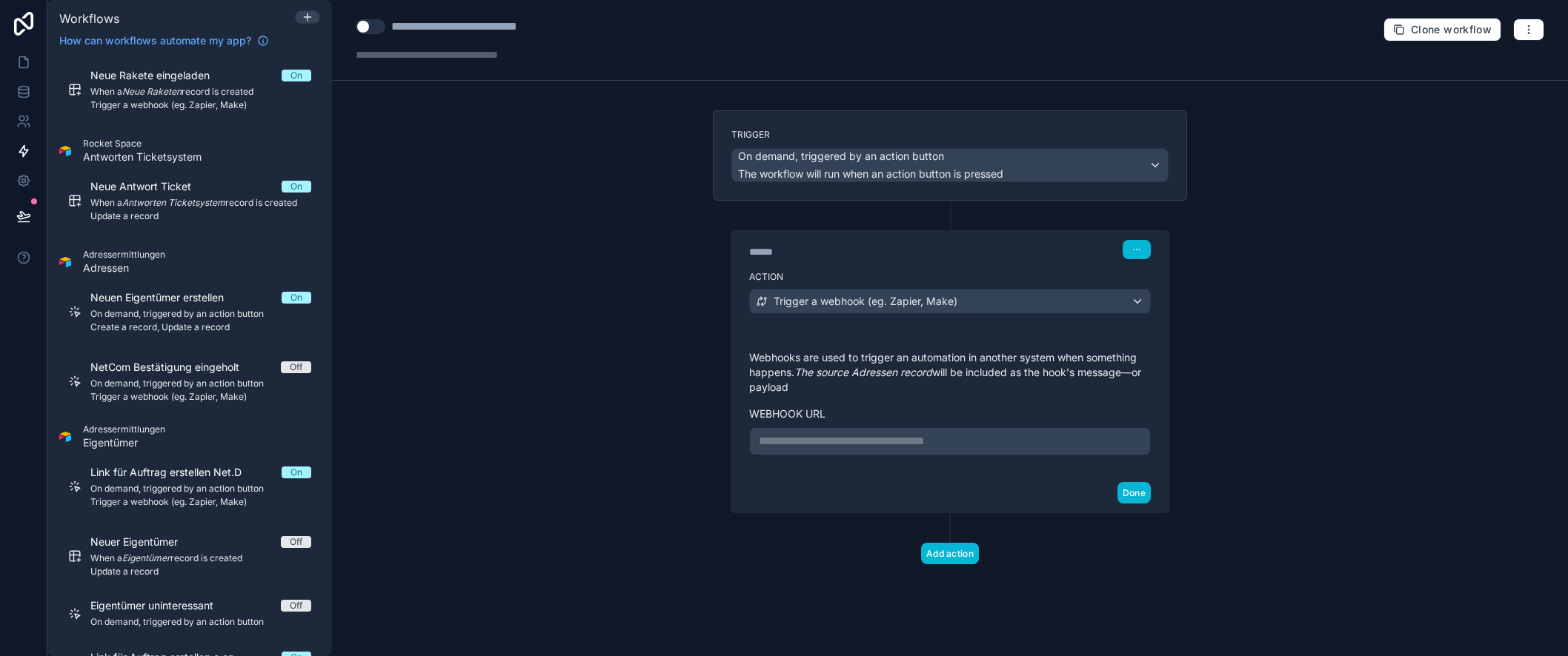
click at [874, 438] on p "**********" at bounding box center [950, 442] width 383 height 18
click at [1137, 490] on button "Done" at bounding box center [1134, 492] width 33 height 22
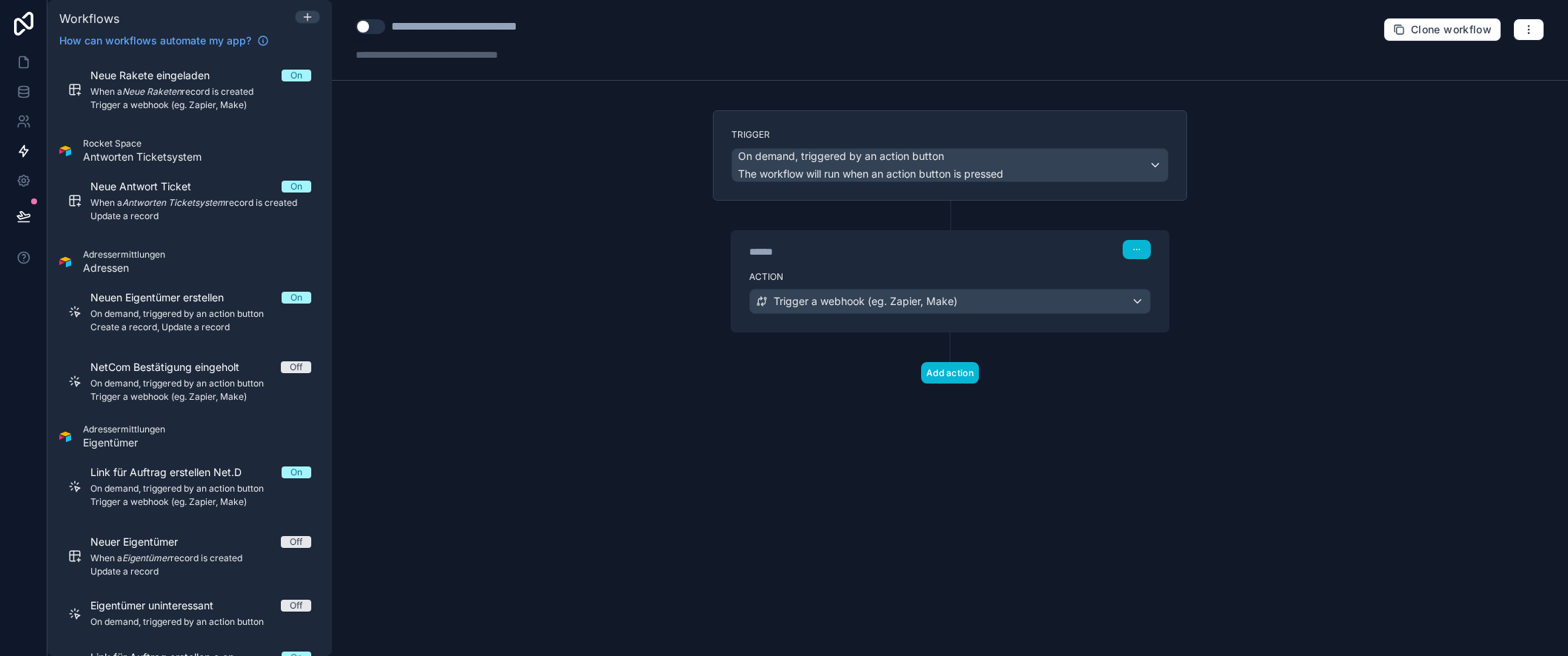
click at [370, 21] on button "Use setting" at bounding box center [371, 27] width 30 height 15
click at [26, 213] on icon at bounding box center [24, 216] width 15 height 15
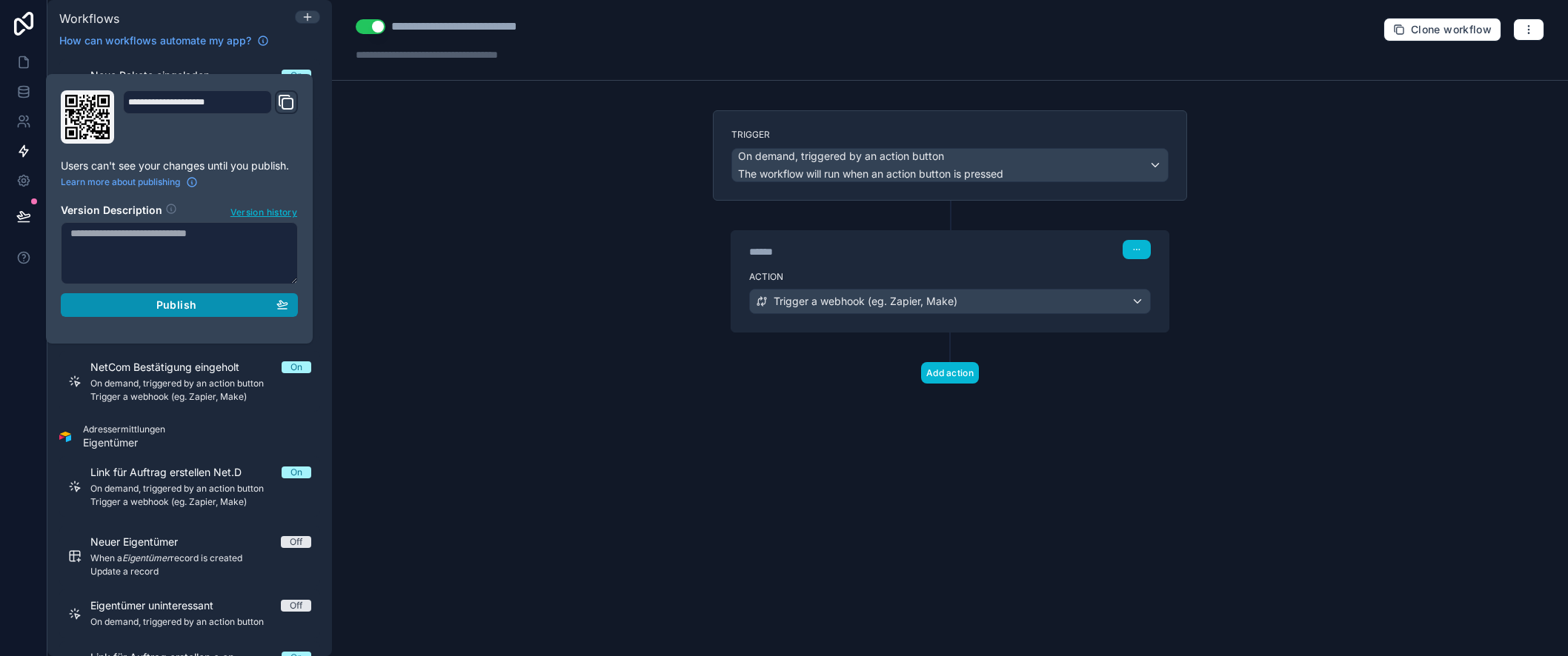
drag, startPoint x: 191, startPoint y: 308, endPoint x: 353, endPoint y: 309, distance: 162.0
click at [191, 308] on span "Publish" at bounding box center [176, 305] width 40 height 13
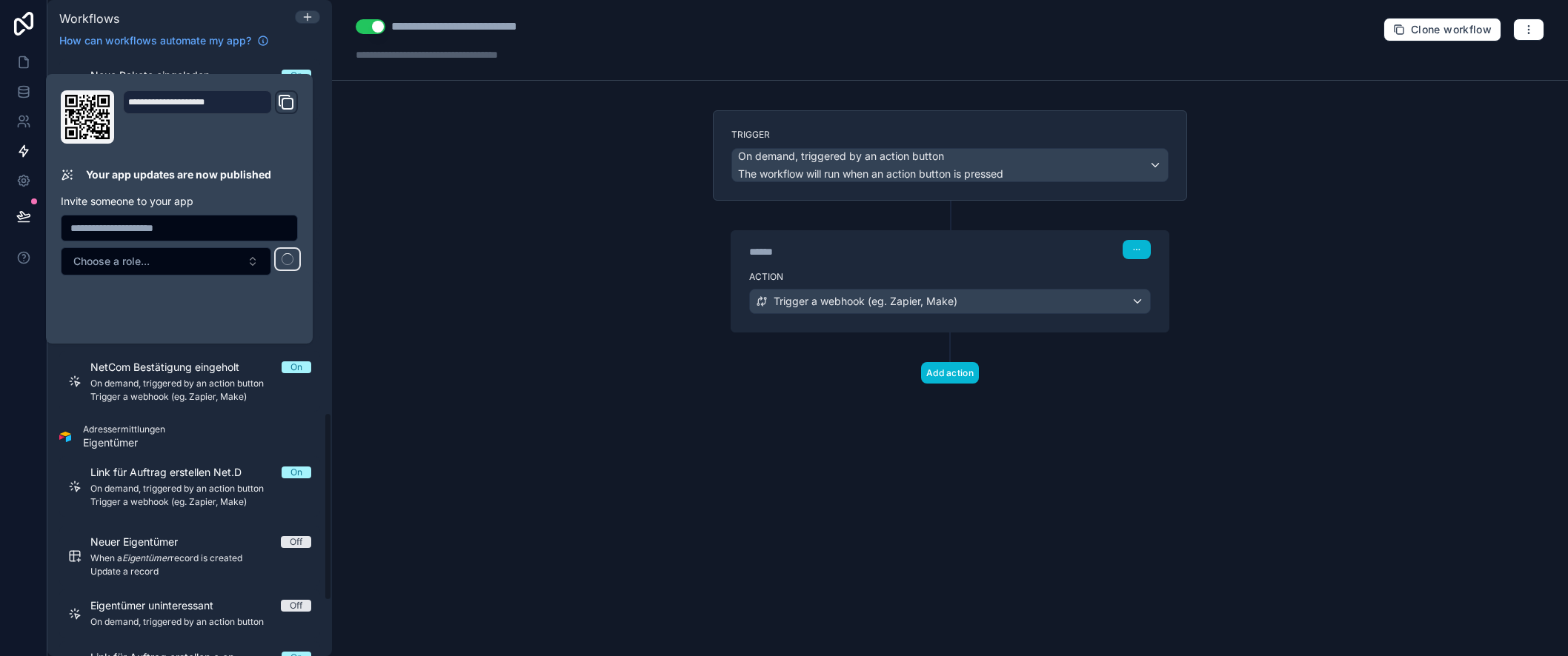
click at [516, 302] on div "**********" at bounding box center [950, 328] width 1236 height 656
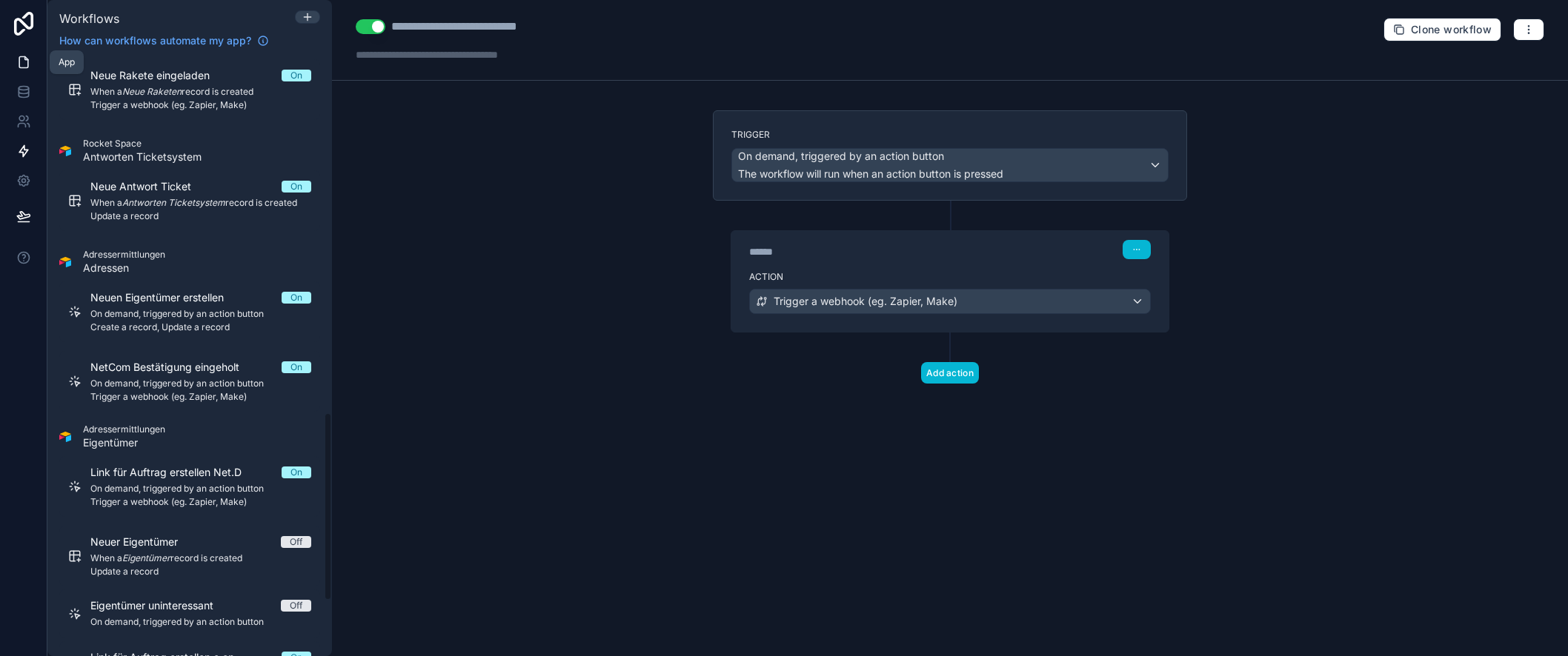
click at [25, 67] on icon at bounding box center [24, 62] width 15 height 15
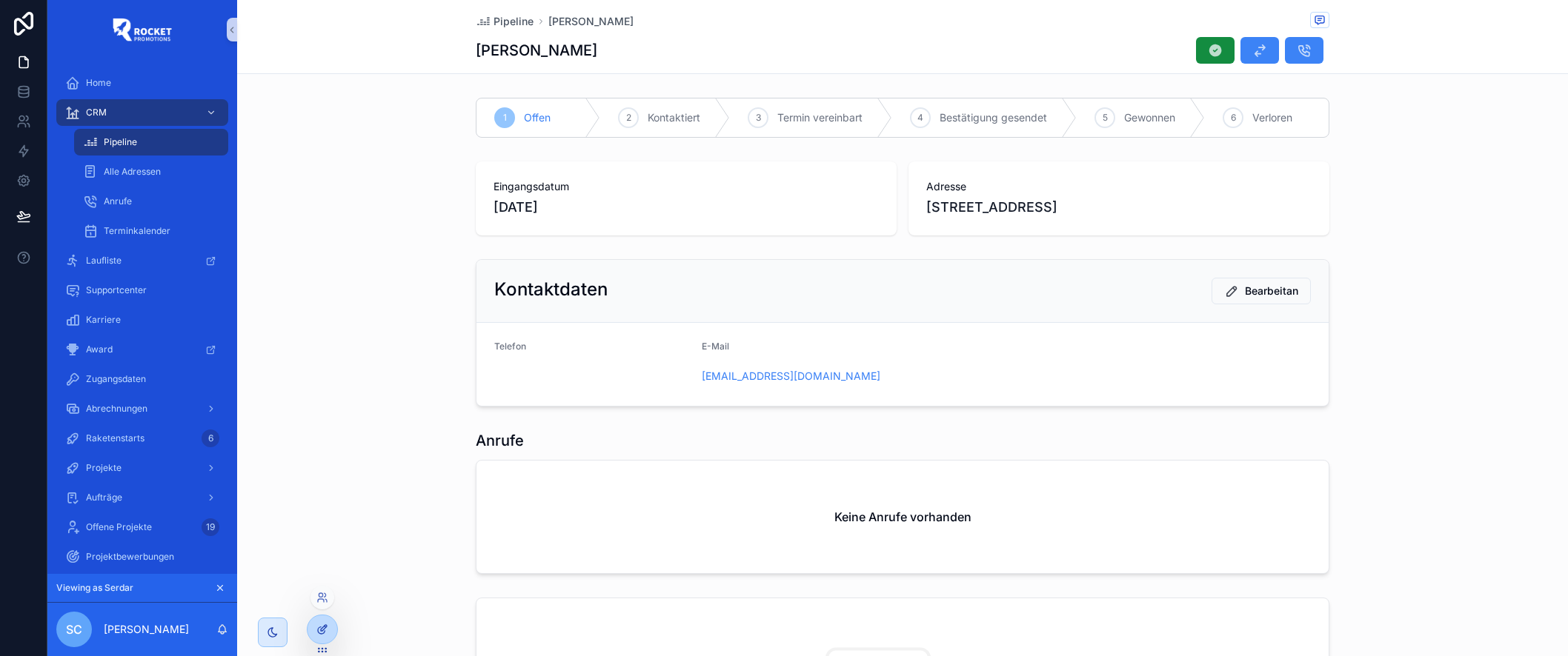
click at [321, 631] on icon at bounding box center [324, 628] width 6 height 6
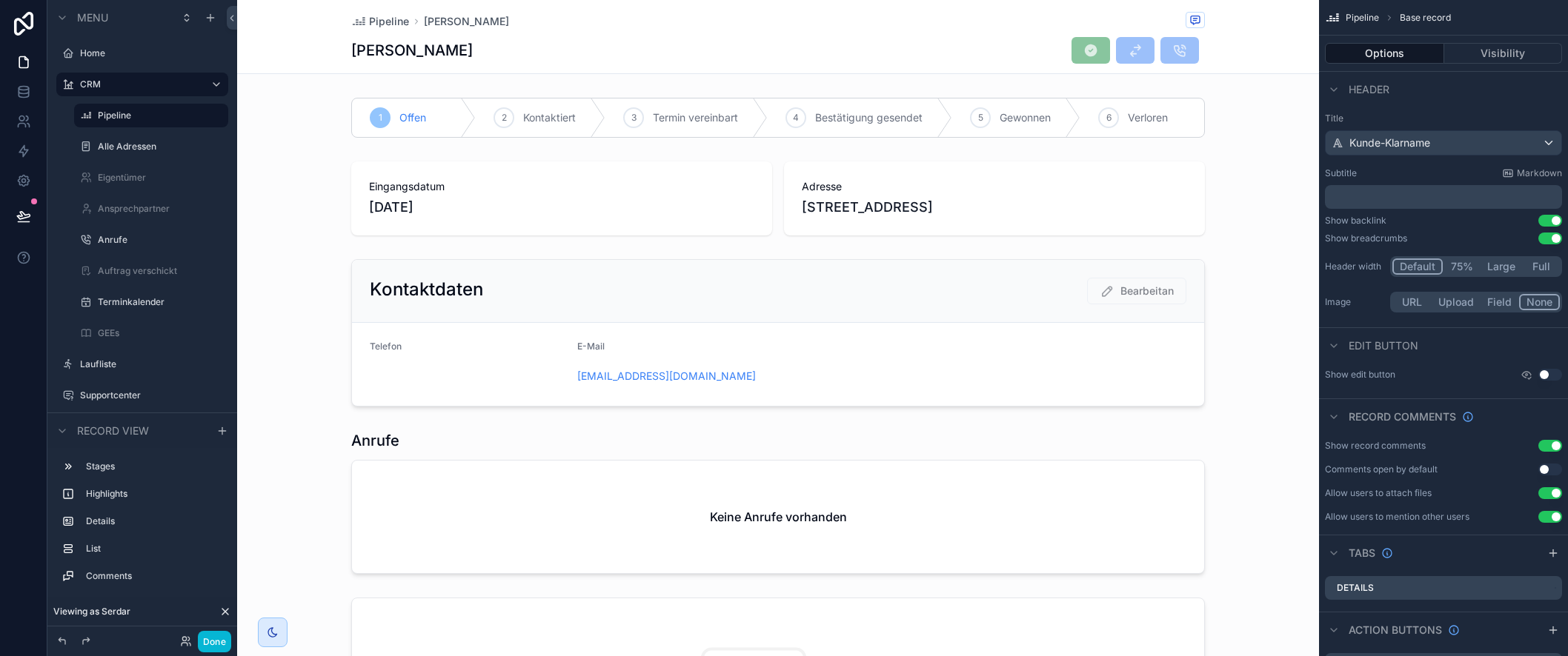
click at [1034, 53] on div "[PERSON_NAME]" at bounding box center [778, 51] width 854 height 28
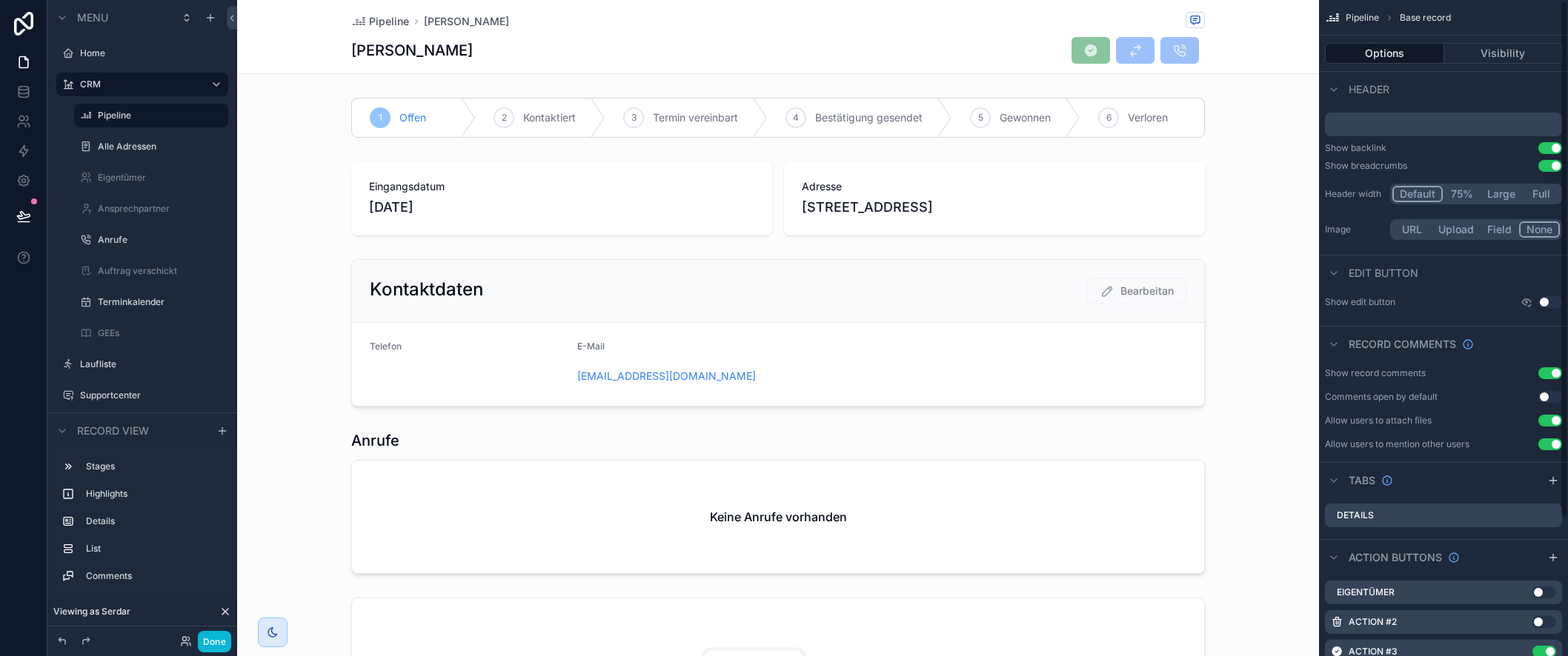
scroll to position [175, 0]
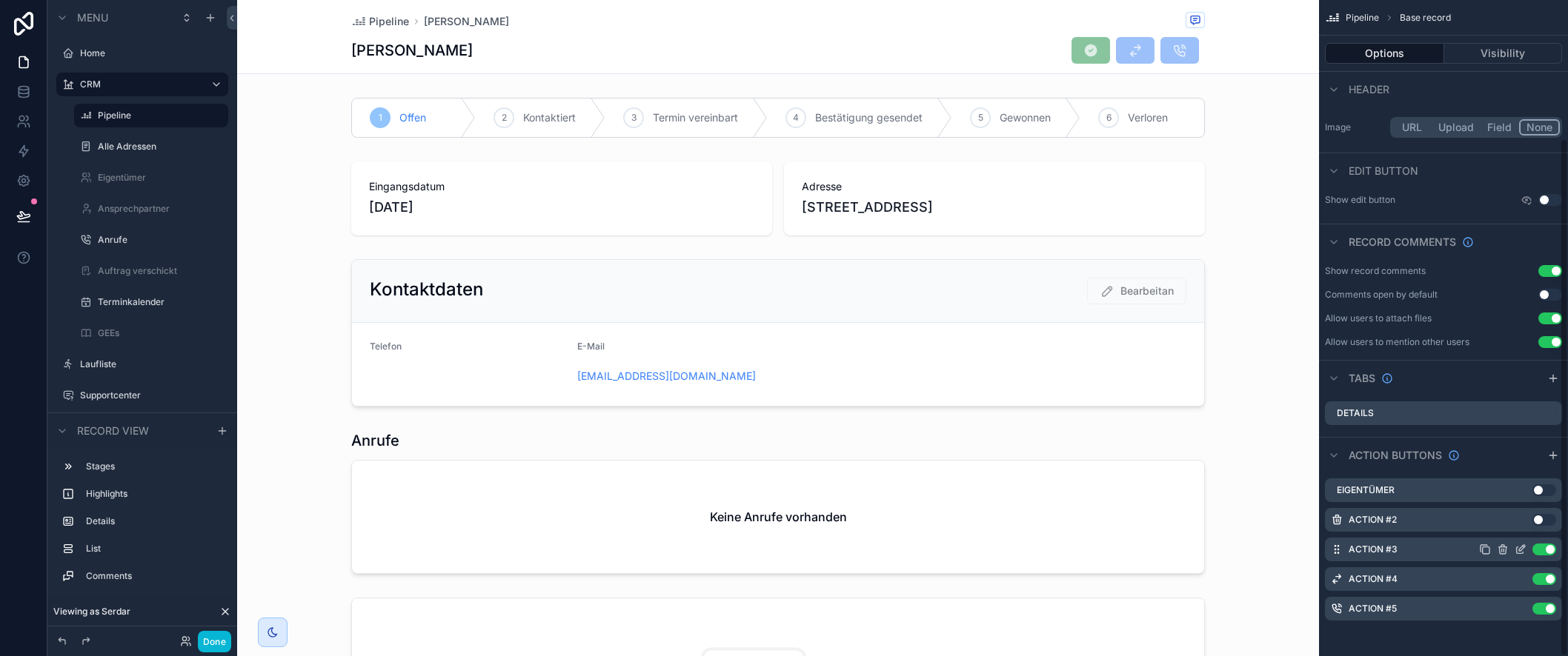
click at [1522, 550] on icon "scrollable content" at bounding box center [1521, 550] width 12 height 12
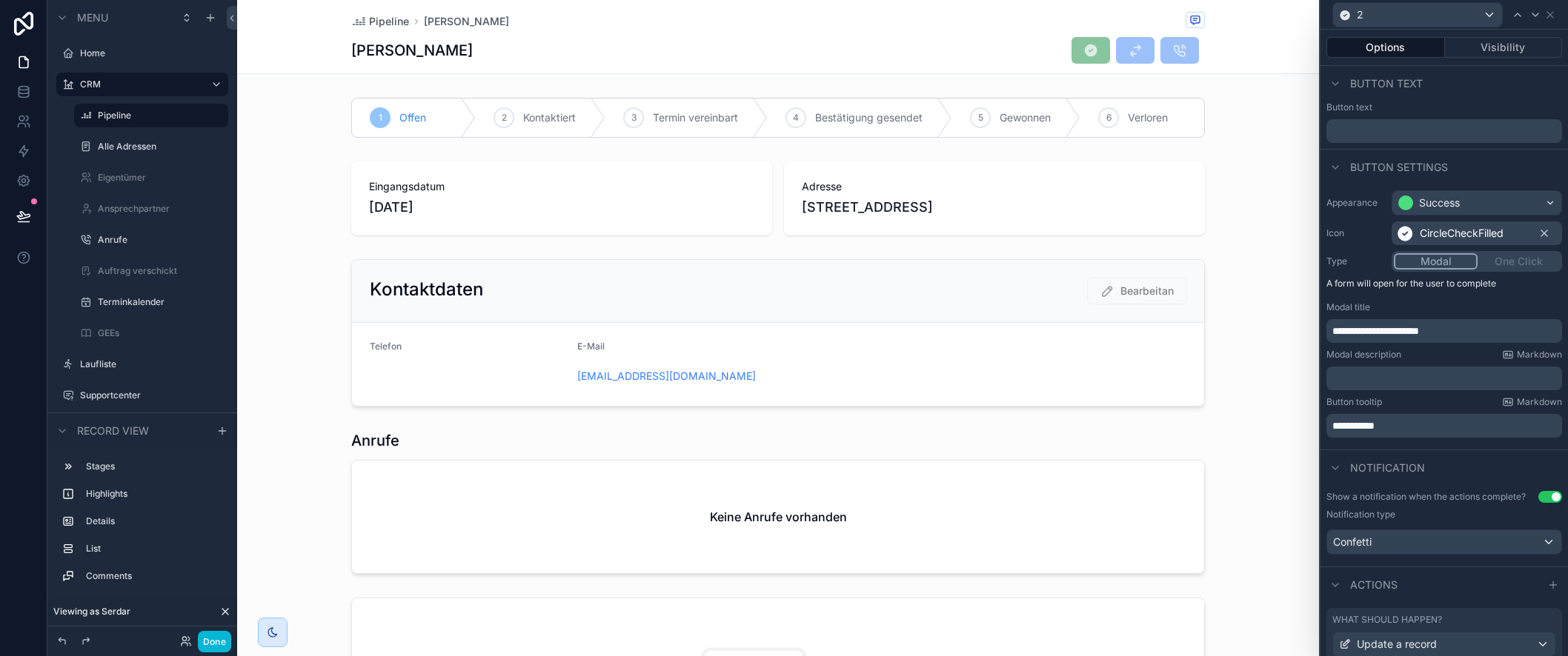
scroll to position [106, 0]
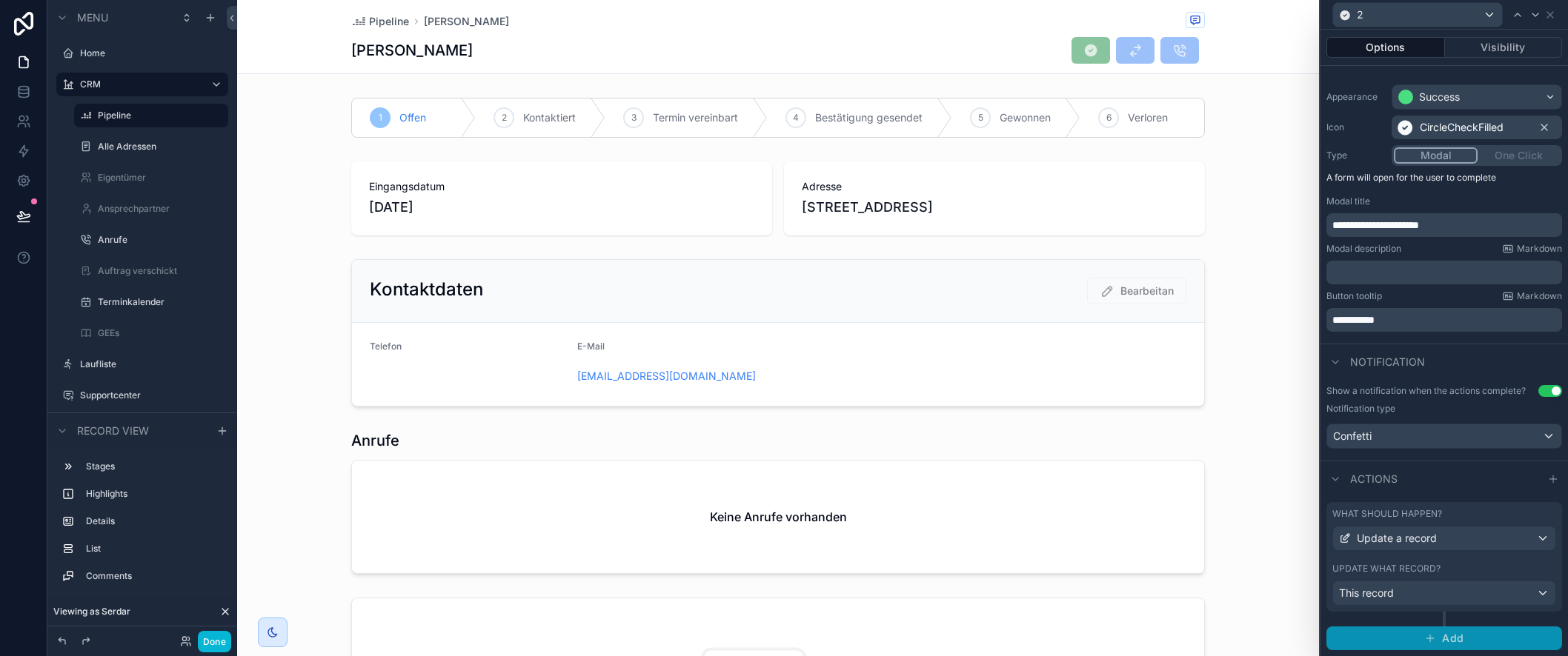
click at [1462, 638] on span "Add" at bounding box center [1453, 638] width 22 height 13
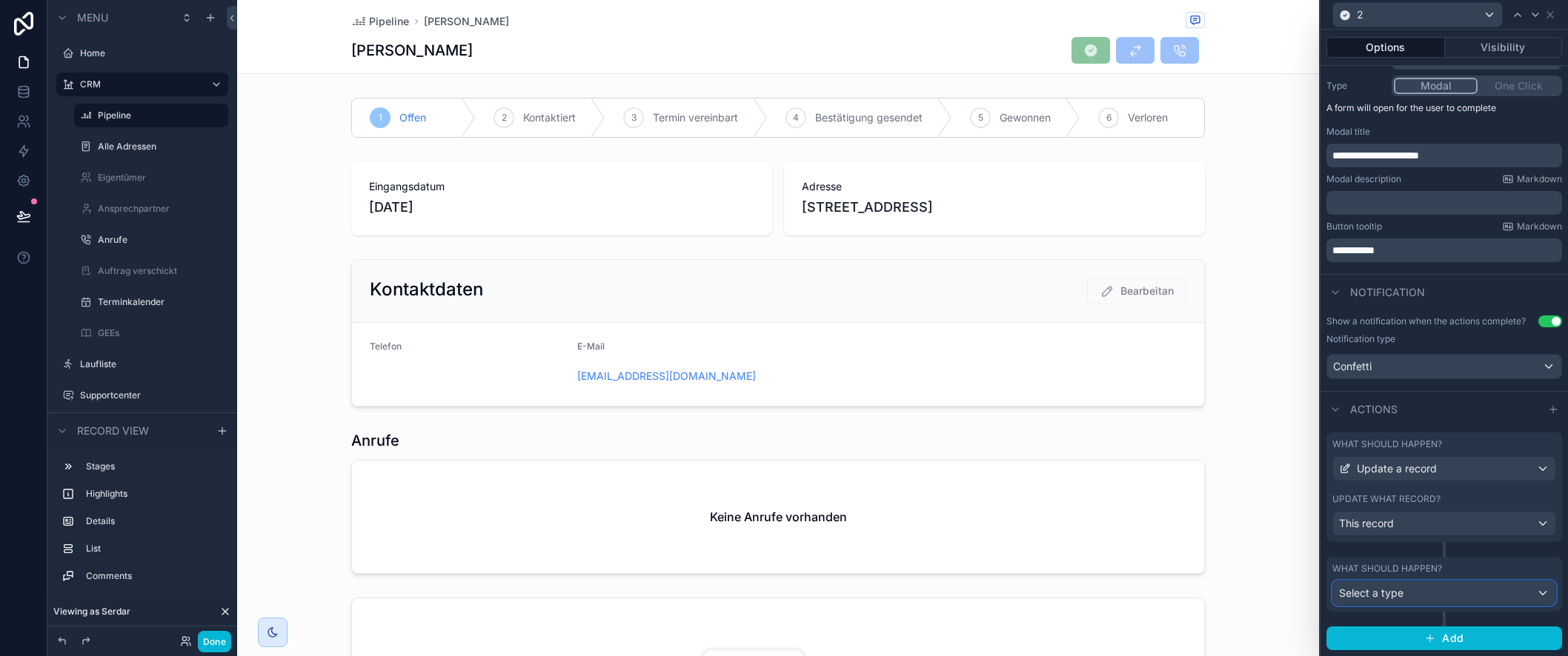
click at [1401, 592] on span "Select a type" at bounding box center [1372, 593] width 65 height 13
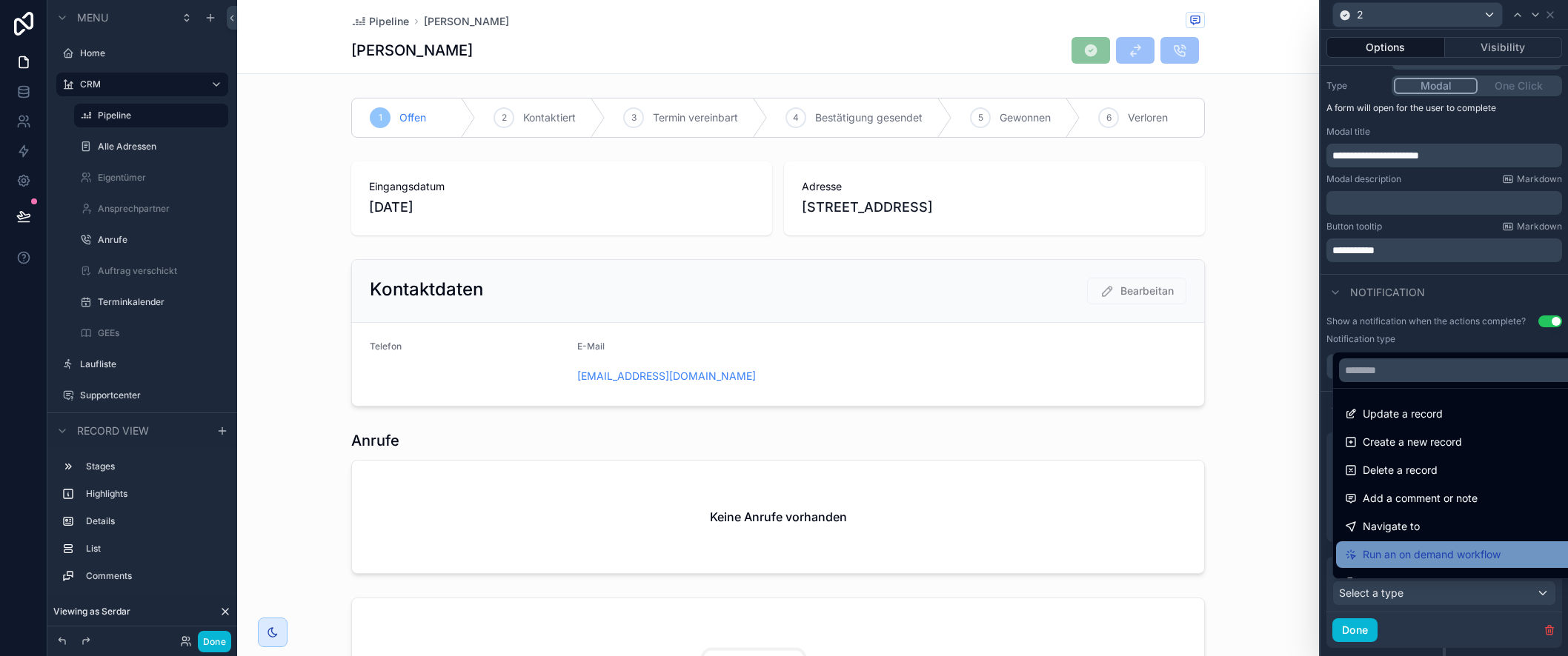
click at [1430, 563] on span "Run an on demand workflow" at bounding box center [1431, 555] width 138 height 18
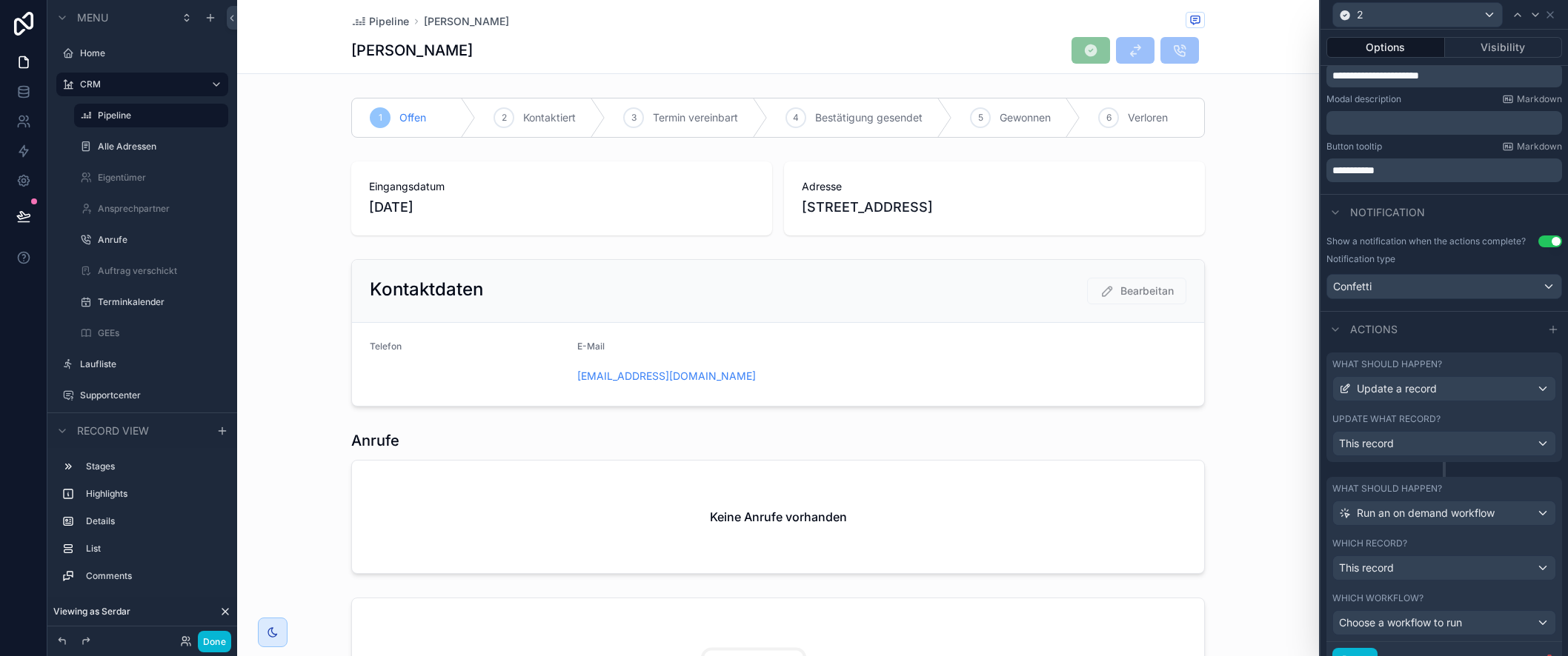
scroll to position [321, 0]
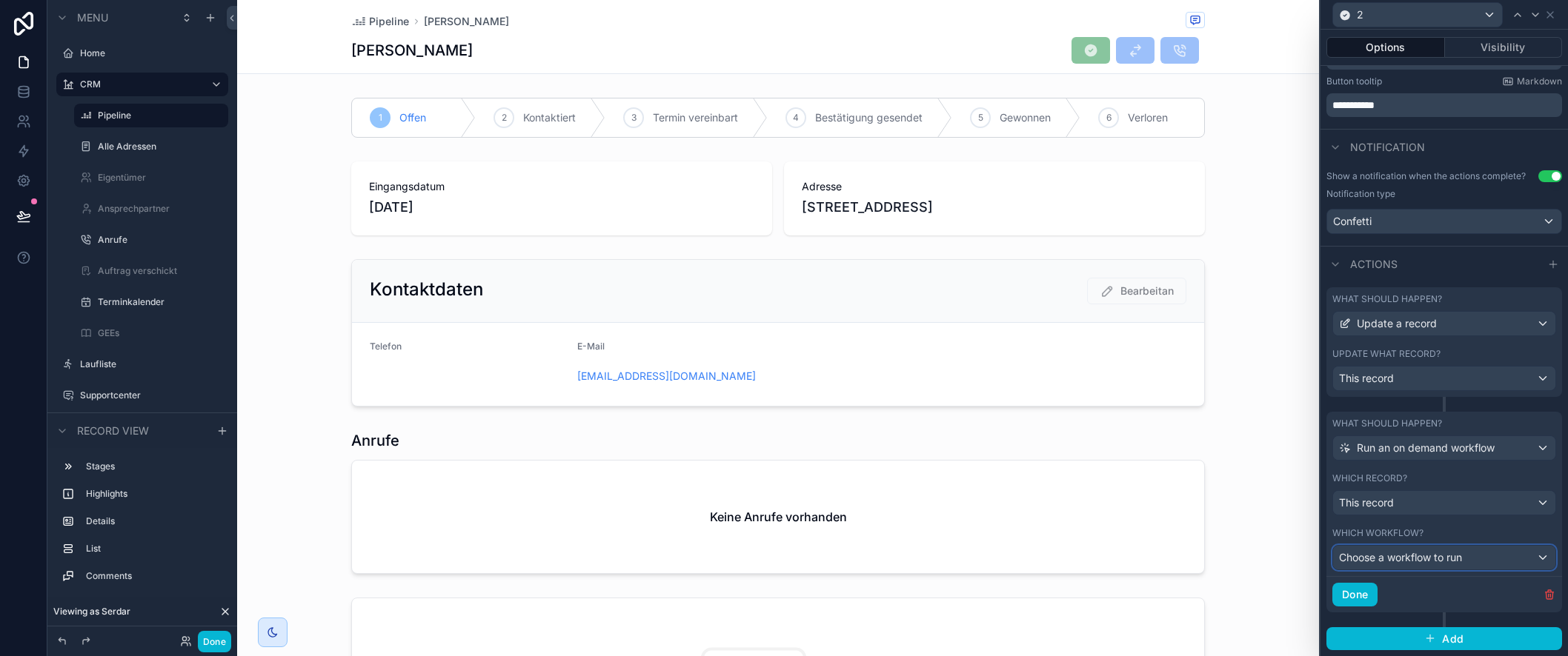
click at [1438, 558] on span "Choose a workflow to run" at bounding box center [1401, 557] width 123 height 13
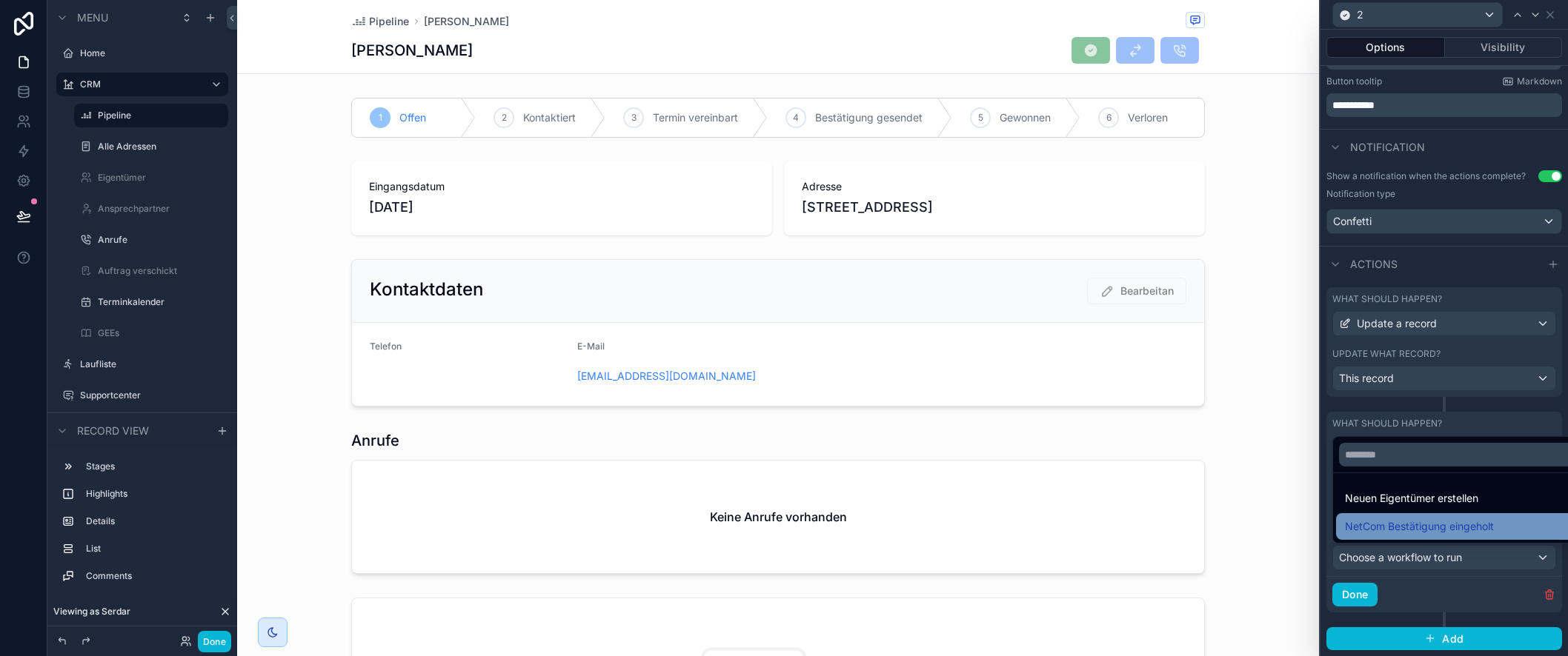
click at [1483, 526] on span "NetCom Bestätigung eingeholt" at bounding box center [1419, 527] width 149 height 18
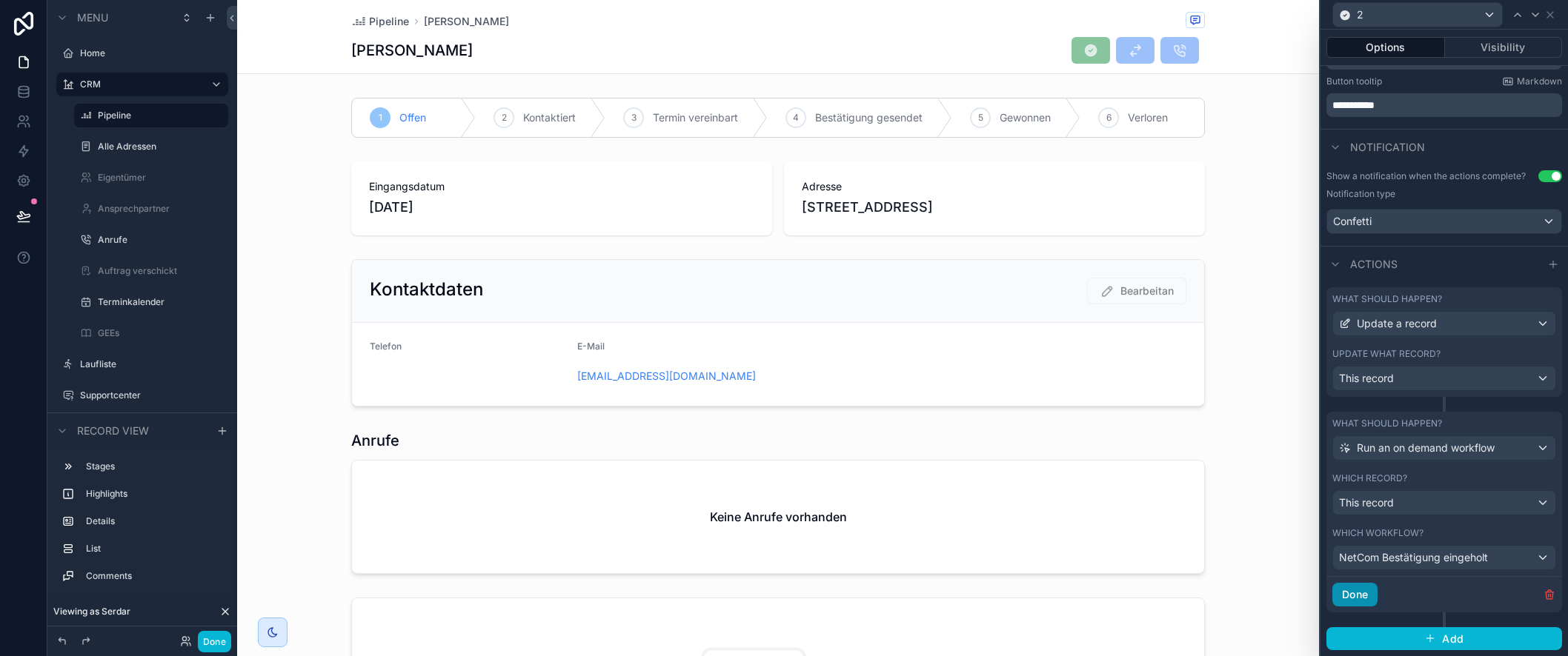
click at [1360, 598] on button "Done" at bounding box center [1355, 595] width 45 height 24
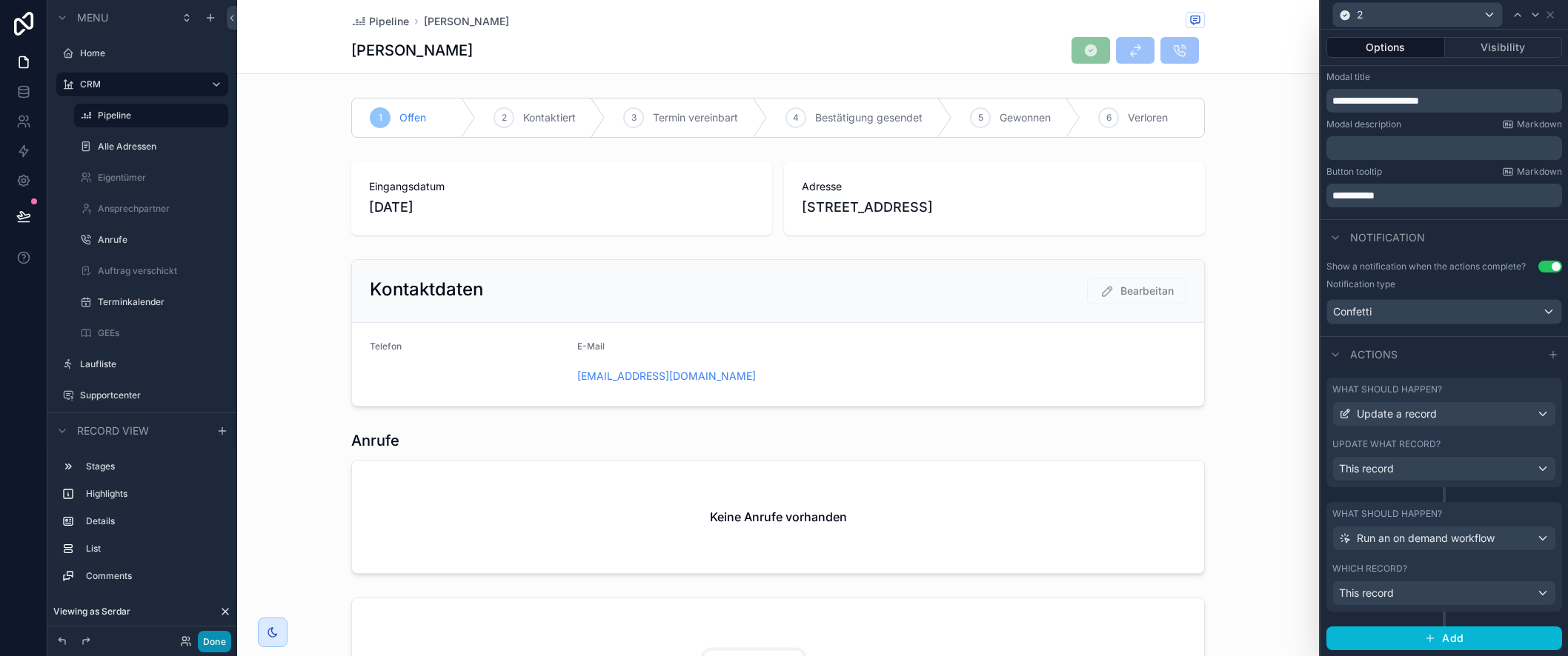
click at [218, 636] on button "Done" at bounding box center [214, 641] width 33 height 22
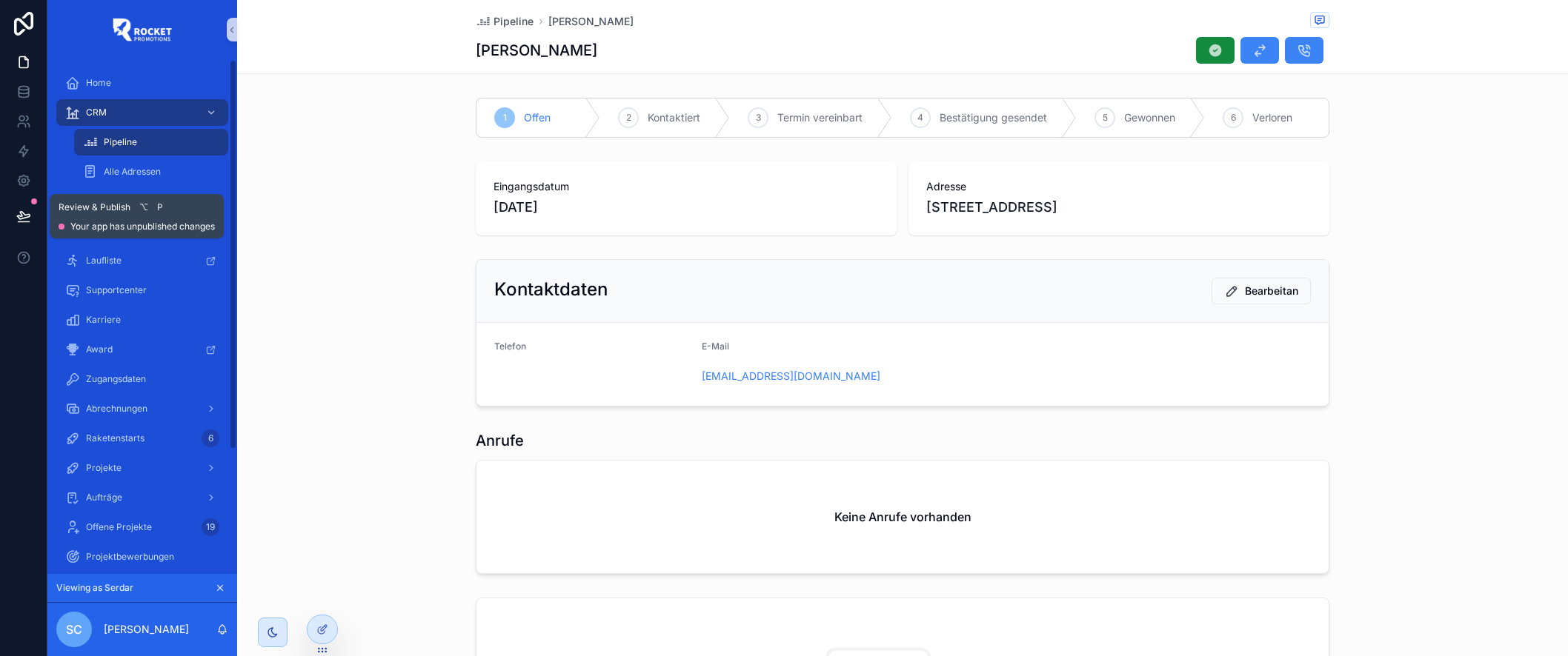
click at [21, 220] on icon at bounding box center [24, 216] width 15 height 15
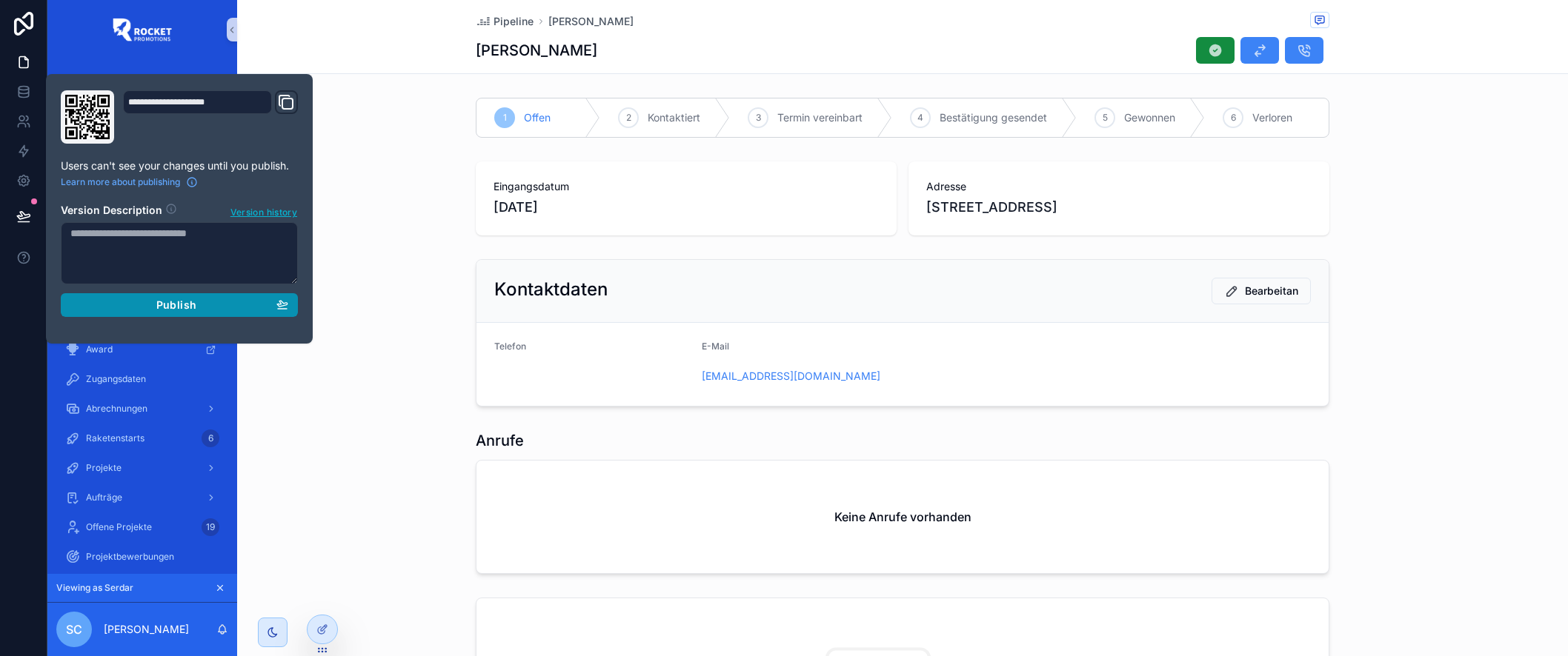
click at [117, 304] on div "Publish" at bounding box center [179, 305] width 218 height 13
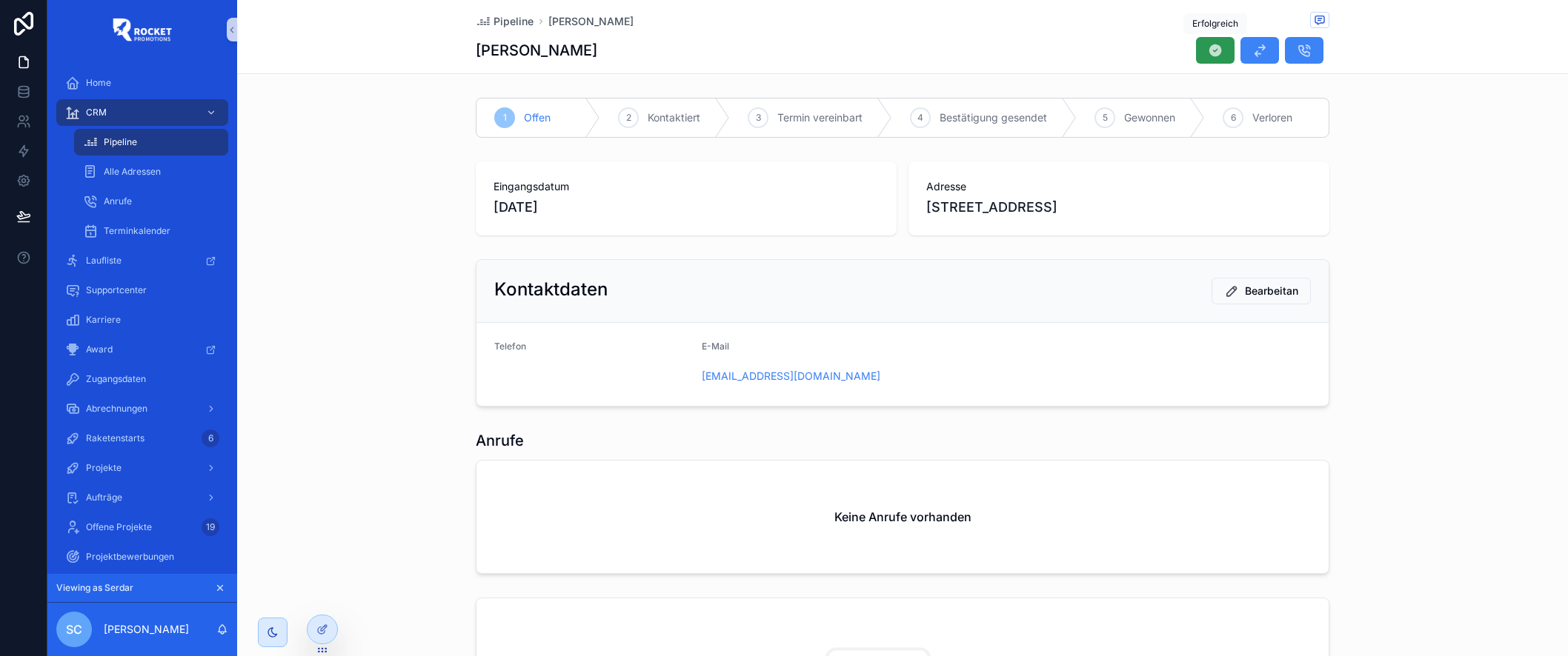
click at [1218, 51] on icon "scrollable content" at bounding box center [1215, 51] width 15 height 15
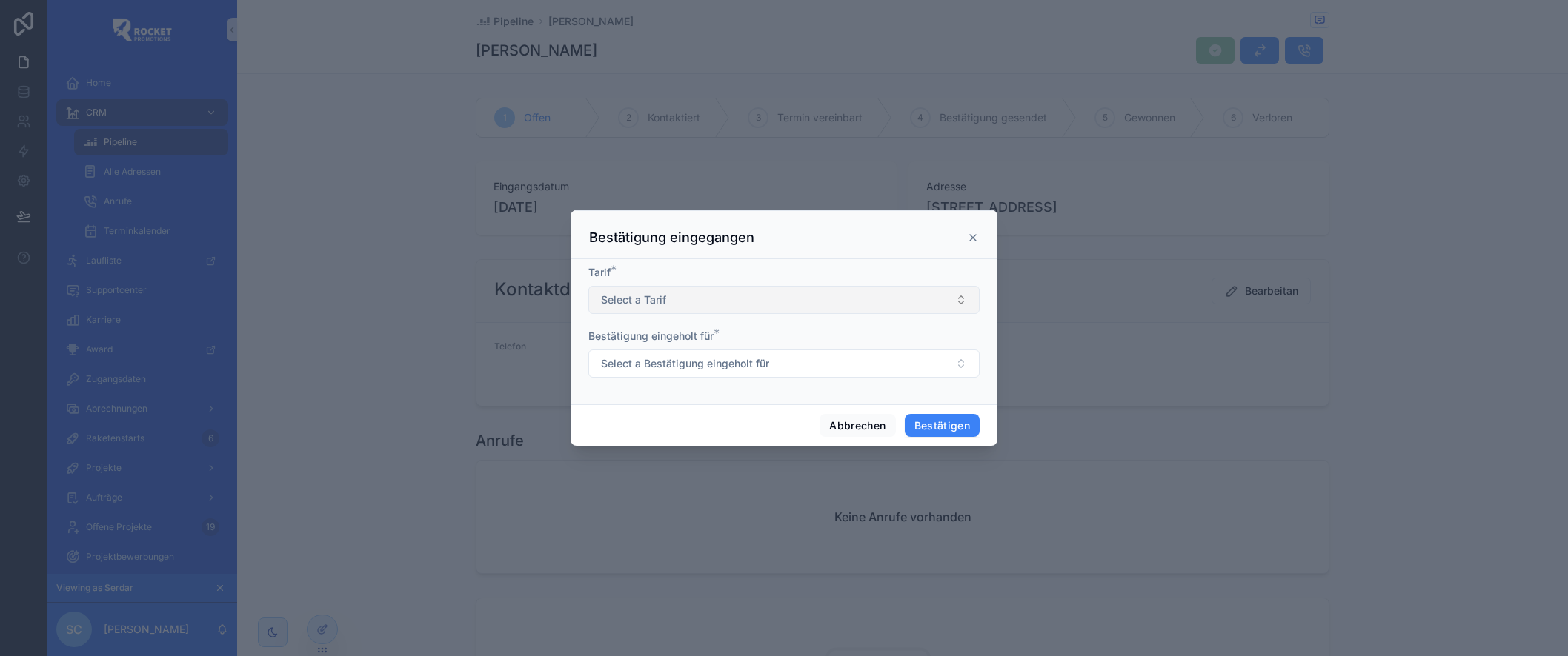
click at [778, 301] on button "Select a Tarif" at bounding box center [784, 300] width 391 height 28
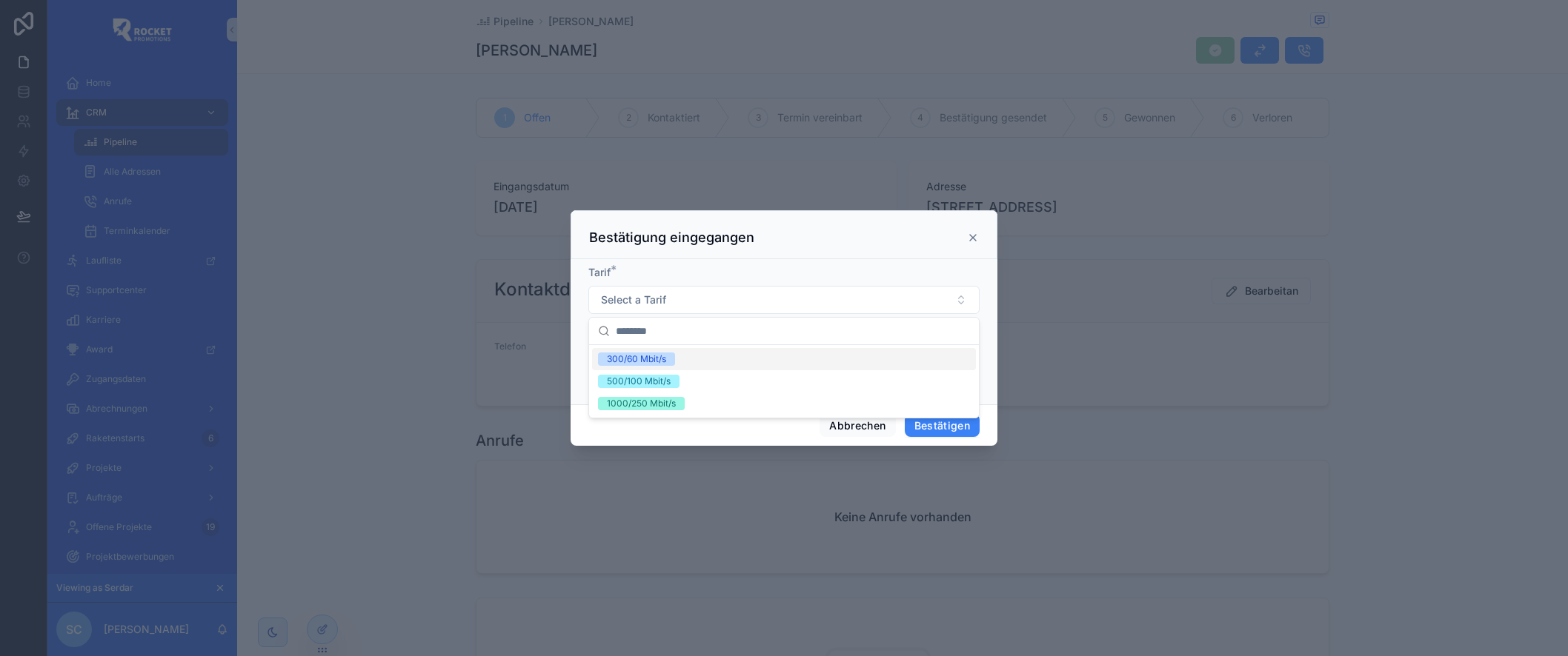
click at [645, 357] on div "300/60 Mbit/s" at bounding box center [637, 359] width 60 height 13
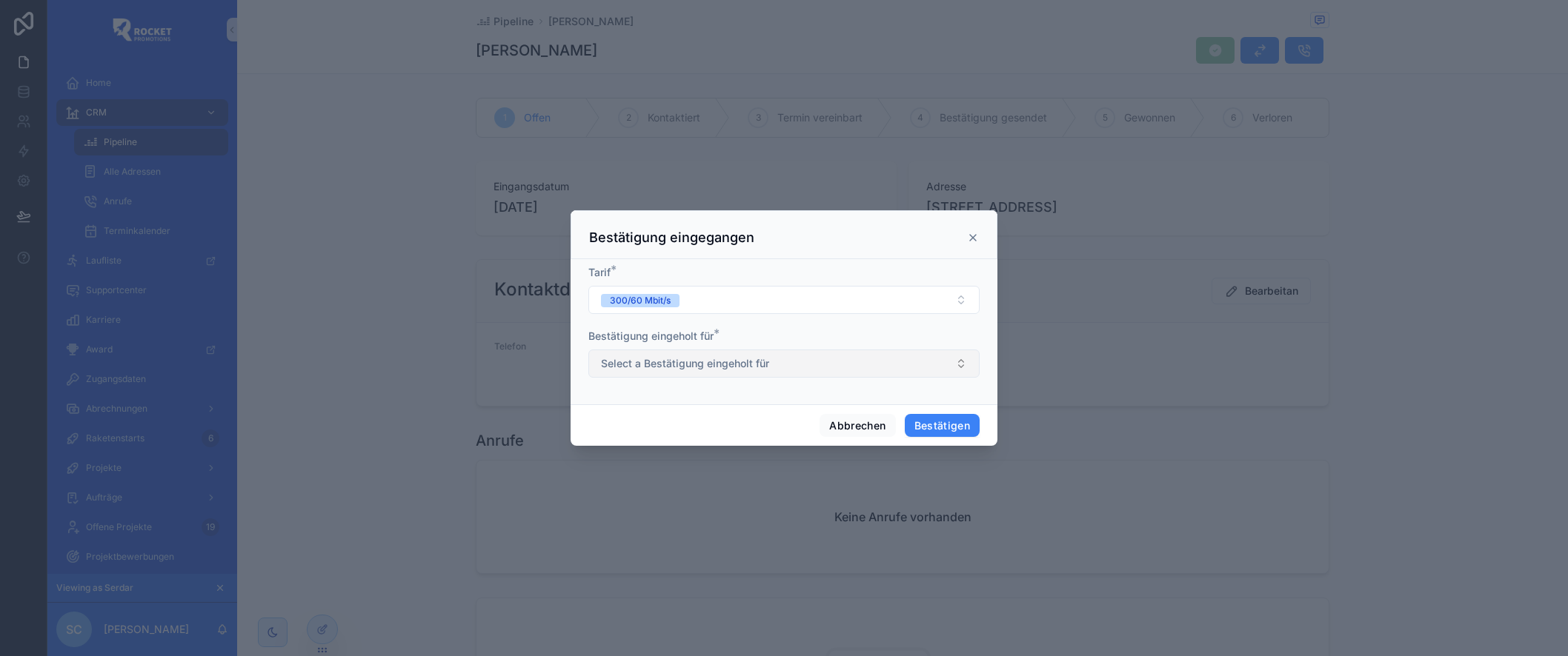
click at [675, 364] on span "Select a Bestätigung eingeholt für" at bounding box center [685, 364] width 168 height 15
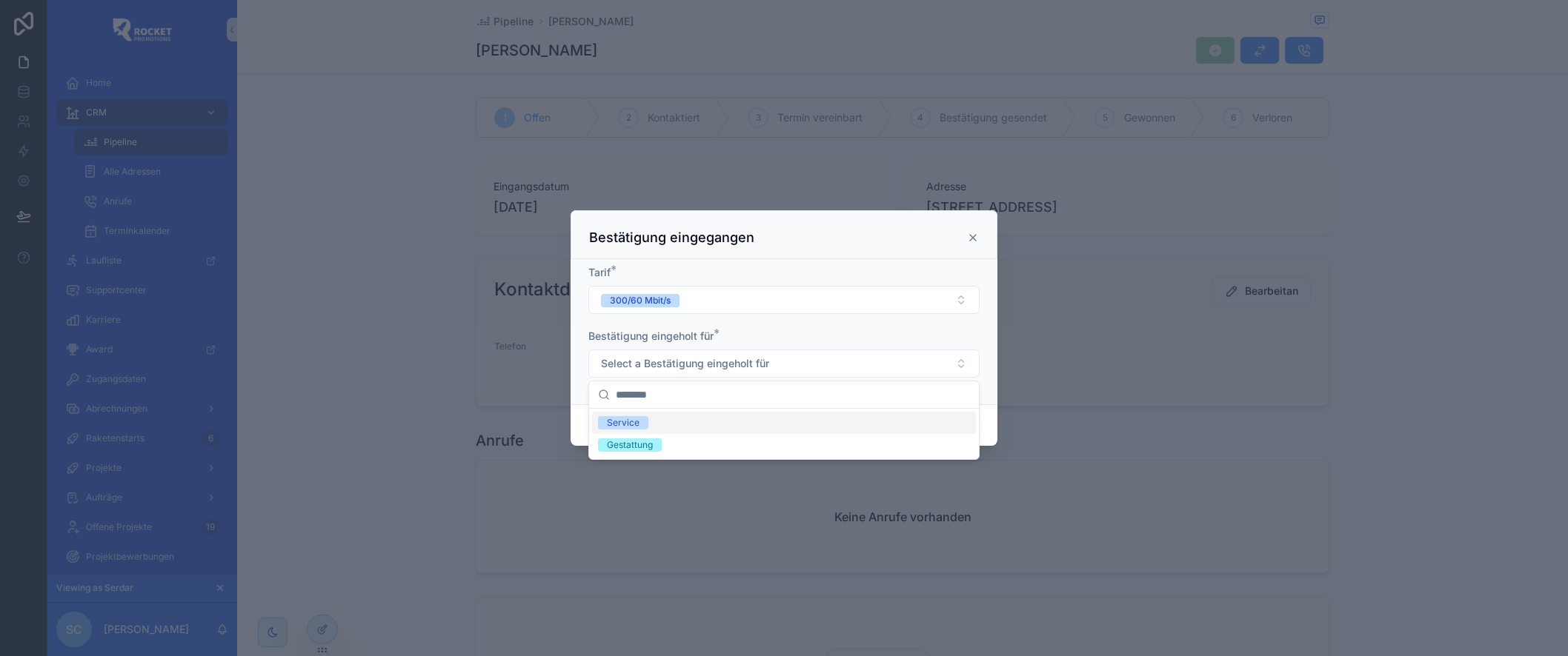
click at [693, 419] on div "Service" at bounding box center [784, 423] width 384 height 22
click at [694, 440] on div "Gestattung" at bounding box center [784, 446] width 384 height 22
click at [993, 393] on div "Tarif * 300/60 Mbit/s Bestätigung eingeholt für * Service Gestattung" at bounding box center [784, 332] width 427 height 145
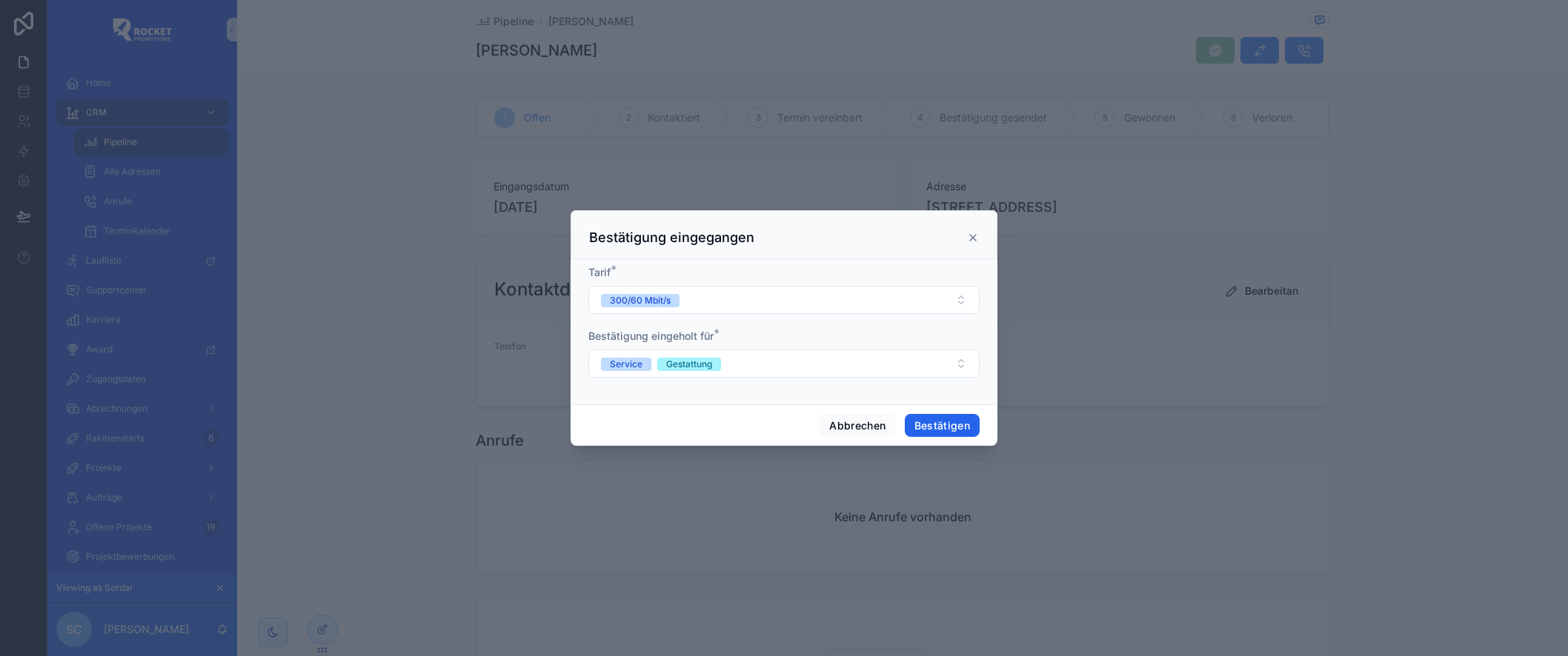
click at [951, 424] on button "Bestätigen" at bounding box center [943, 426] width 76 height 24
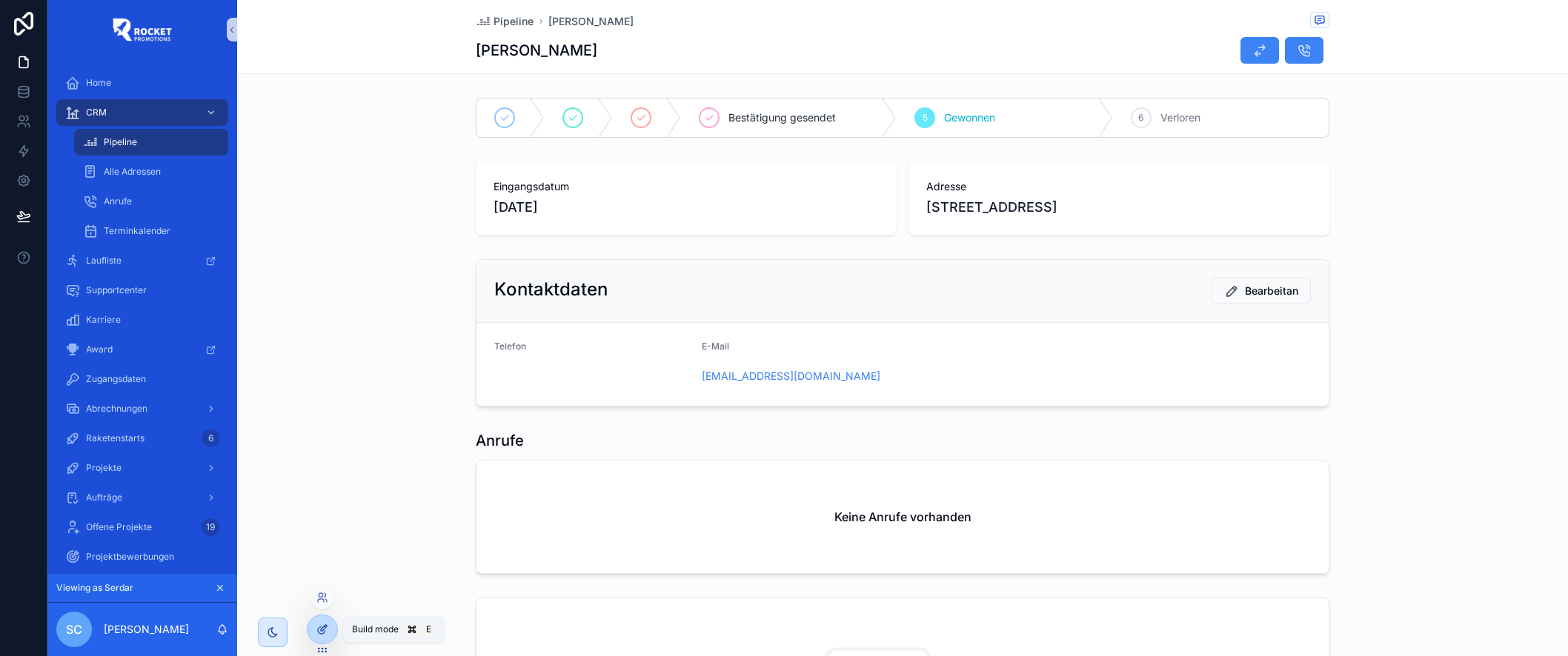
click at [321, 628] on icon at bounding box center [324, 628] width 6 height 6
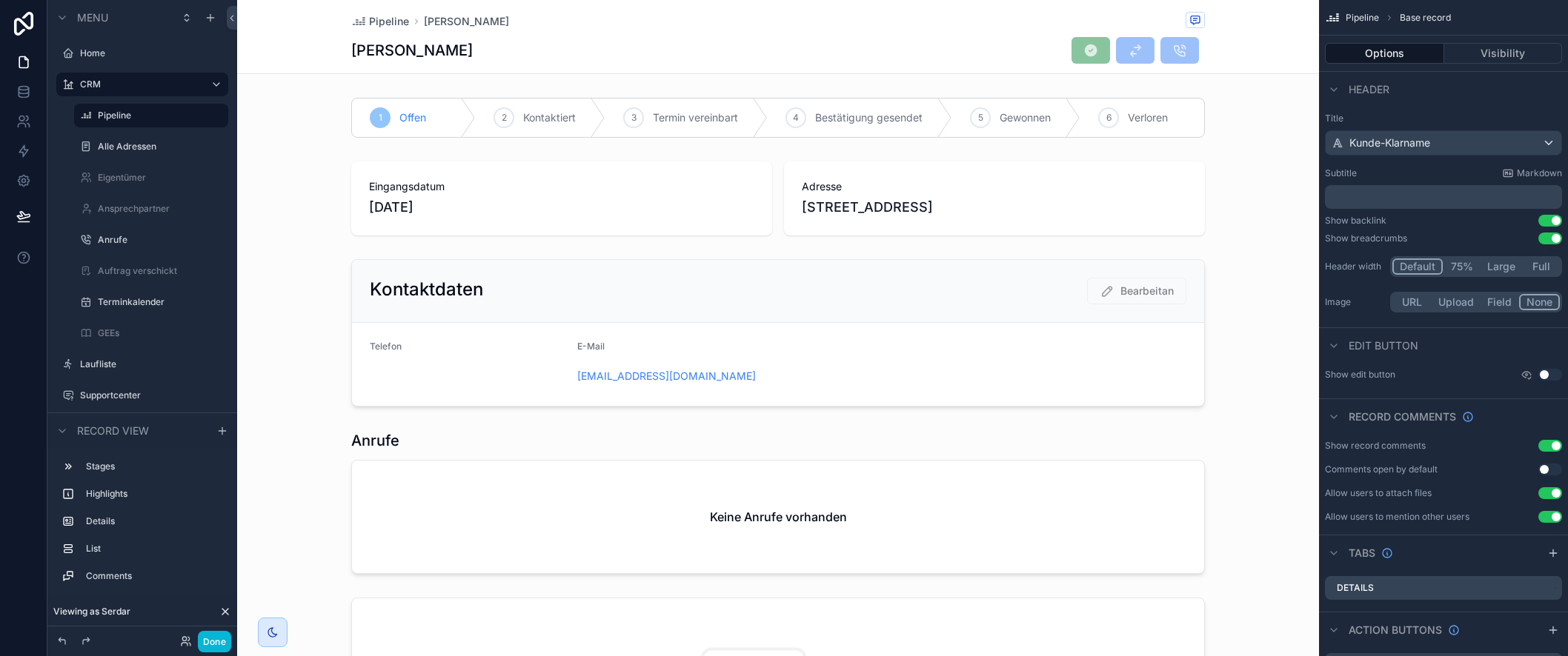
click at [1025, 48] on div "[PERSON_NAME]" at bounding box center [778, 51] width 854 height 28
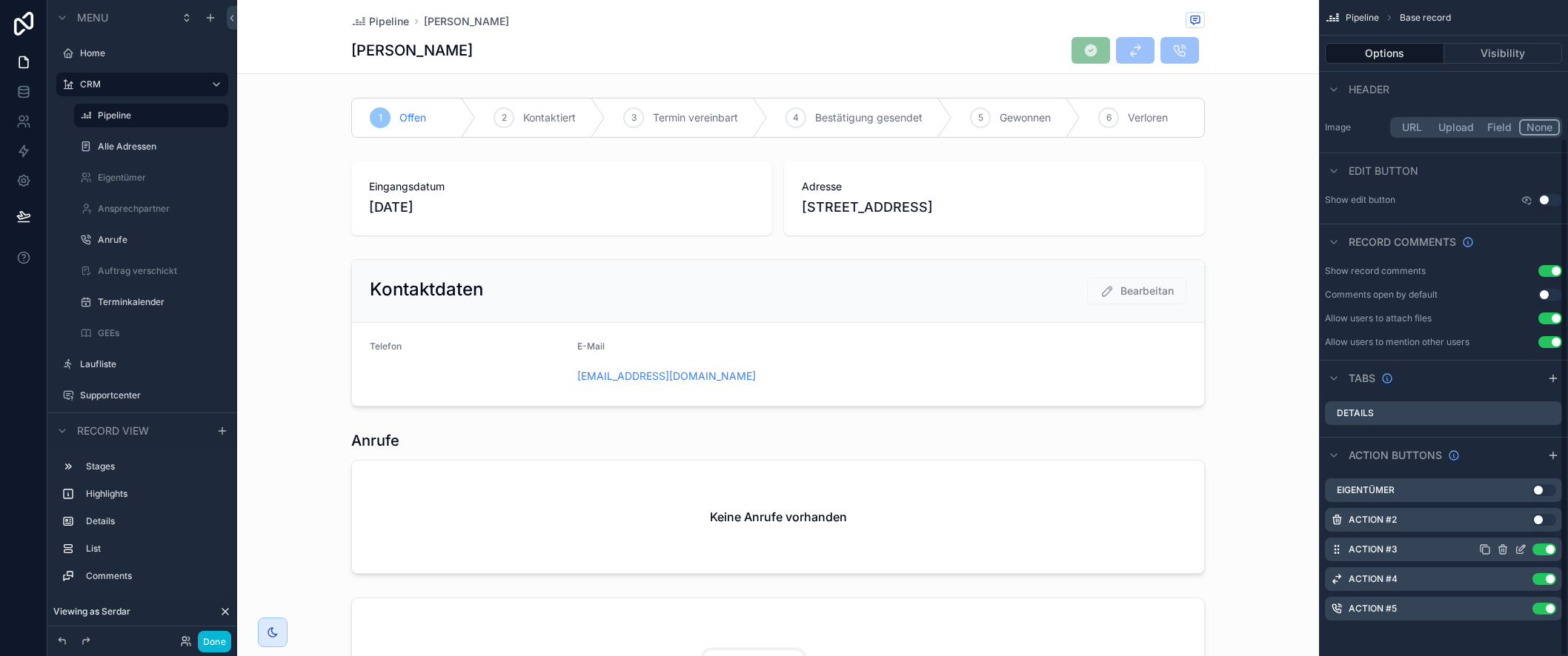
scroll to position [175, 0]
click at [1521, 548] on icon "scrollable content" at bounding box center [1523, 548] width 6 height 6
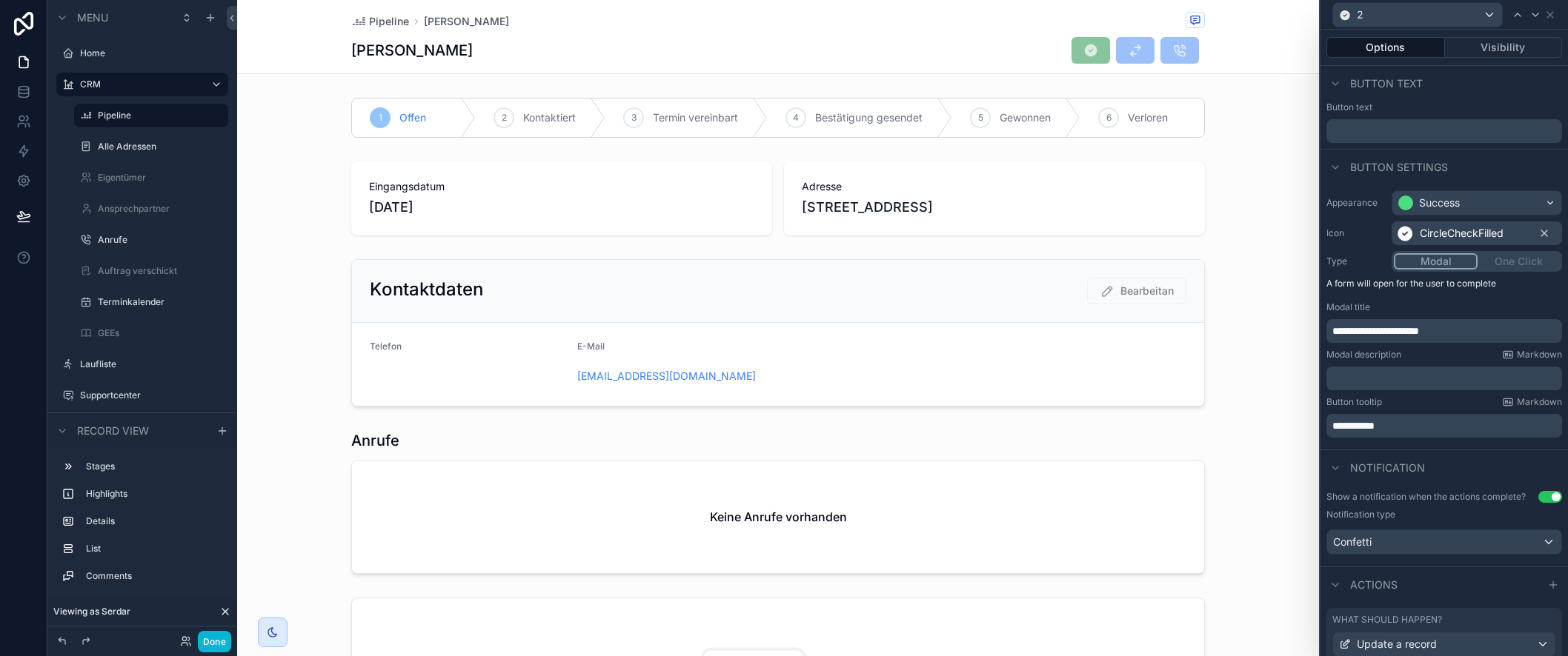
scroll to position [231, 0]
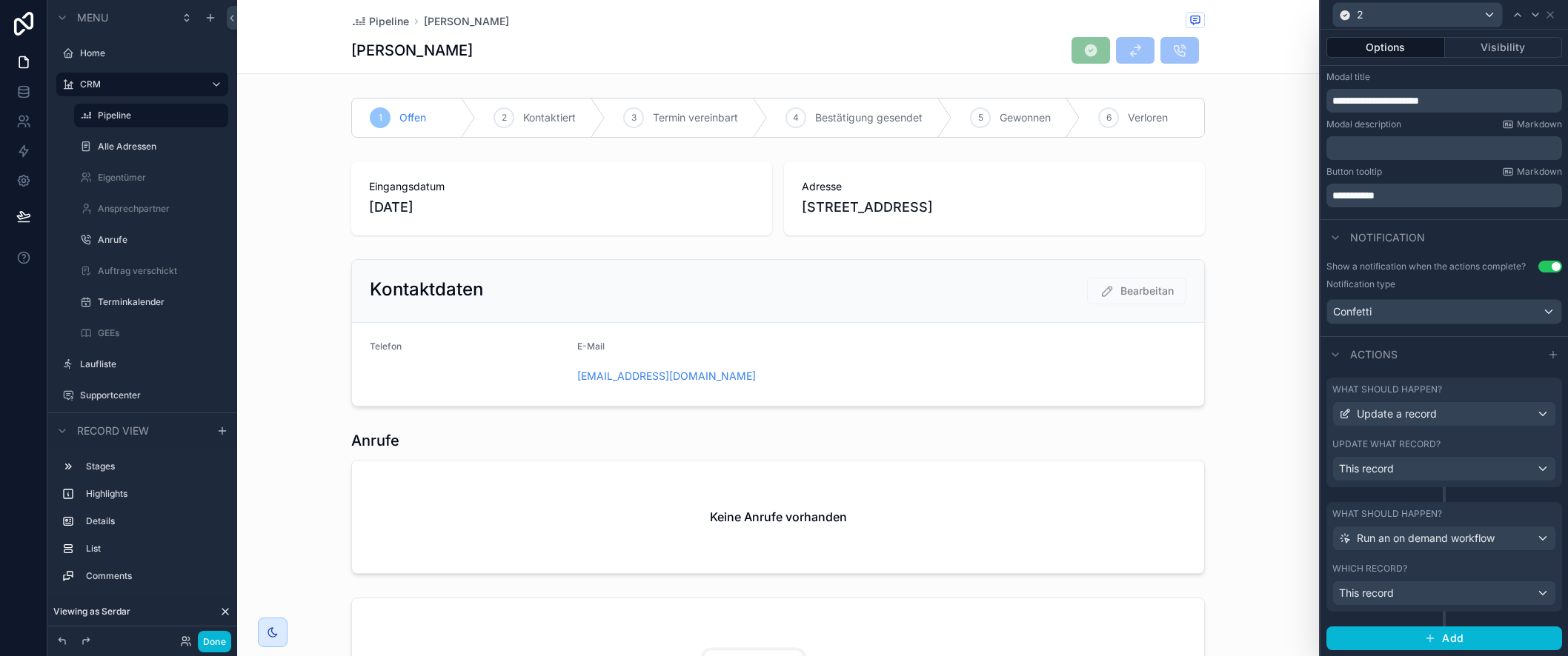
click at [1485, 386] on div "What should happen?" at bounding box center [1444, 390] width 224 height 12
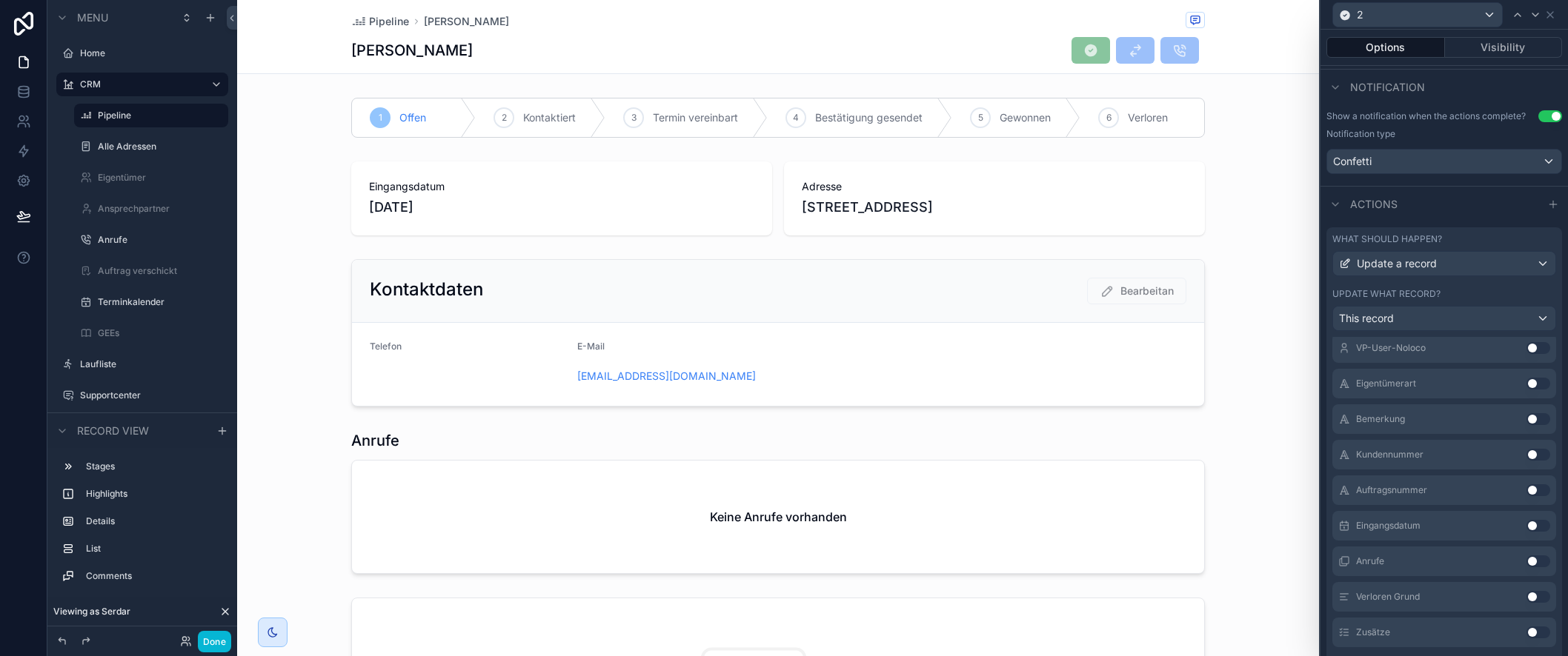
scroll to position [428, 0]
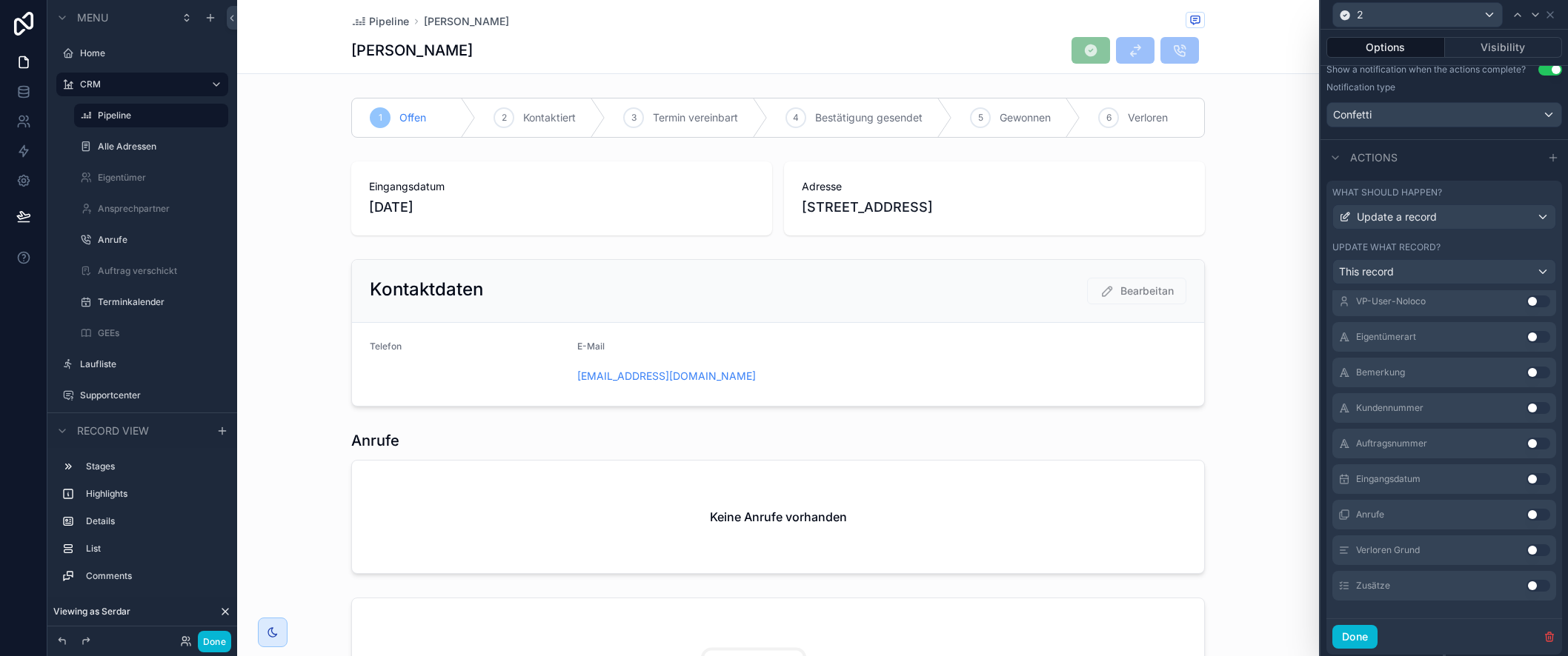
click at [1535, 585] on button "Use setting" at bounding box center [1538, 586] width 24 height 12
click at [1539, 585] on button "Use setting" at bounding box center [1538, 586] width 24 height 12
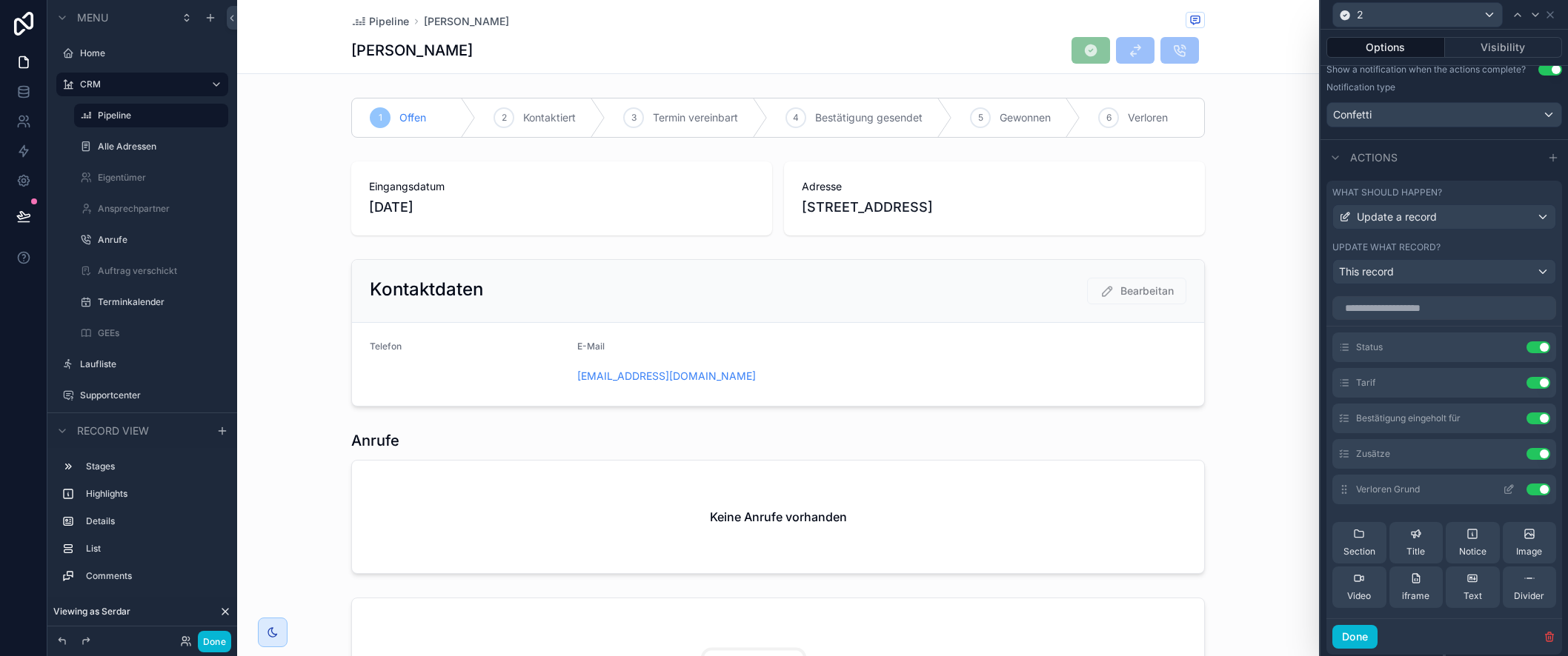
click at [1543, 489] on button "Use setting" at bounding box center [1538, 489] width 24 height 12
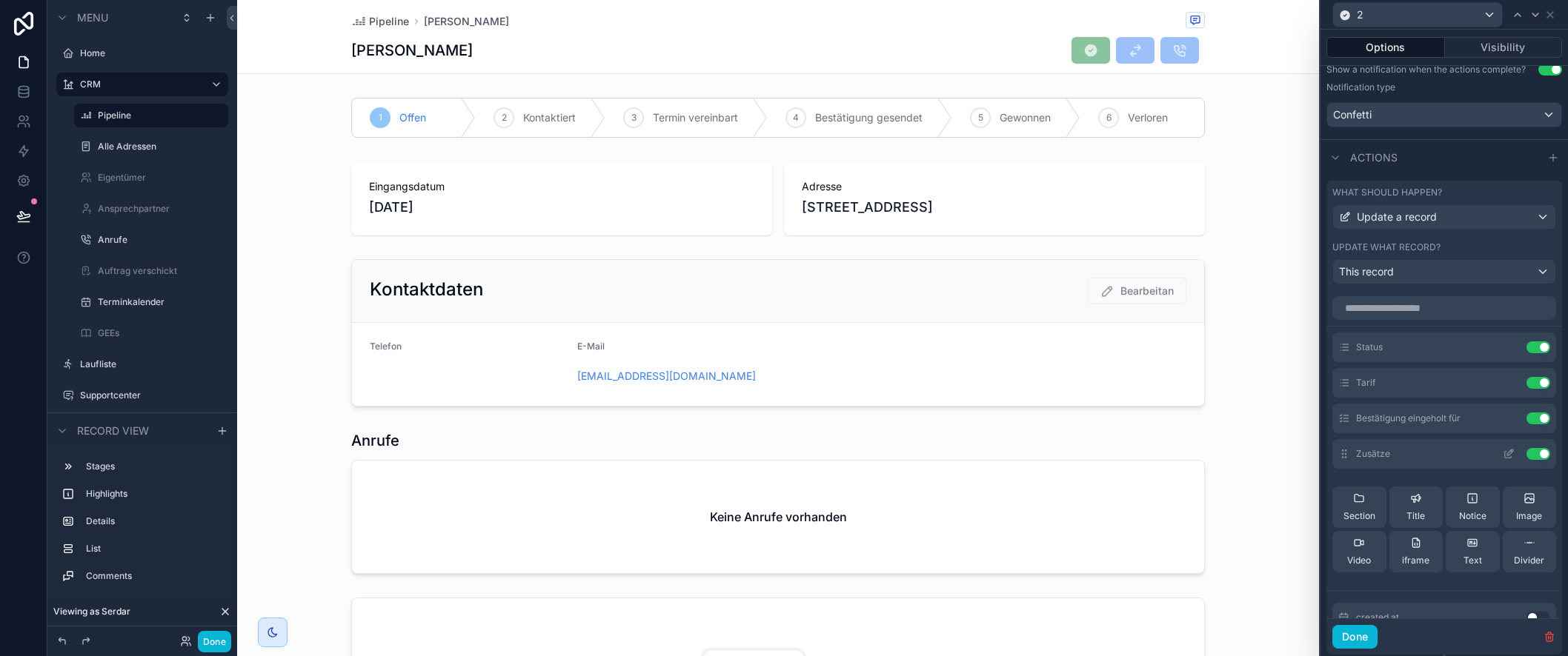
click at [1508, 453] on icon at bounding box center [1511, 452] width 6 height 6
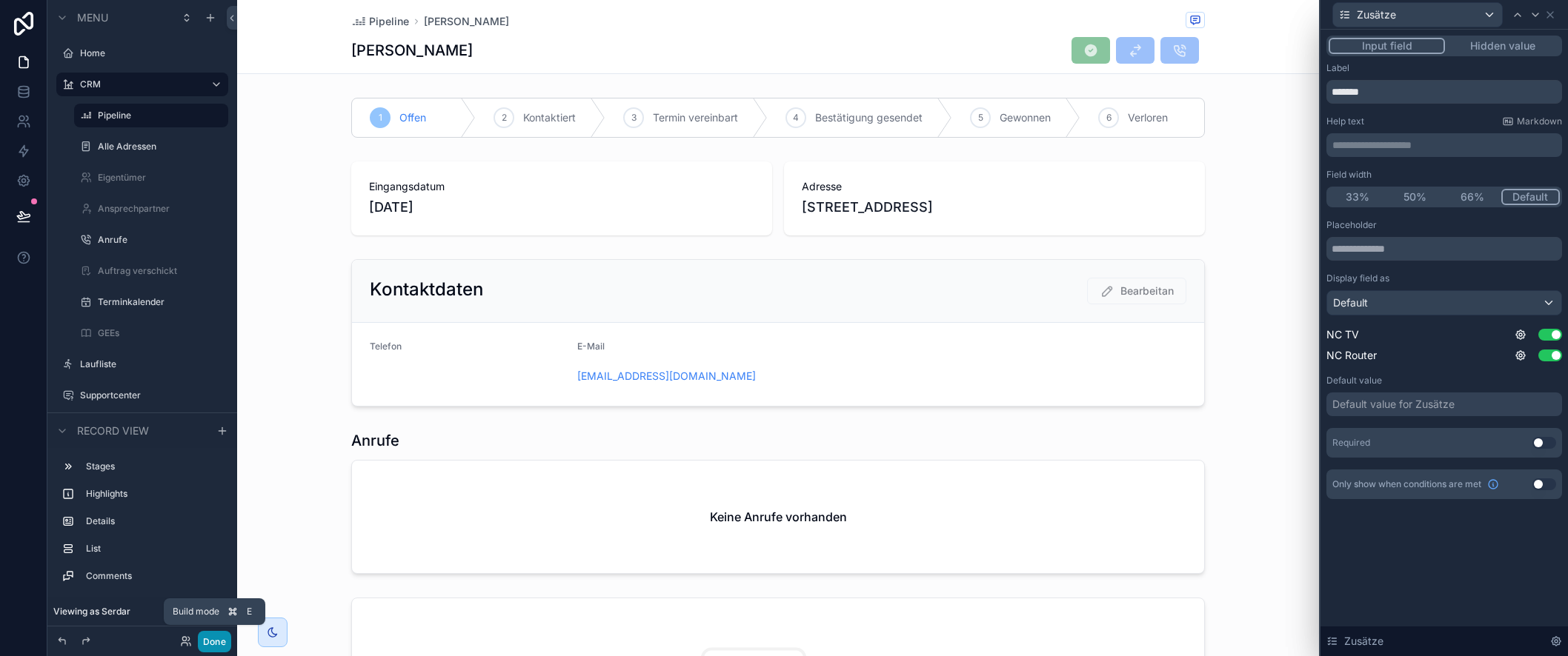
click at [220, 643] on button "Done" at bounding box center [214, 641] width 33 height 22
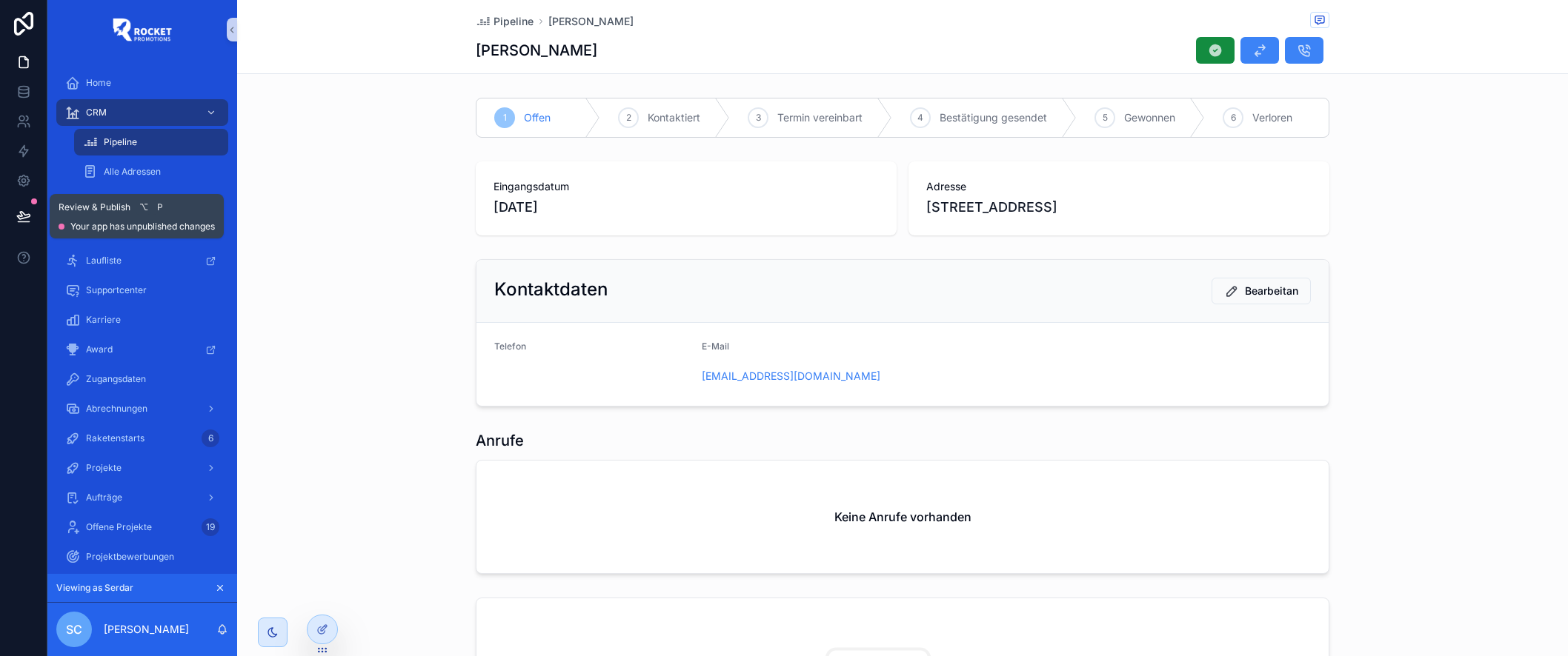
click at [20, 215] on icon at bounding box center [24, 216] width 15 height 15
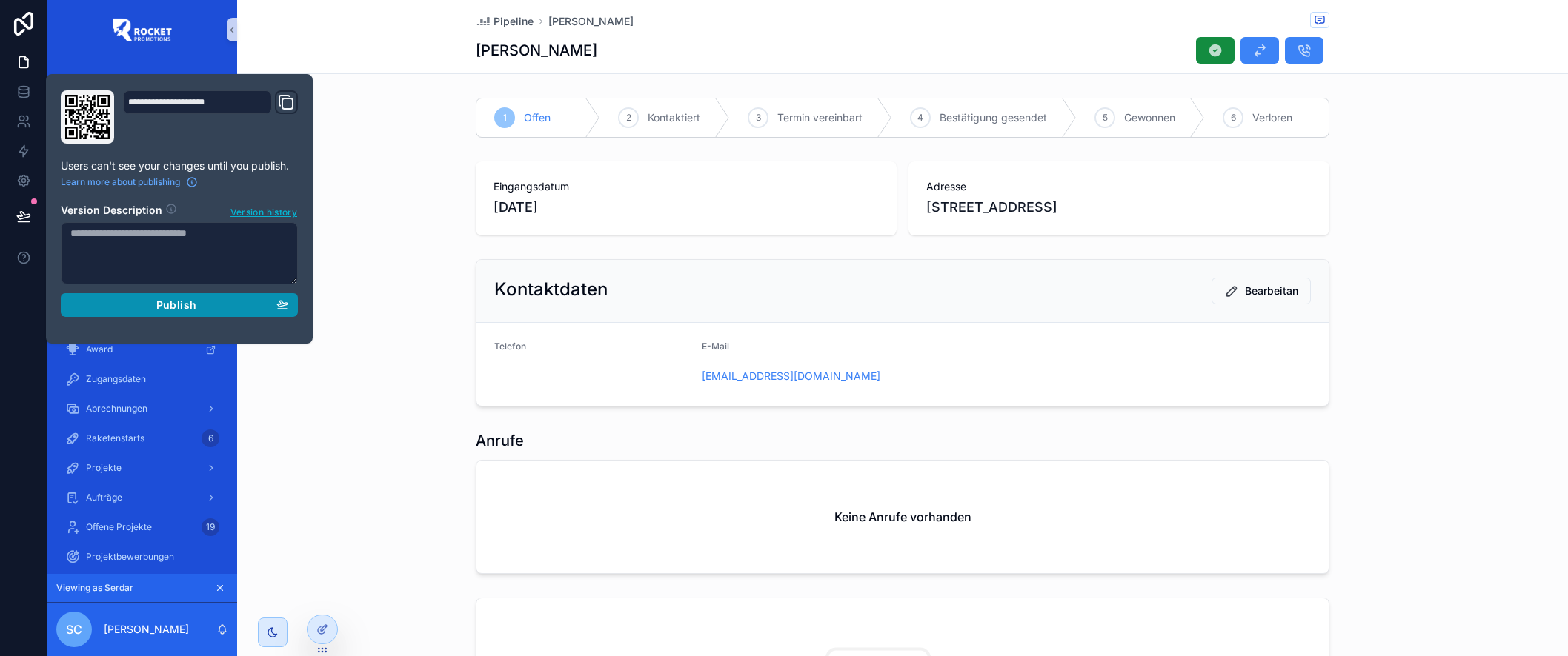
click at [292, 305] on button "Publish" at bounding box center [179, 305] width 237 height 24
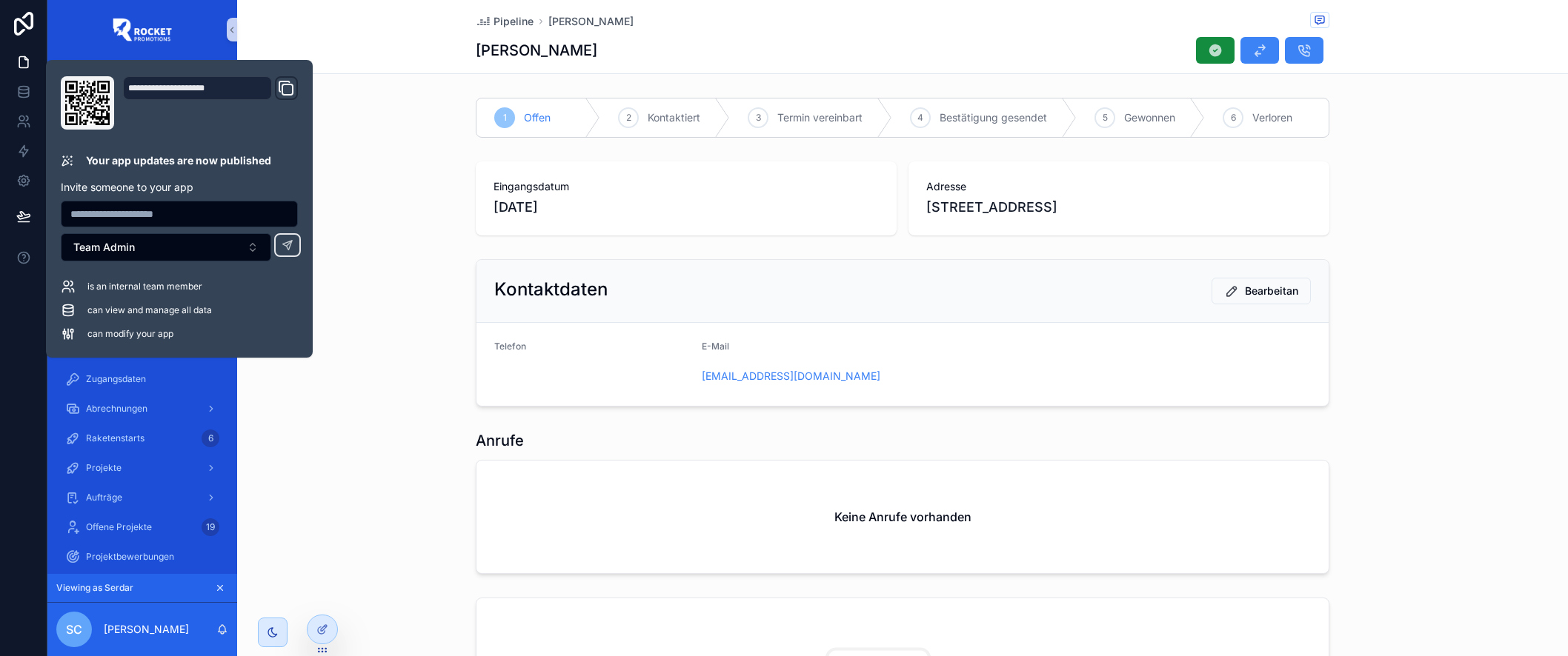
drag, startPoint x: 1126, startPoint y: 42, endPoint x: 1193, endPoint y: 53, distance: 67.9
click at [1127, 42] on div "[PERSON_NAME]" at bounding box center [902, 51] width 854 height 28
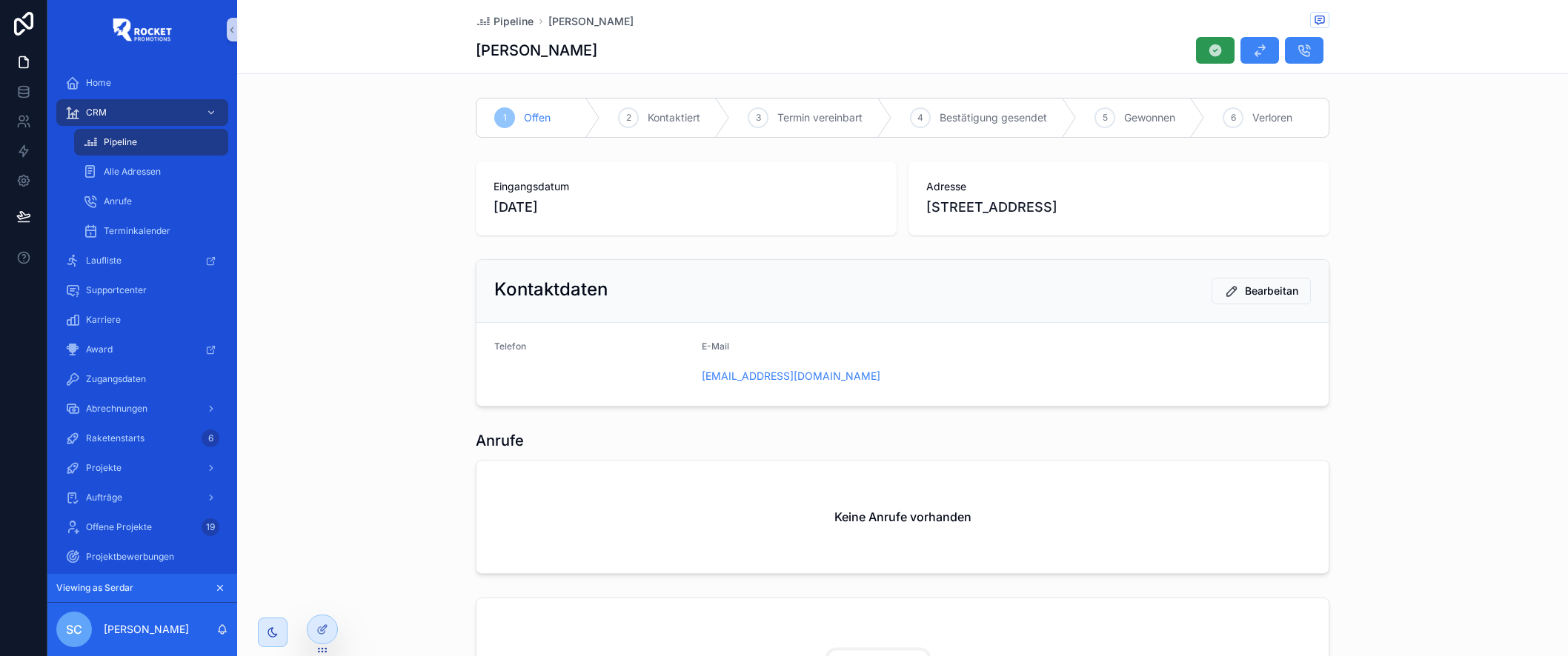
click at [1210, 50] on icon "scrollable content" at bounding box center [1215, 51] width 15 height 15
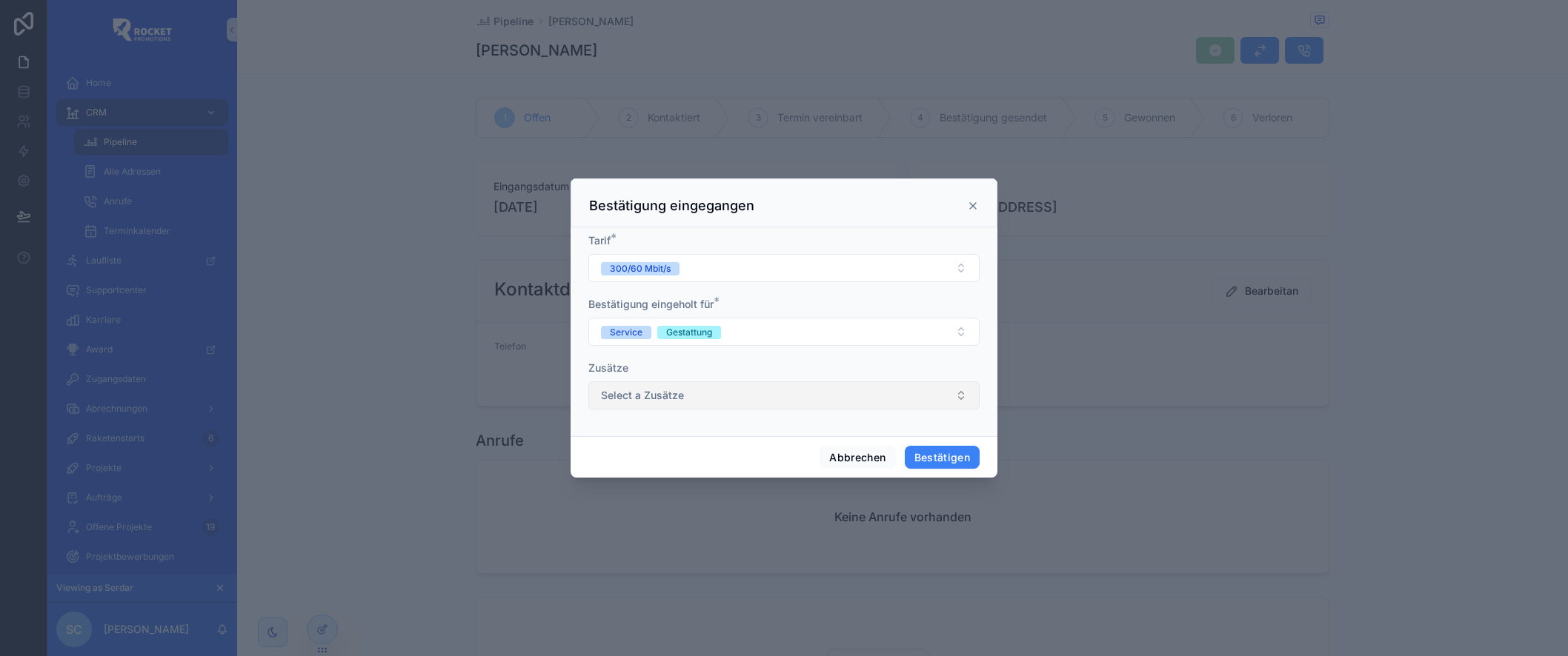
click at [726, 401] on button "Select a Zusätze" at bounding box center [784, 396] width 391 height 28
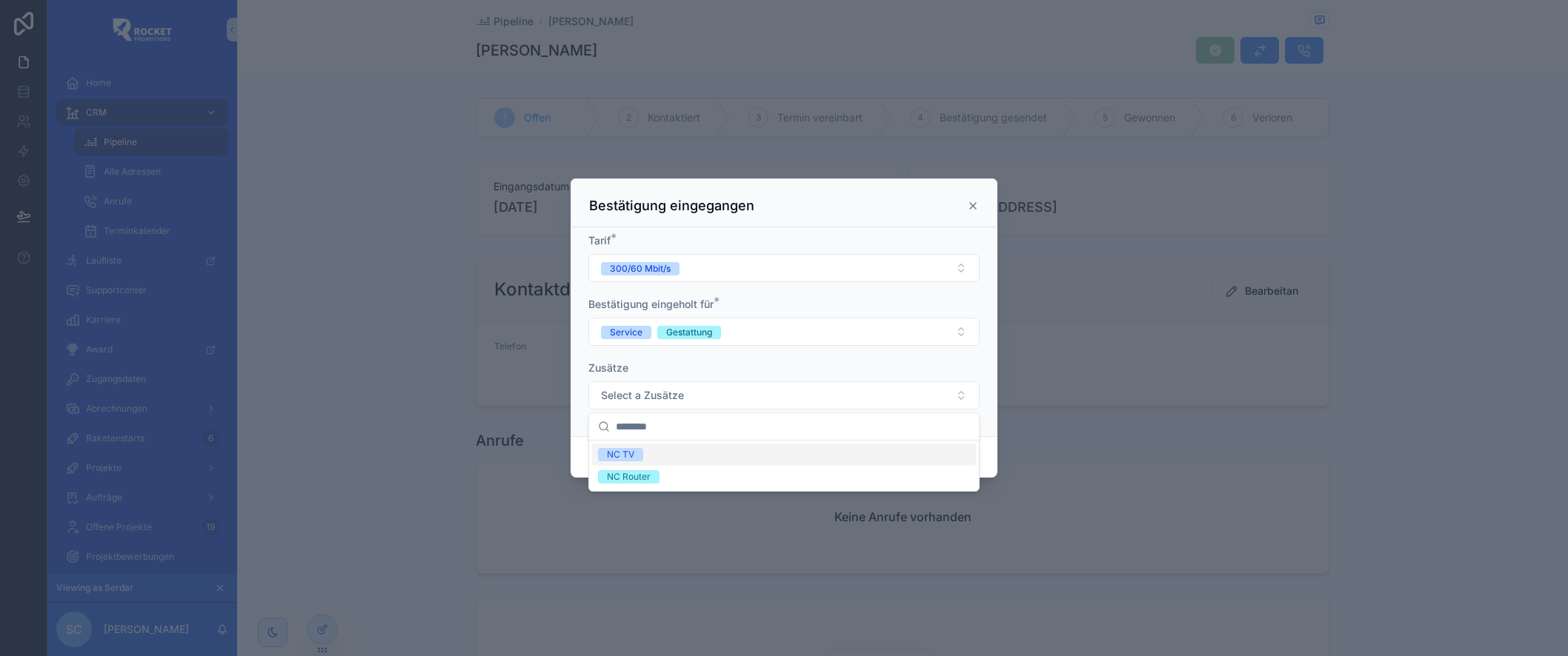
click at [668, 454] on div "NC TV" at bounding box center [784, 455] width 384 height 22
click at [826, 364] on div "Zusätze" at bounding box center [784, 368] width 391 height 15
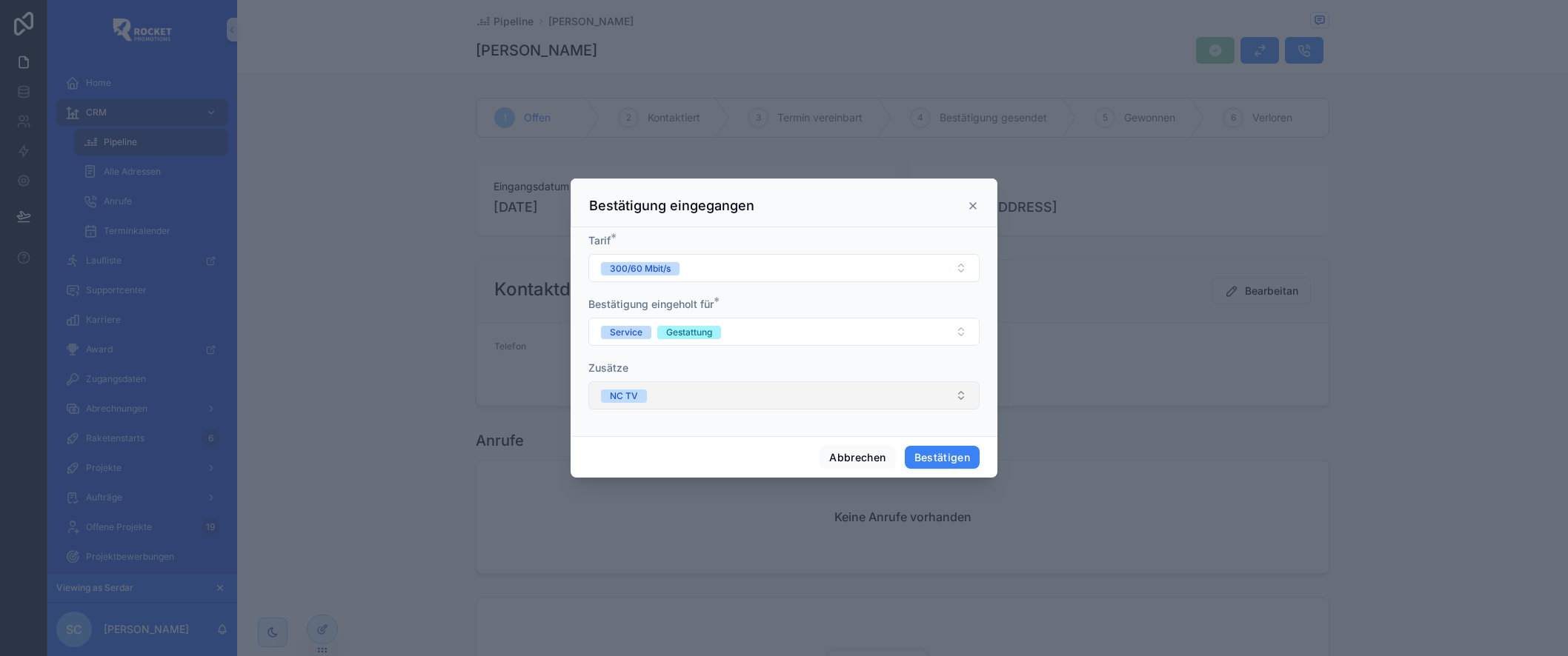
click at [653, 399] on button "NC TV" at bounding box center [784, 396] width 391 height 28
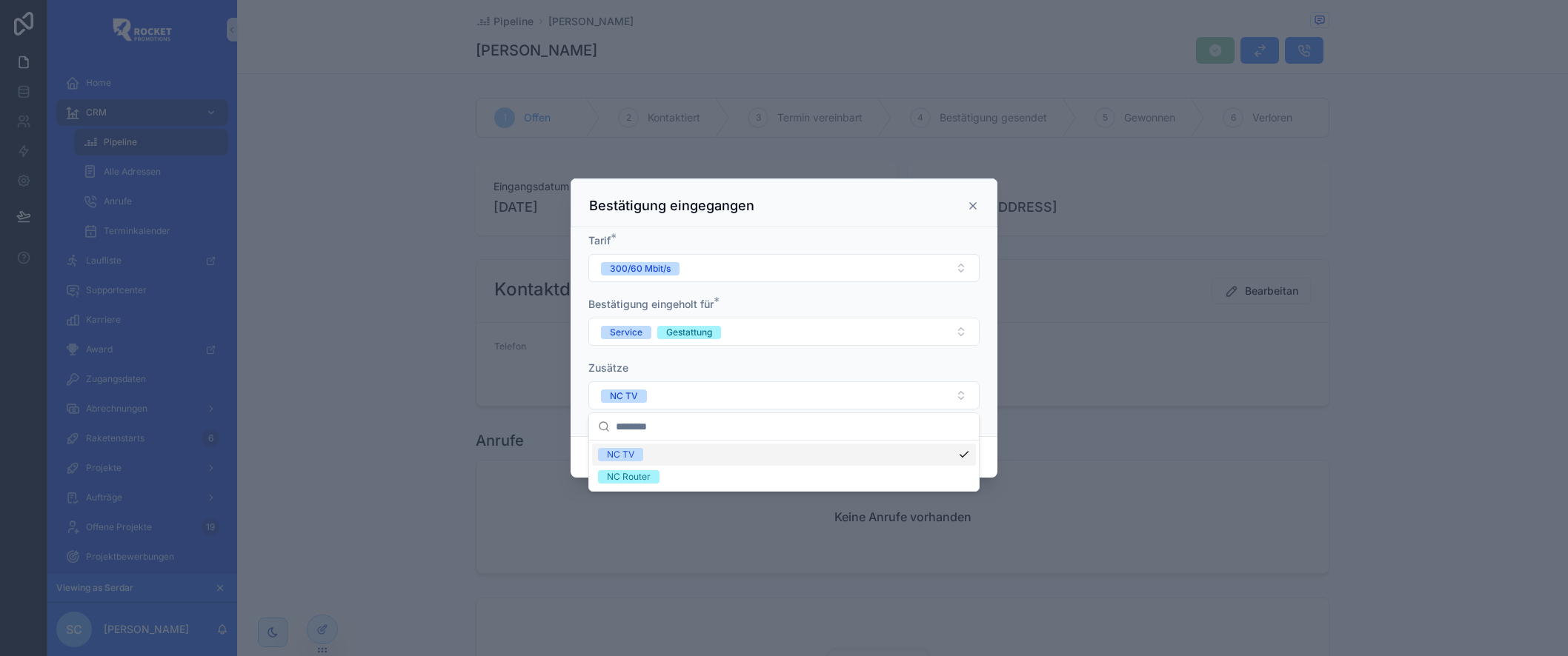
click at [678, 456] on div "NC TV" at bounding box center [784, 455] width 384 height 22
click at [664, 480] on div "NC Router" at bounding box center [784, 477] width 384 height 22
click at [807, 362] on div "Zusätze" at bounding box center [784, 368] width 391 height 15
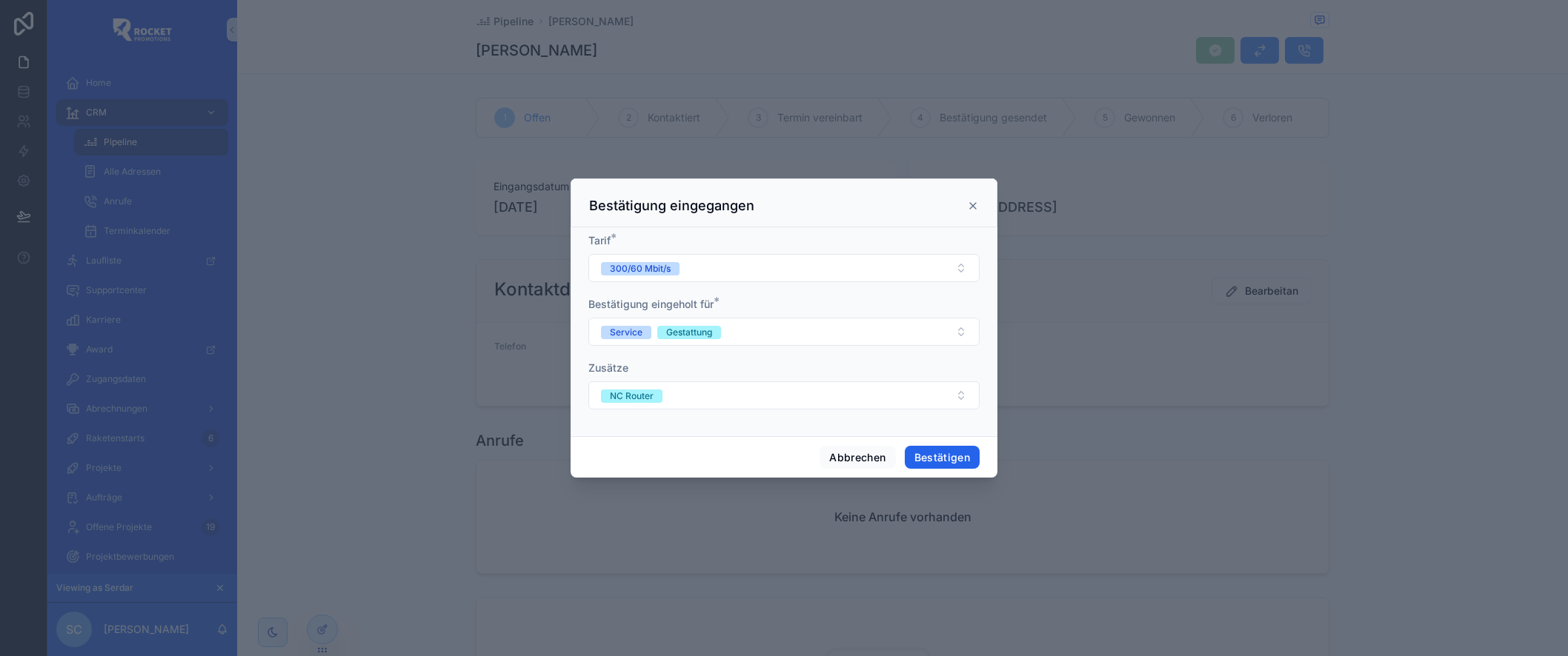
click at [943, 457] on button "Bestätigen" at bounding box center [943, 458] width 76 height 24
